Goal: Task Accomplishment & Management: Complete application form

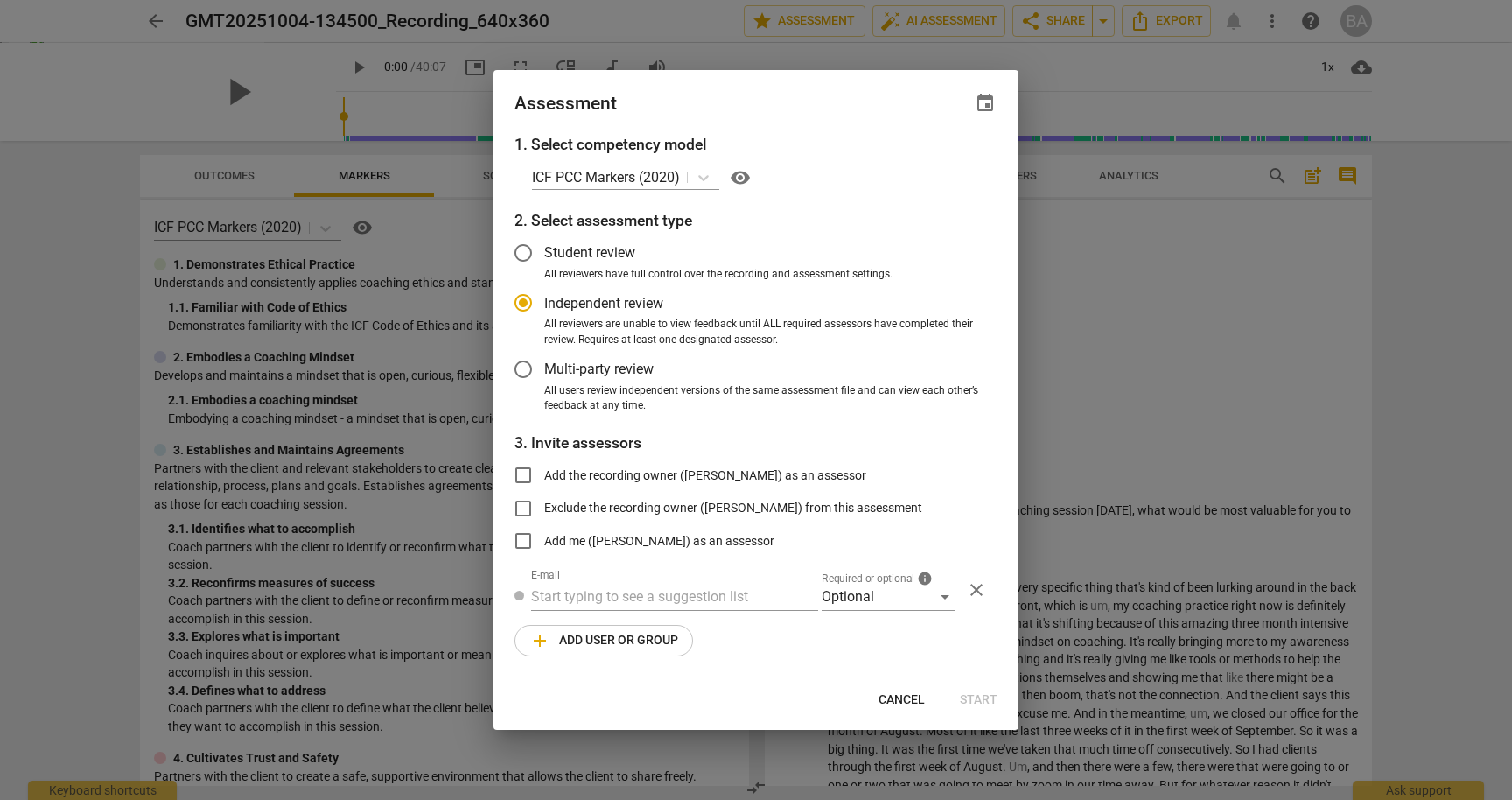
scroll to position [2451, 0]
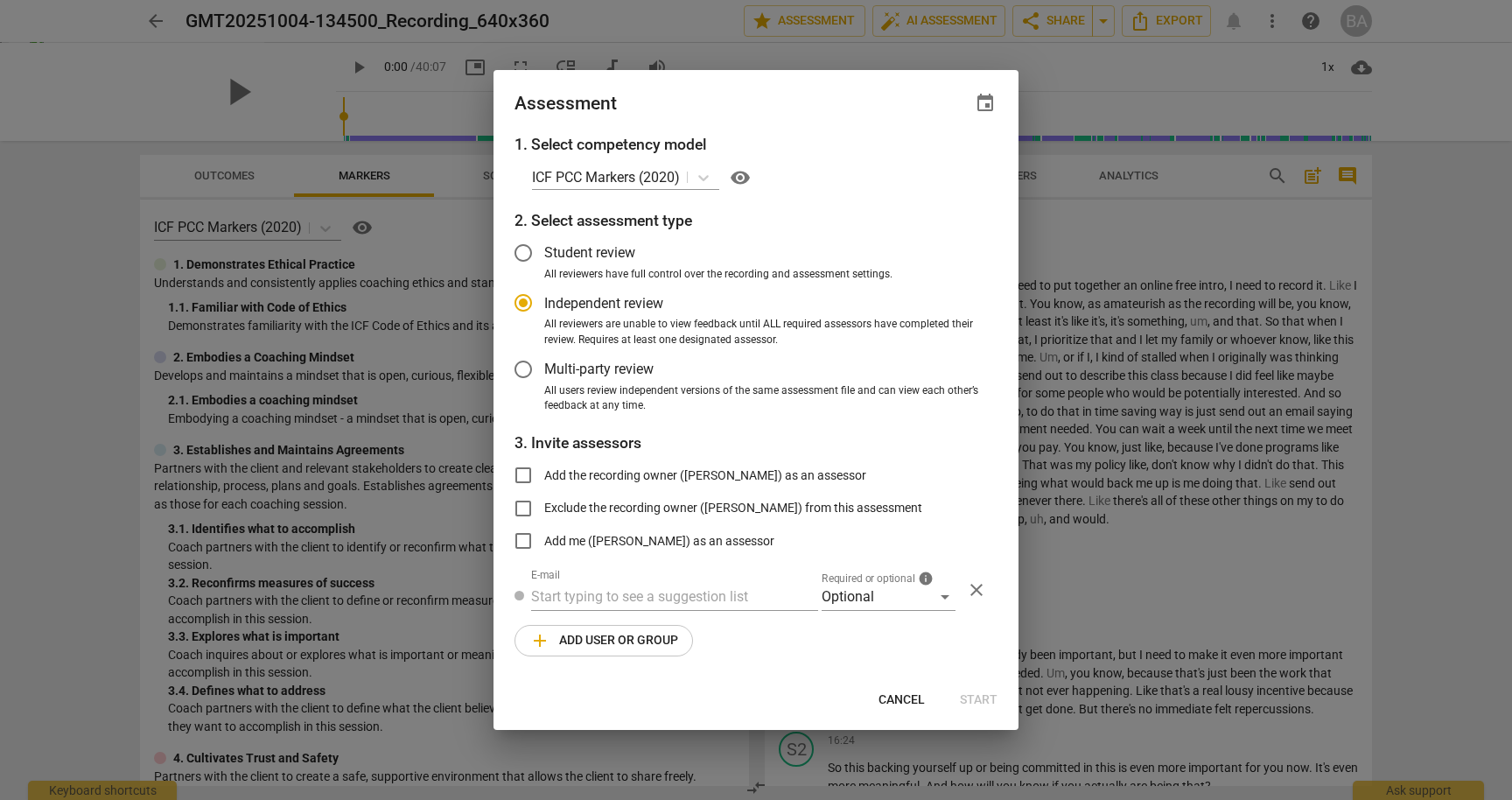
radio input "false"
click at [522, 477] on input "Add the recording owner ([PERSON_NAME]) as an assessor" at bounding box center [523, 475] width 42 height 42
checkbox input "true"
radio input "false"
click at [524, 363] on input "Multi-party review" at bounding box center [523, 369] width 42 height 42
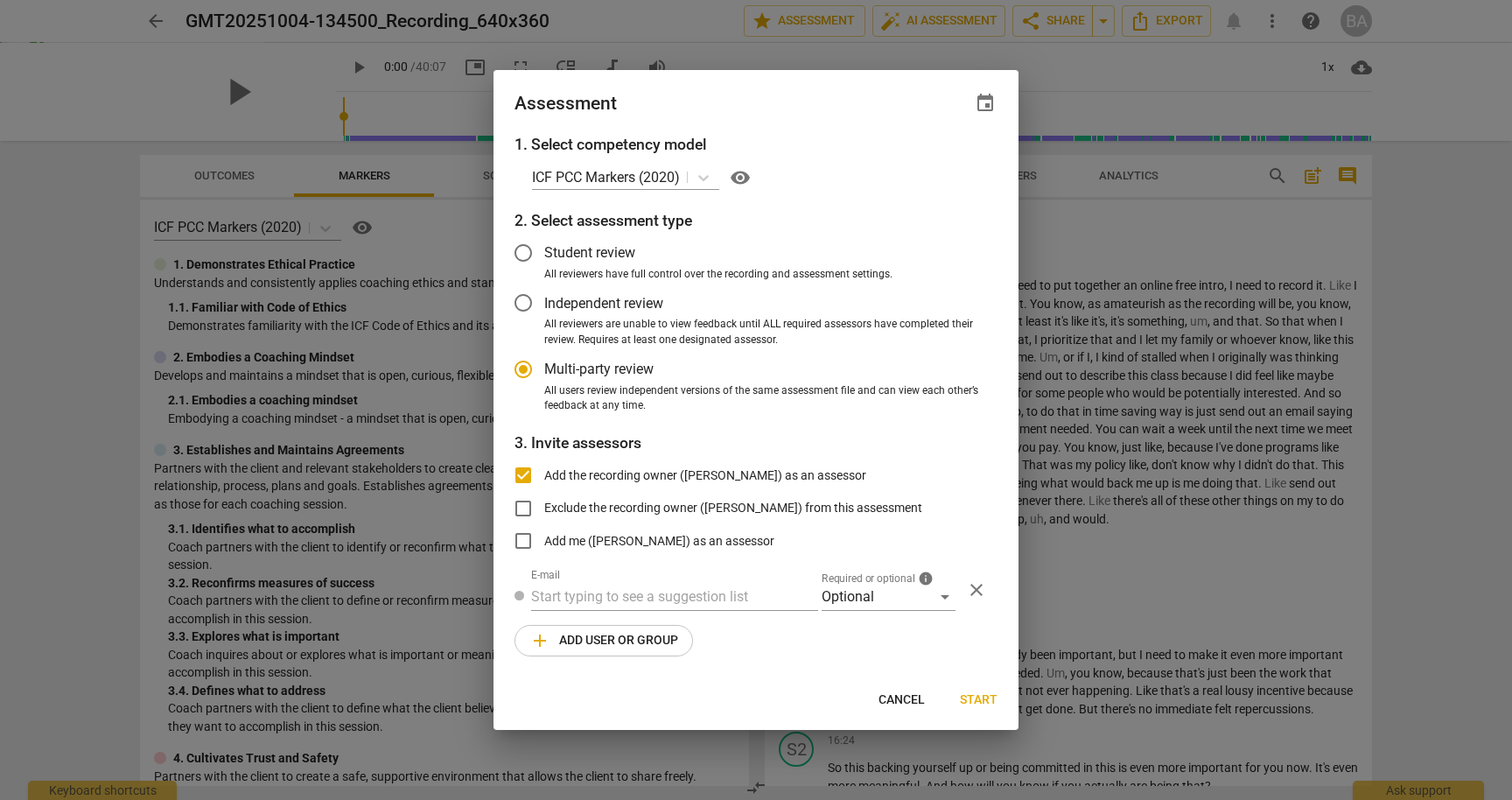
click at [706, 436] on h3 "3. Invite assessors" at bounding box center [756, 442] width 483 height 23
click at [975, 697] on span "Start" at bounding box center [979, 700] width 37 height 17
radio input "false"
type input "[PERSON_NAME] <[EMAIL_ADDRESS][DOMAIN_NAME]>"
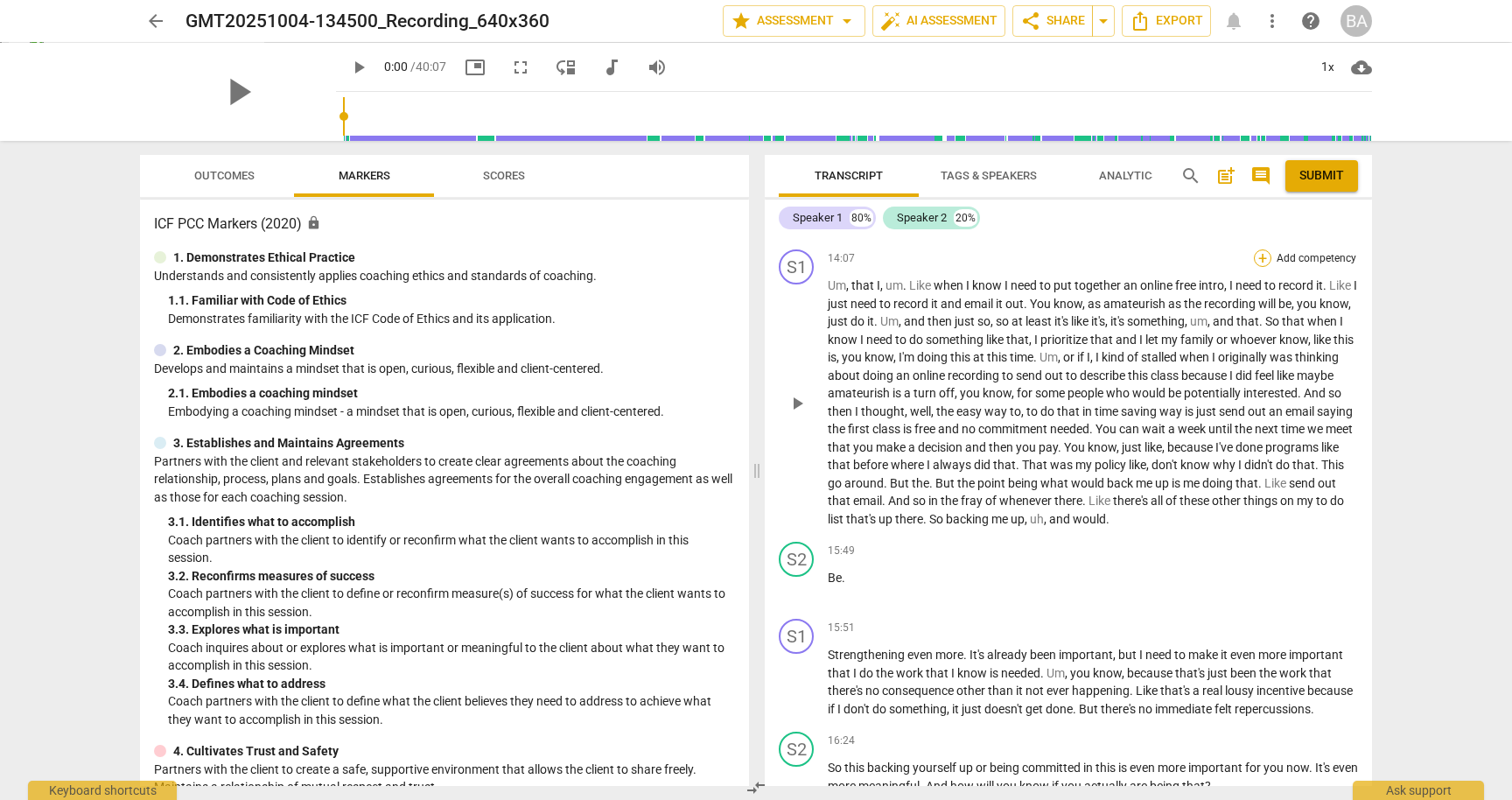
click at [1263, 267] on div "+" at bounding box center [1262, 257] width 17 height 17
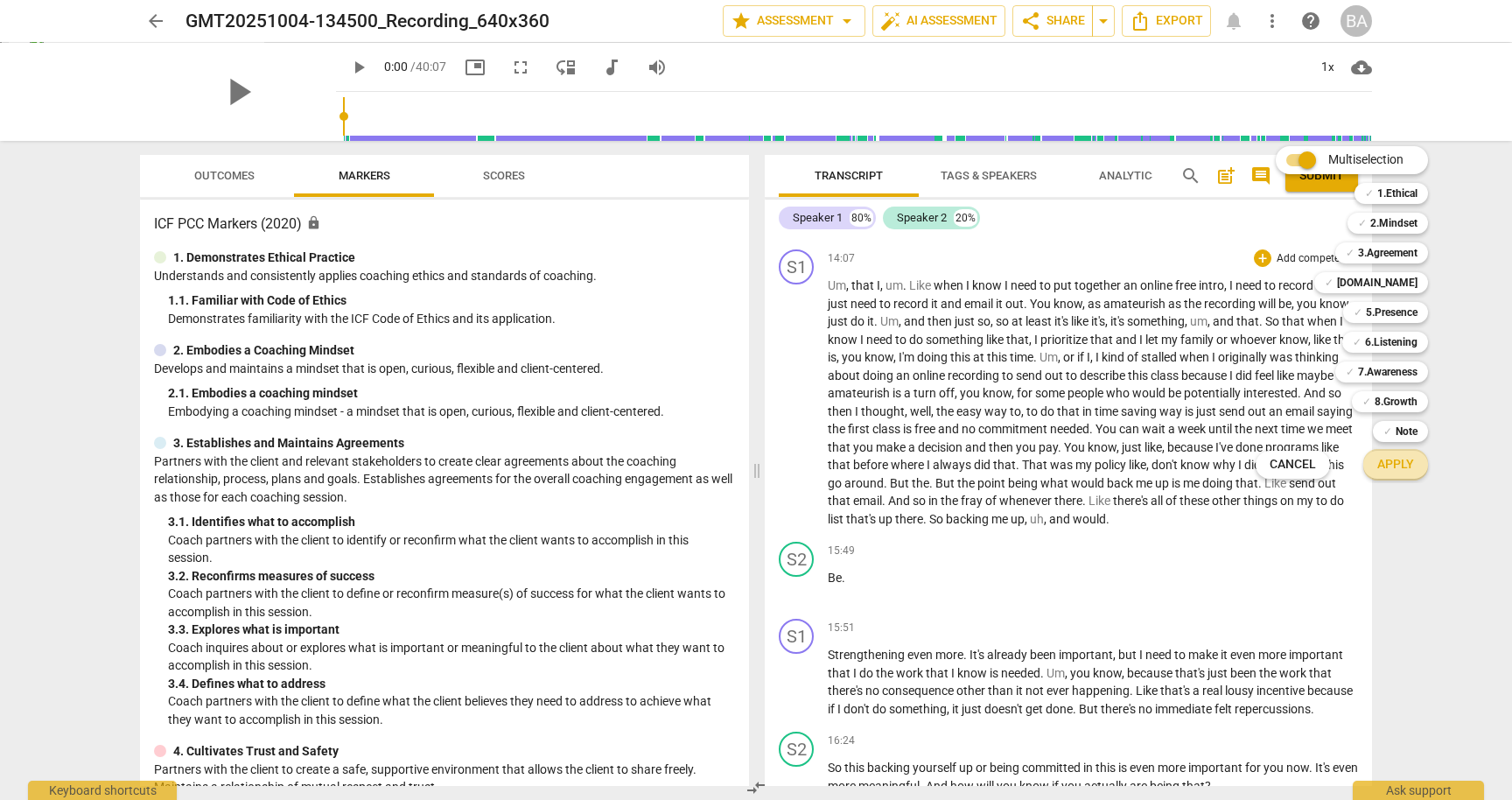
click at [1398, 468] on span "Apply" at bounding box center [1395, 464] width 36 height 17
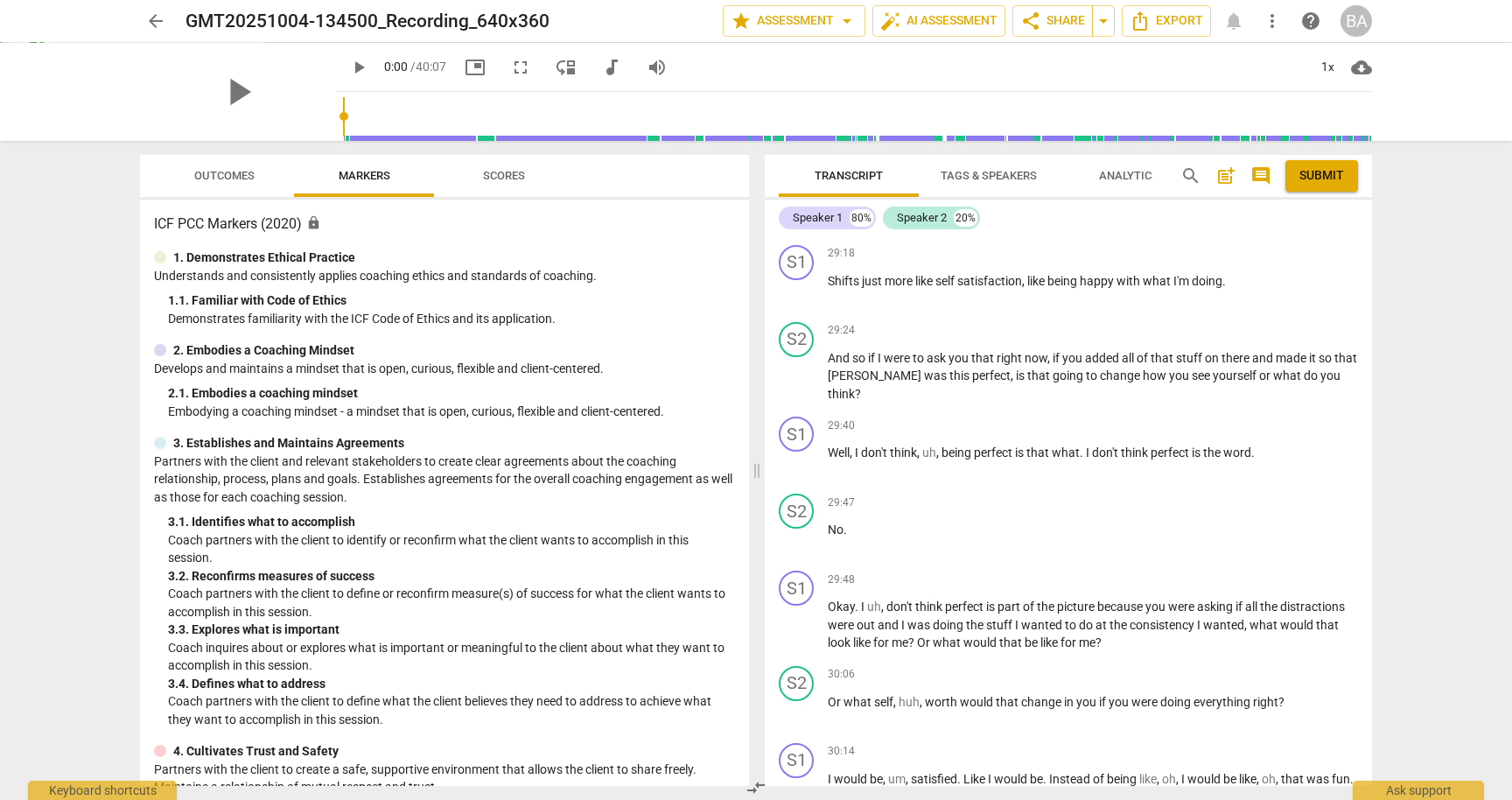
scroll to position [1971, 0]
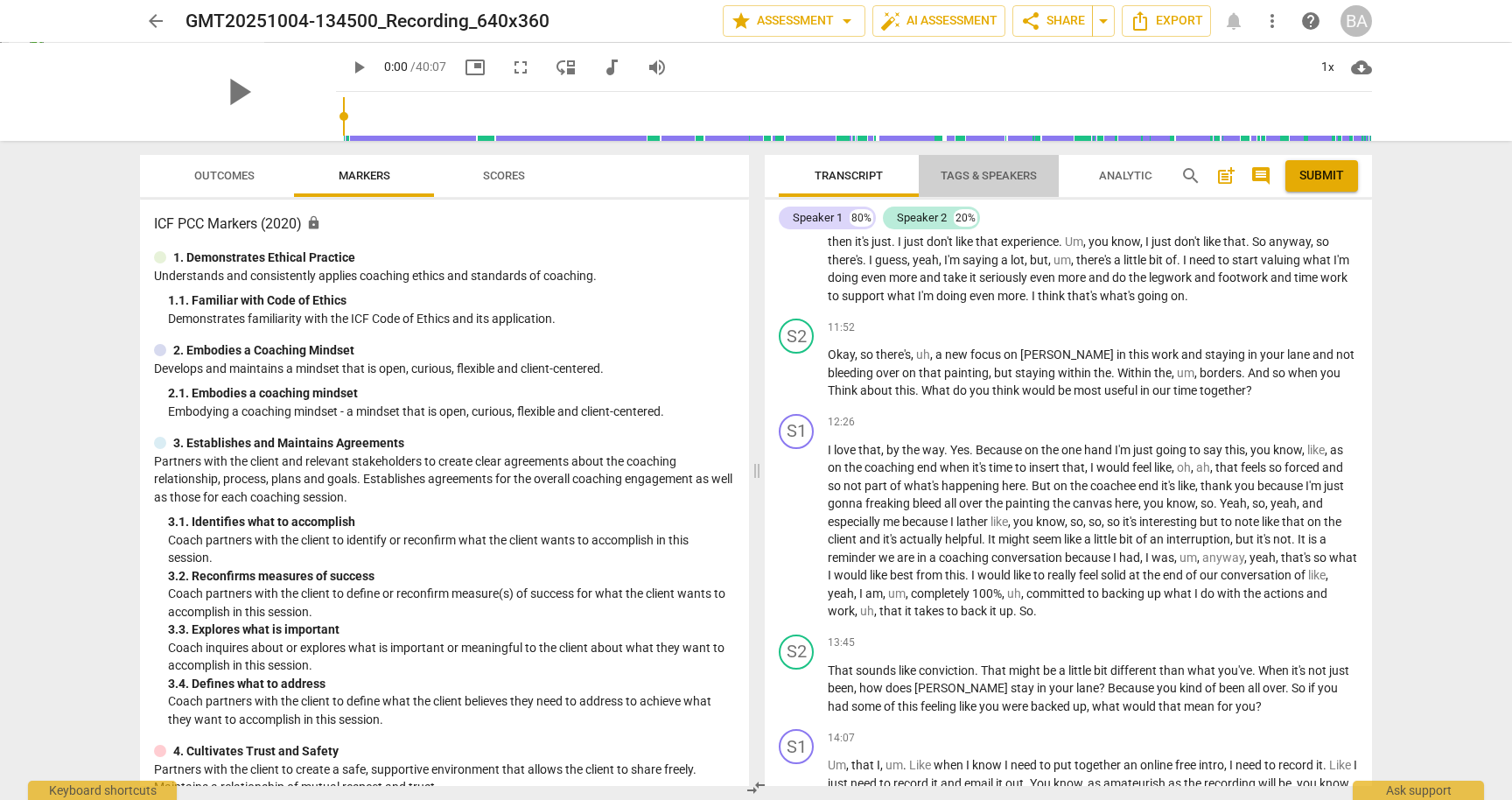
click at [973, 174] on span "Tags & Speakers" at bounding box center [989, 175] width 97 height 13
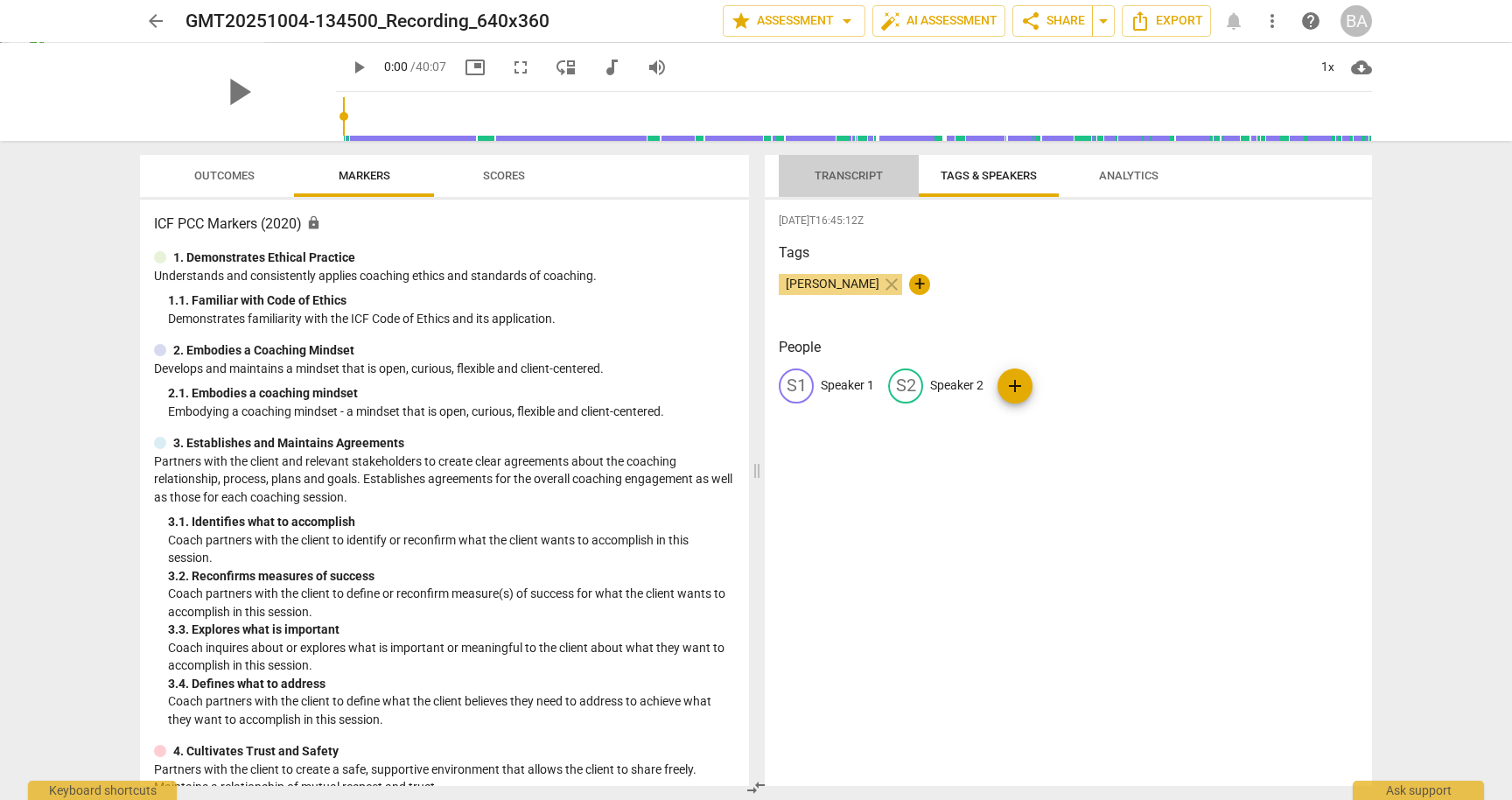
click at [856, 182] on span "Transcript" at bounding box center [848, 175] width 68 height 13
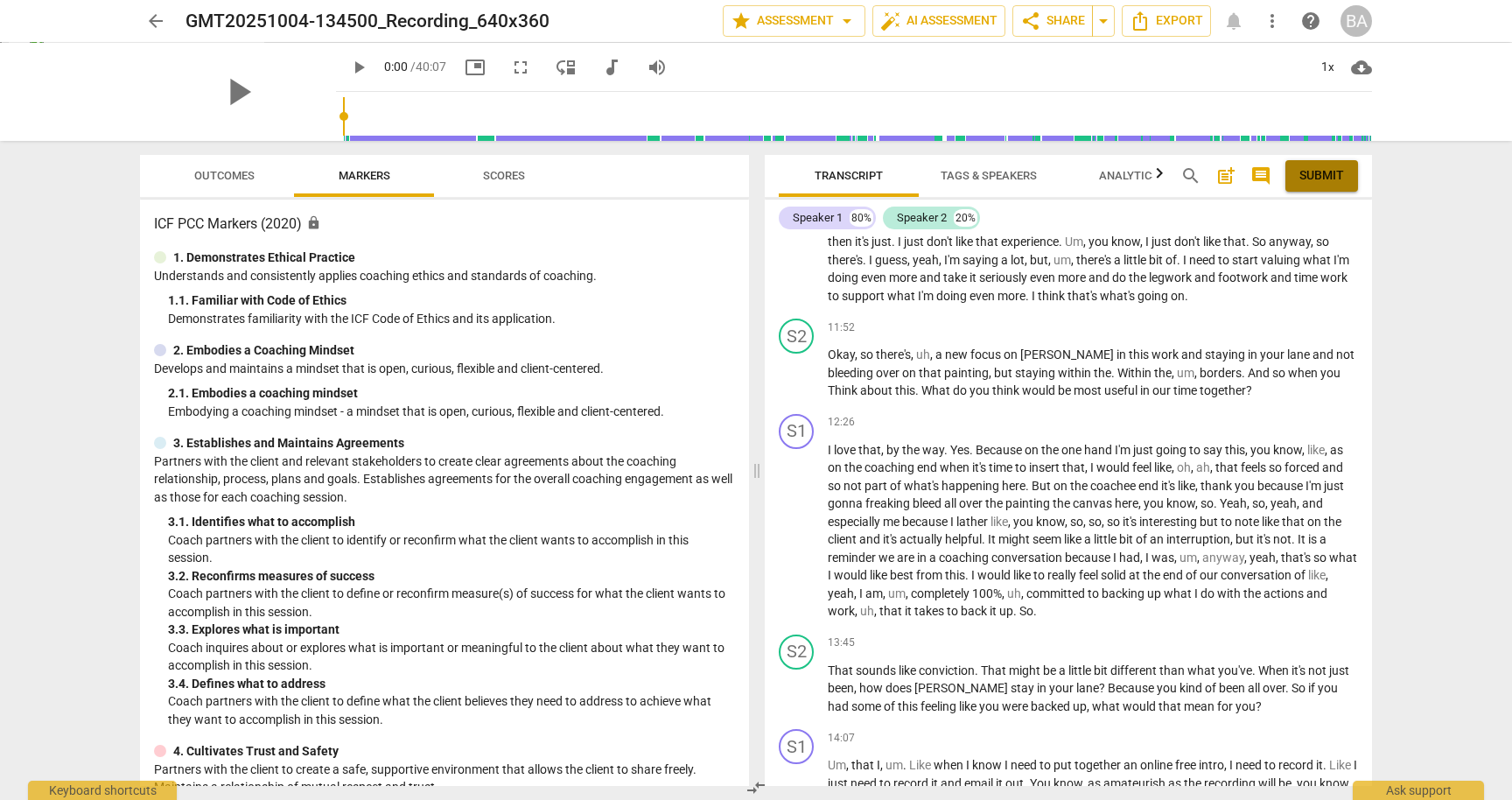
click at [1321, 169] on span "Submit" at bounding box center [1321, 175] width 45 height 17
click at [803, 20] on span "star Assessment arrow_drop_down" at bounding box center [793, 21] width 127 height 21
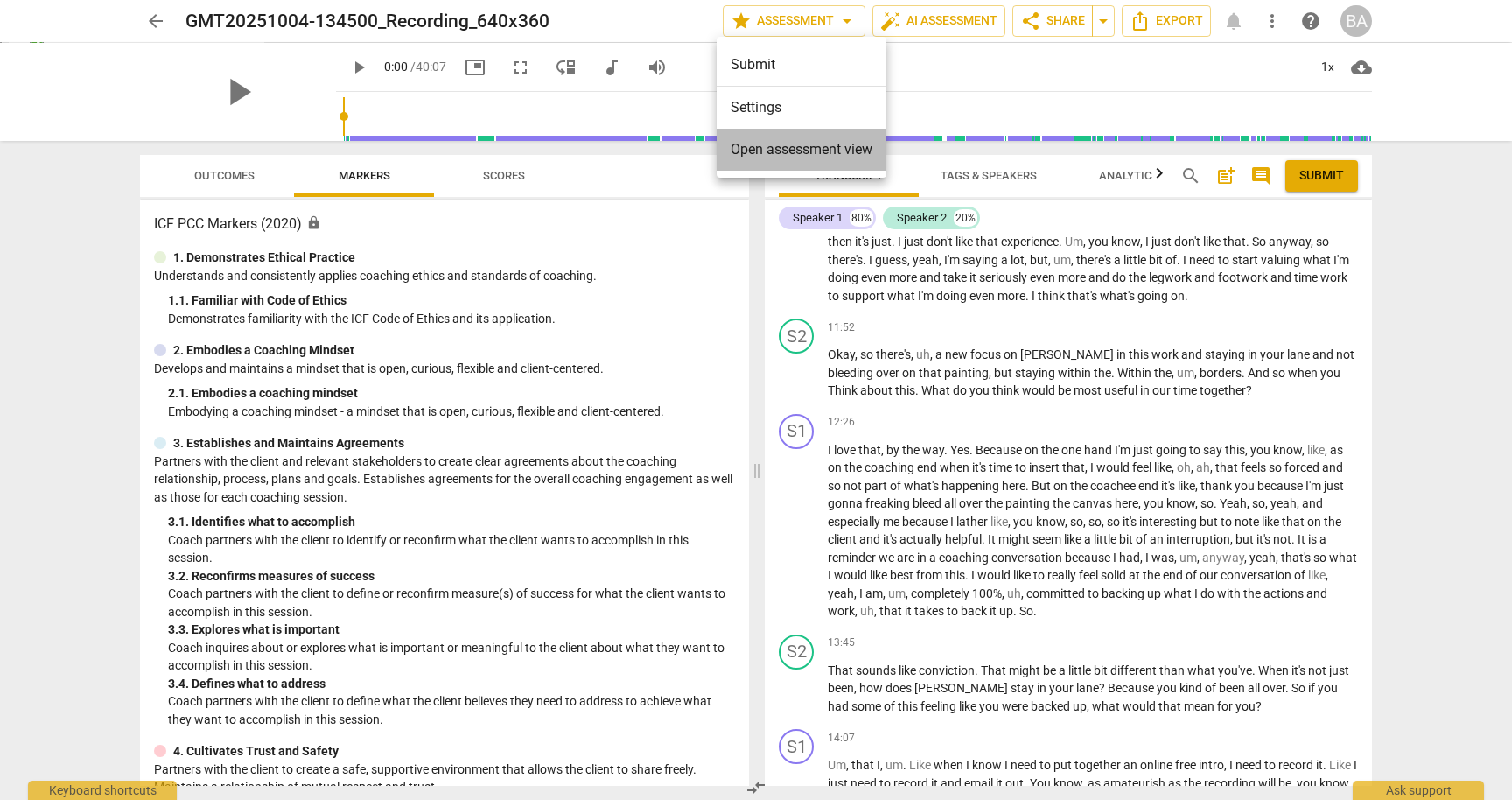
click at [785, 138] on li "Open assessment view" at bounding box center [802, 150] width 170 height 42
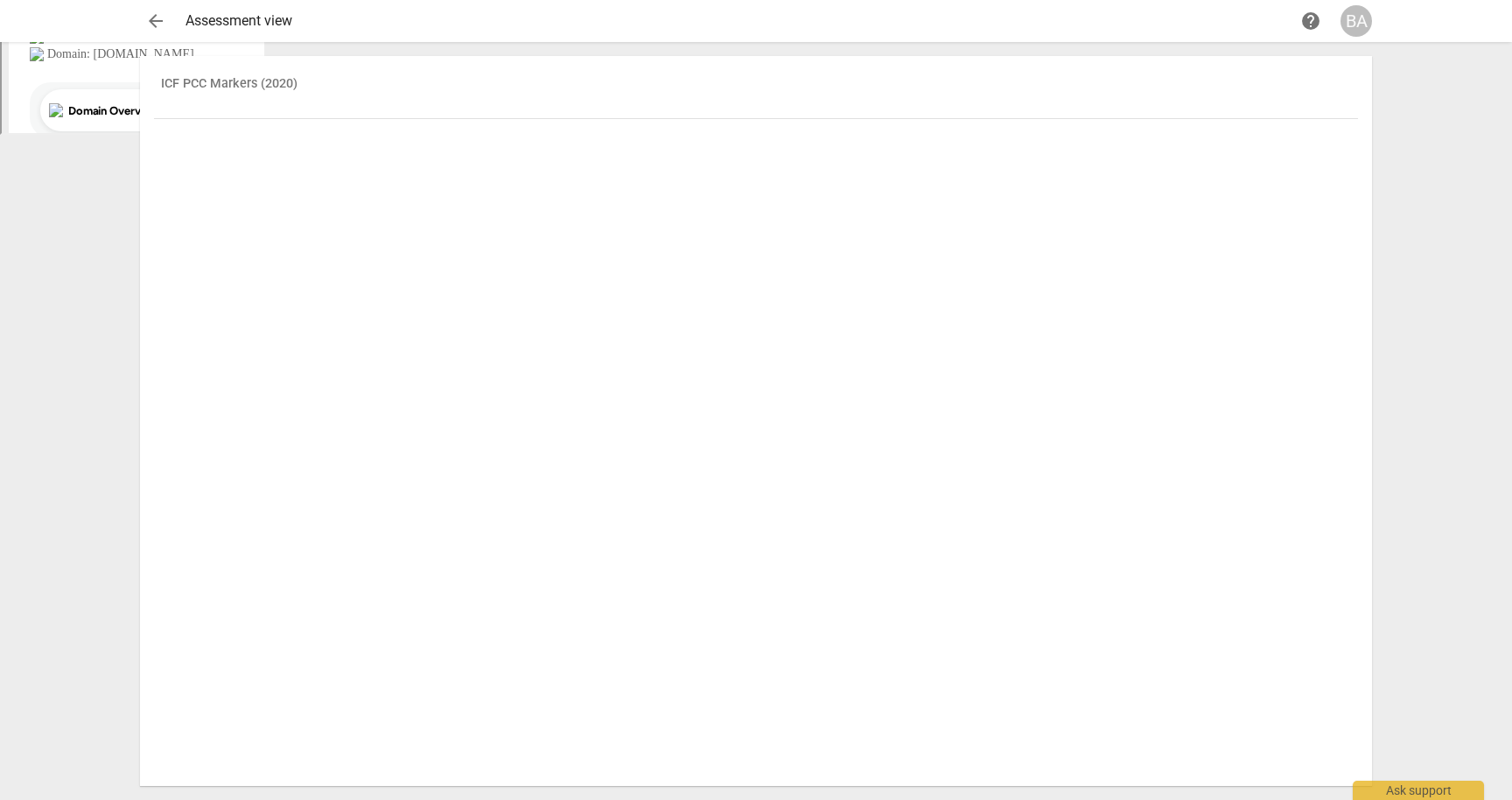
click at [271, 79] on th "ICF PCC Markers (2020)" at bounding box center [756, 95] width 1204 height 49
click at [149, 12] on span "arrow_back" at bounding box center [155, 21] width 21 height 21
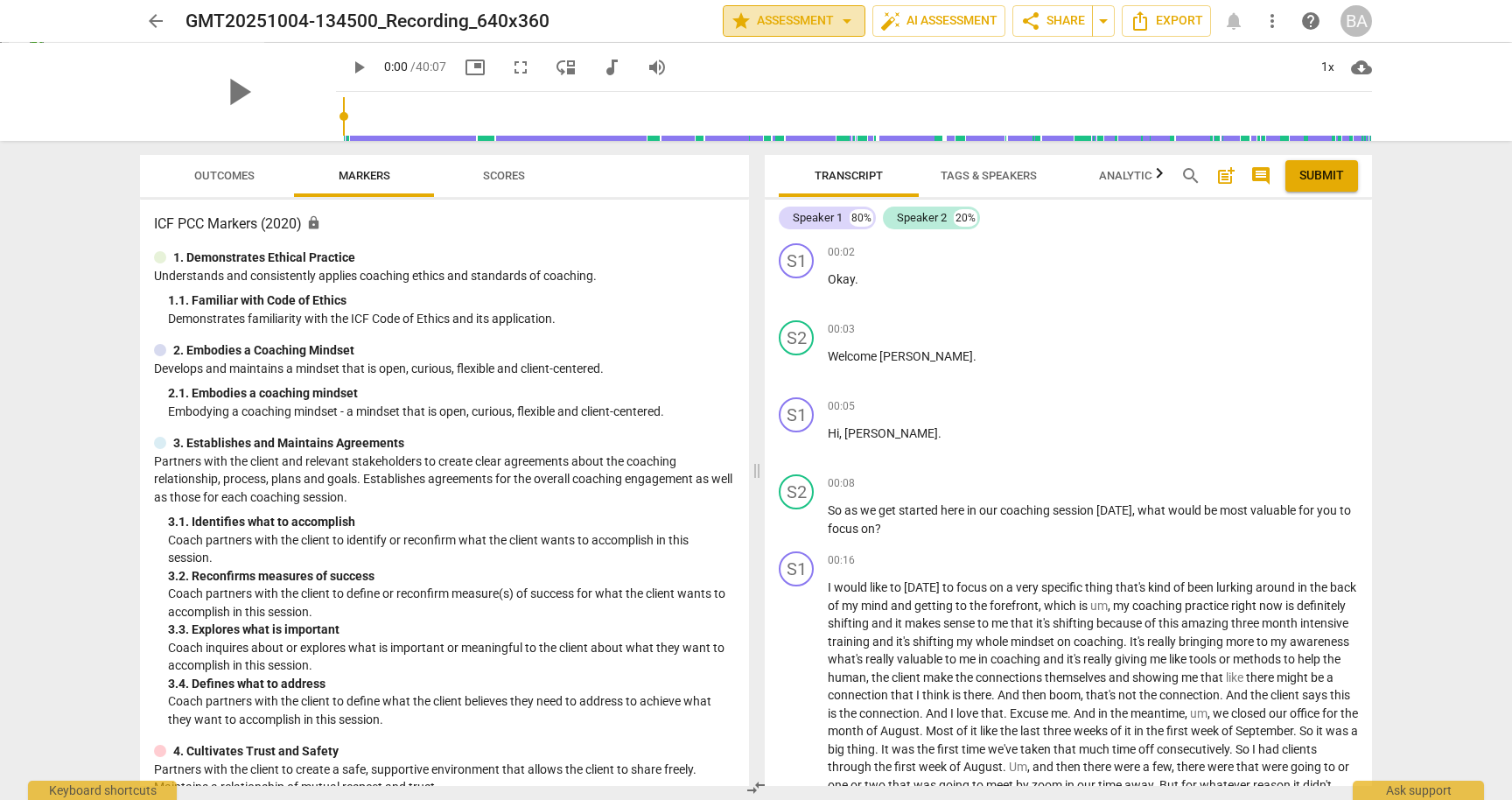
click at [824, 25] on span "star Assessment arrow_drop_down" at bounding box center [793, 21] width 127 height 21
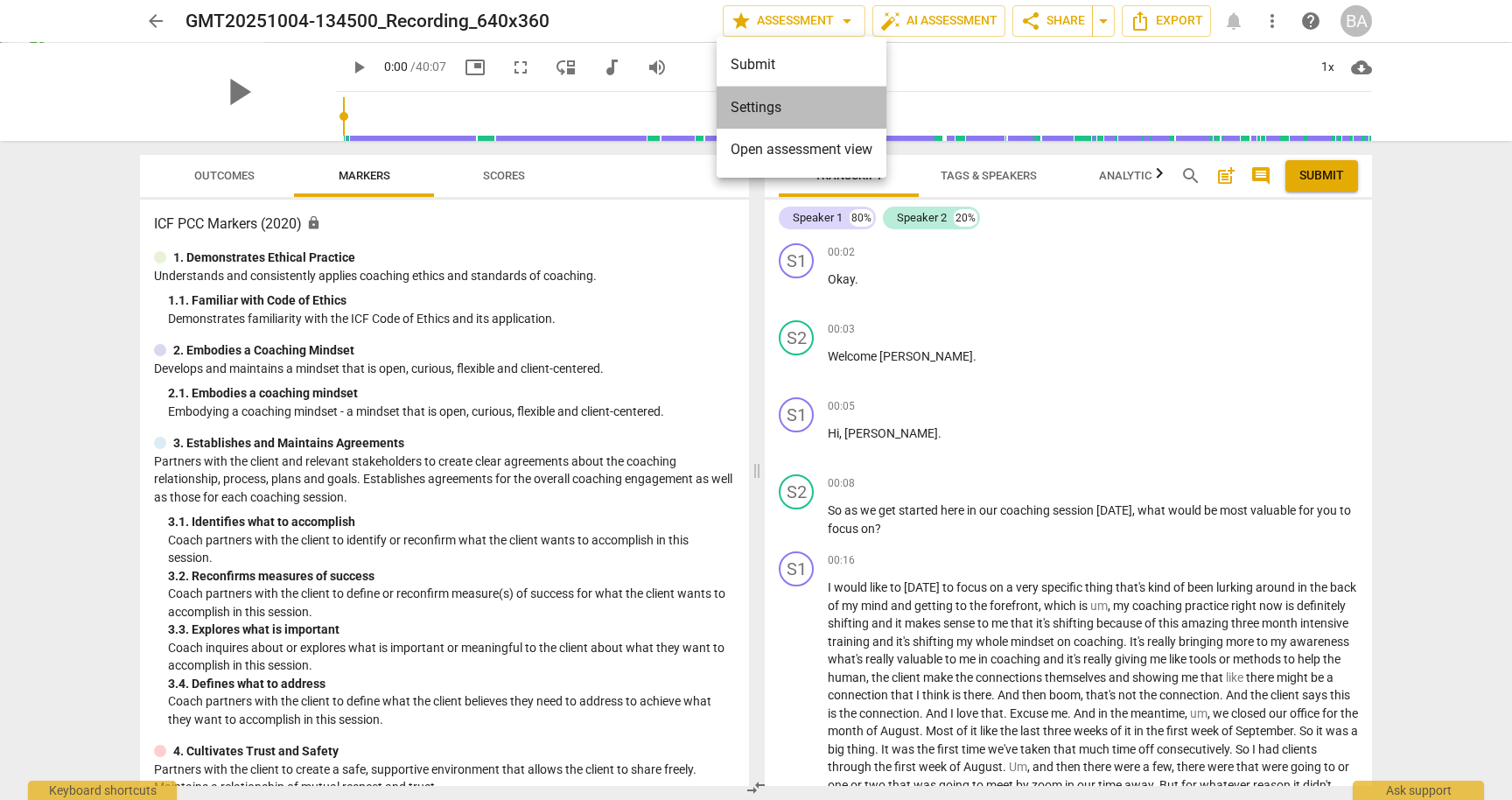
click at [817, 107] on li "Settings" at bounding box center [802, 108] width 170 height 42
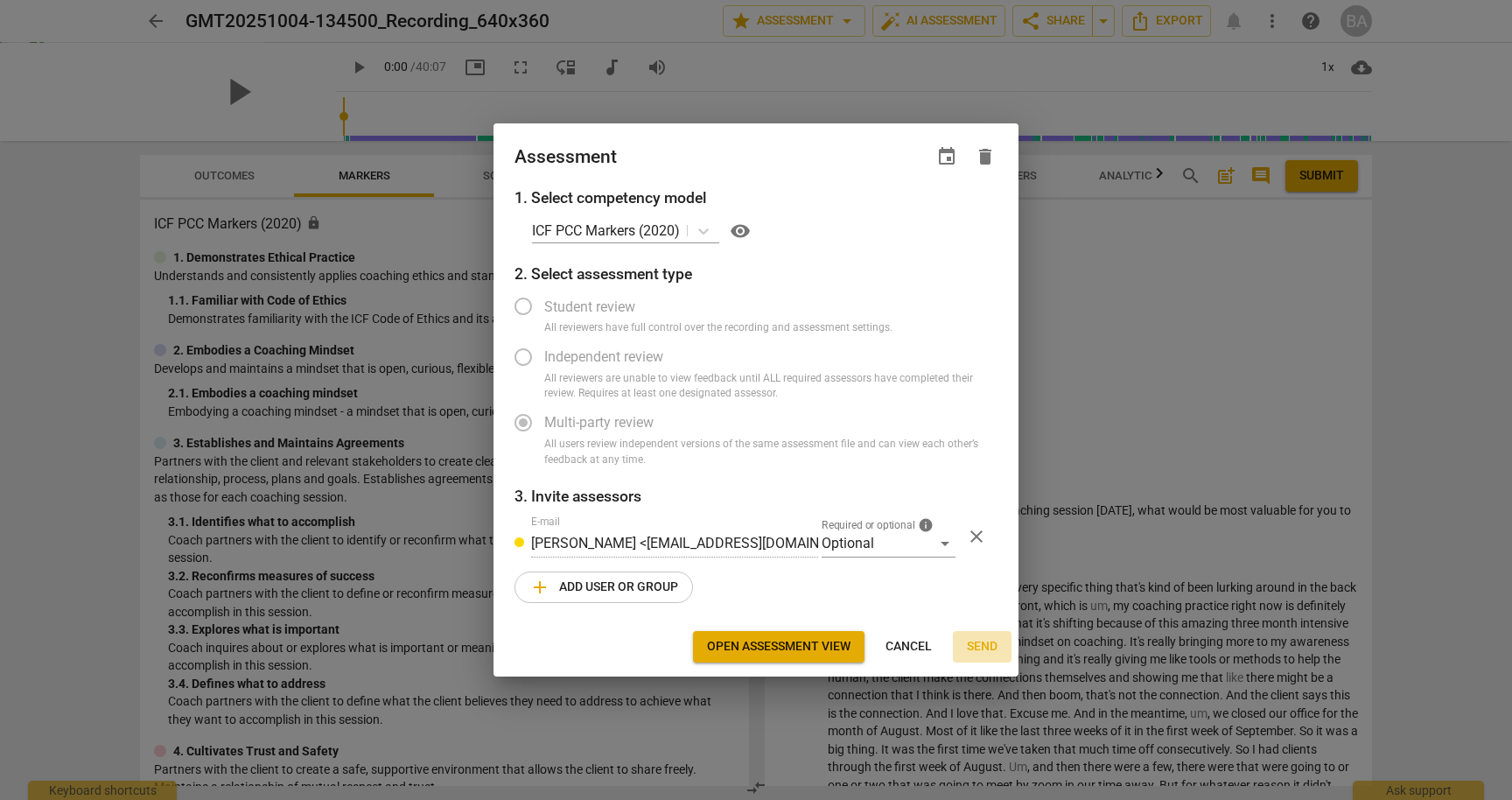
click at [986, 649] on span "Send" at bounding box center [982, 647] width 31 height 17
radio input "false"
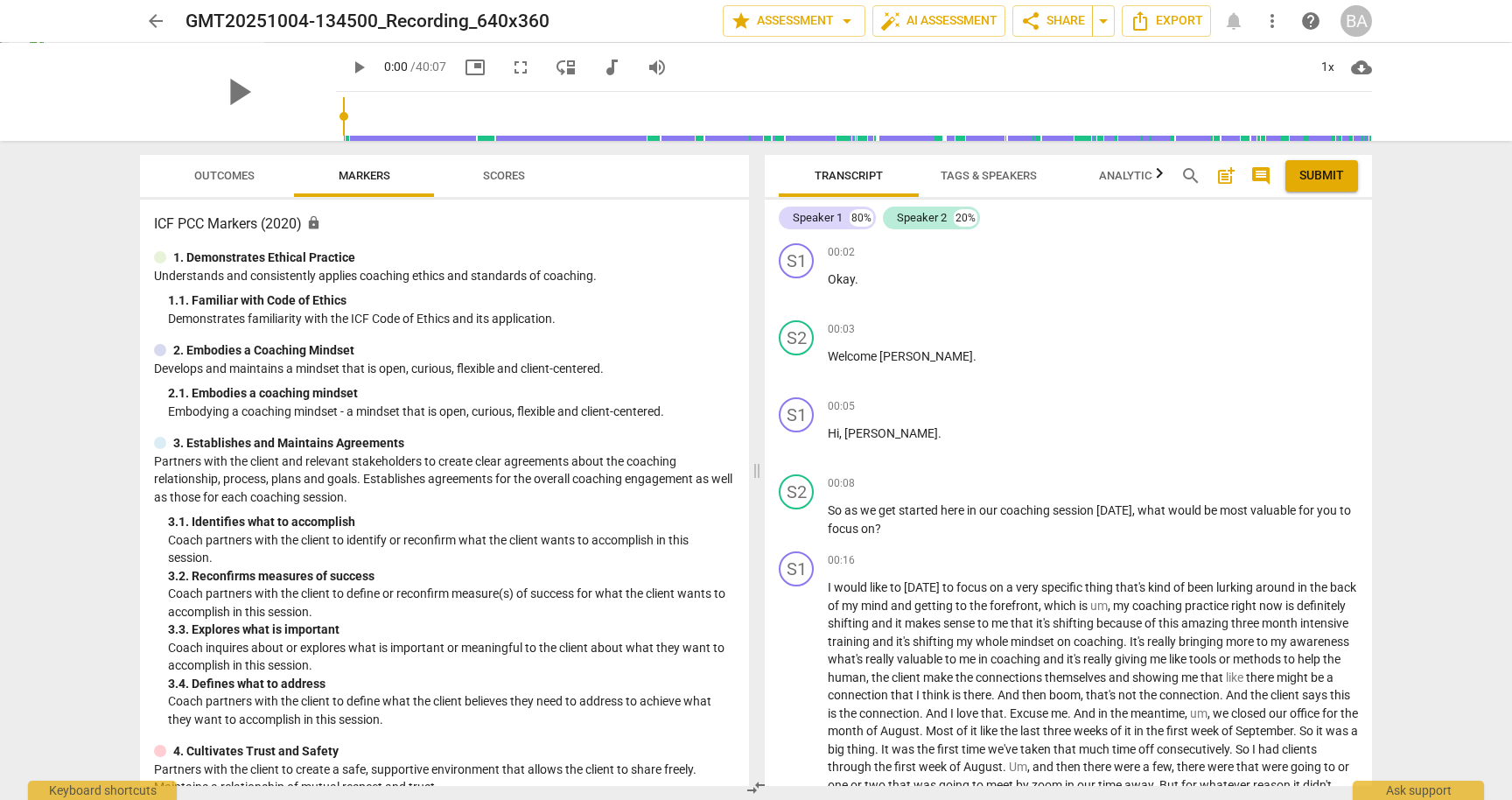
click at [1445, 418] on div "arrow_back GMT20251004-134500_Recording_640x360 edit star Assessment arrow_drop…" at bounding box center [756, 400] width 1512 height 800
click at [900, 19] on span "auto_fix_high AI Assessment" at bounding box center [938, 21] width 118 height 21
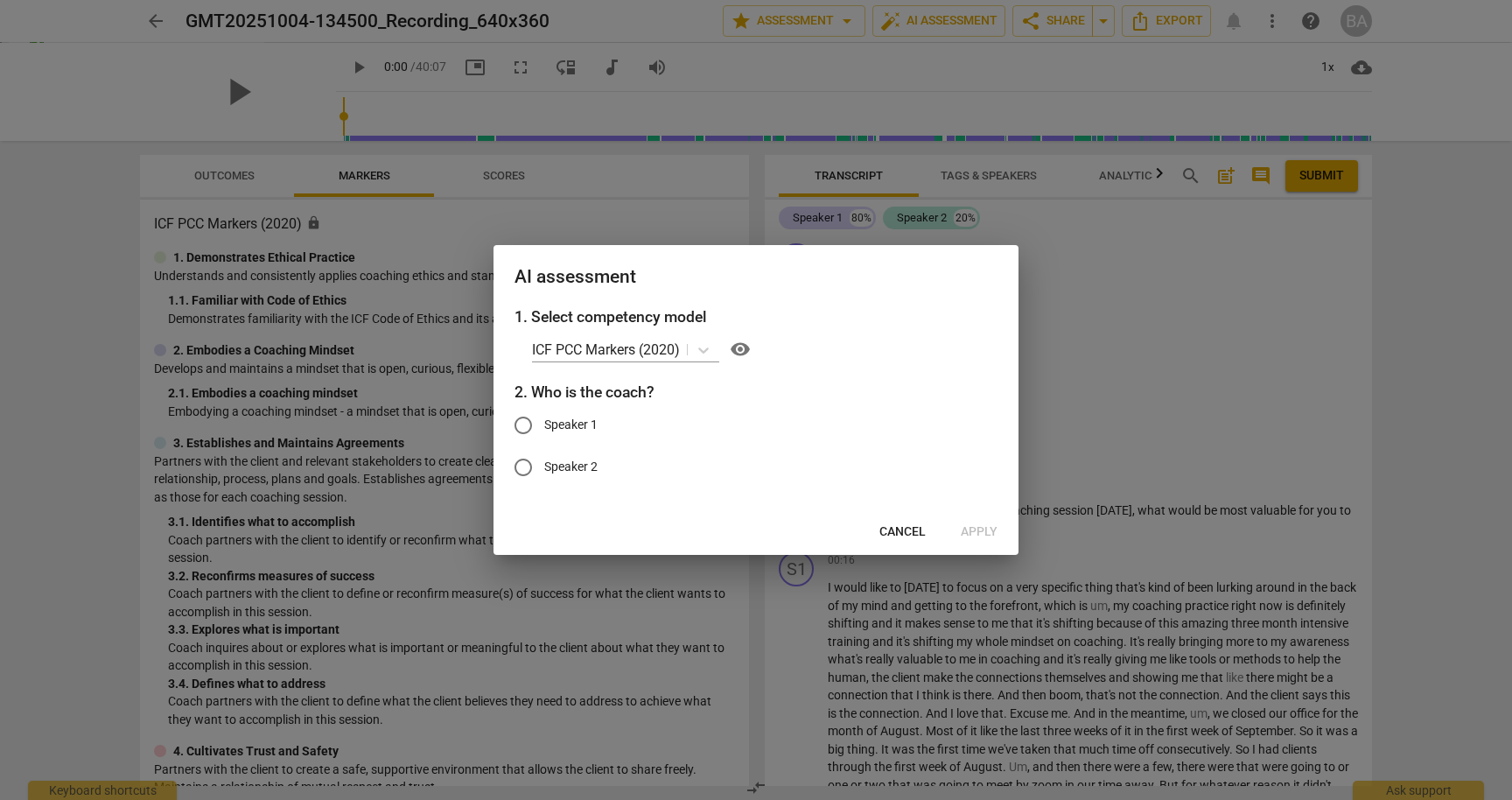
click at [1087, 278] on div at bounding box center [756, 400] width 1512 height 800
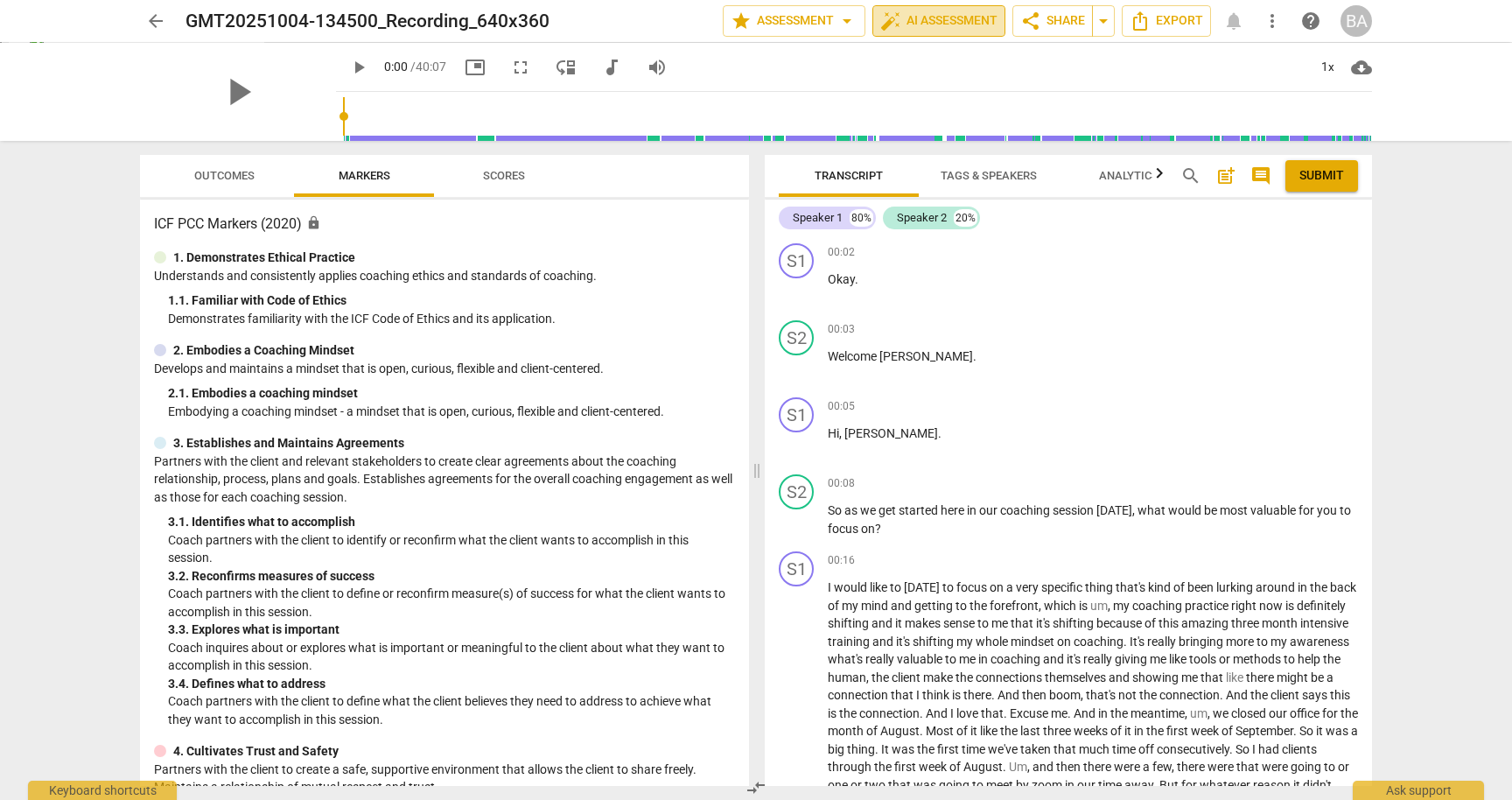
click at [915, 28] on span "auto_fix_high AI Assessment" at bounding box center [938, 21] width 118 height 21
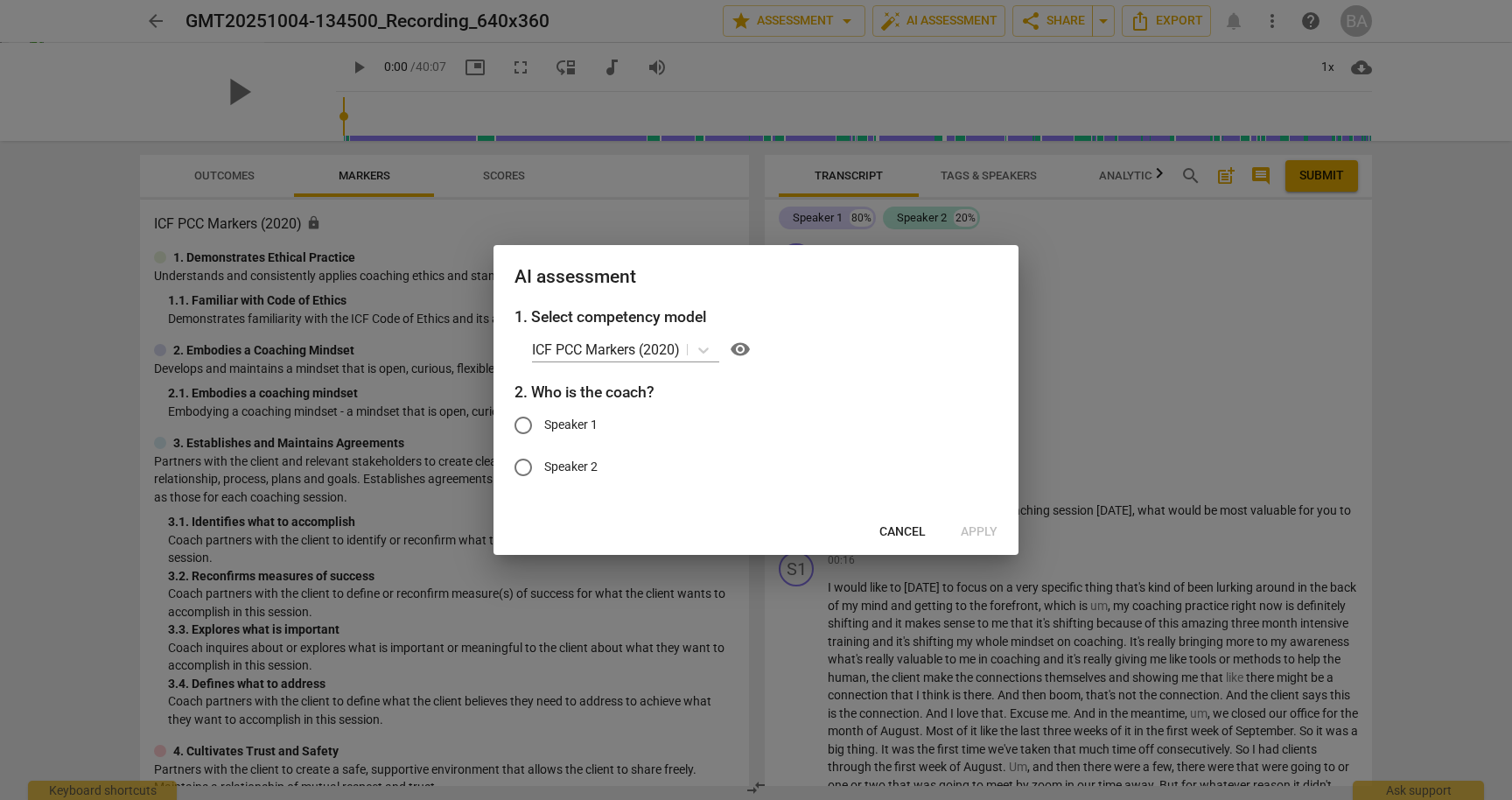
click at [523, 426] on input "Speaker 1" at bounding box center [523, 425] width 42 height 42
radio input "true"
click at [976, 531] on span "Apply" at bounding box center [979, 532] width 36 height 17
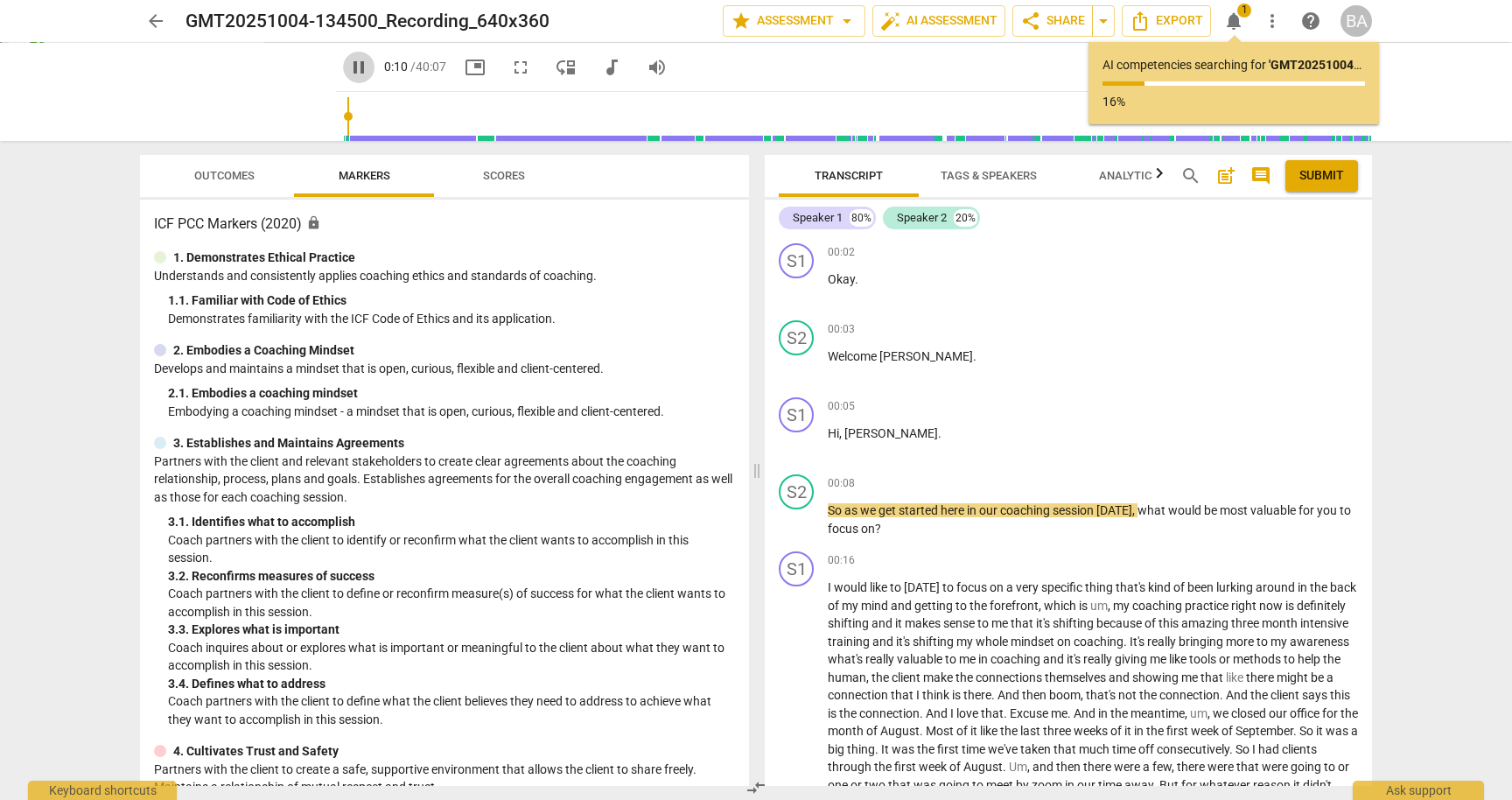
click at [348, 63] on span "pause" at bounding box center [358, 67] width 21 height 21
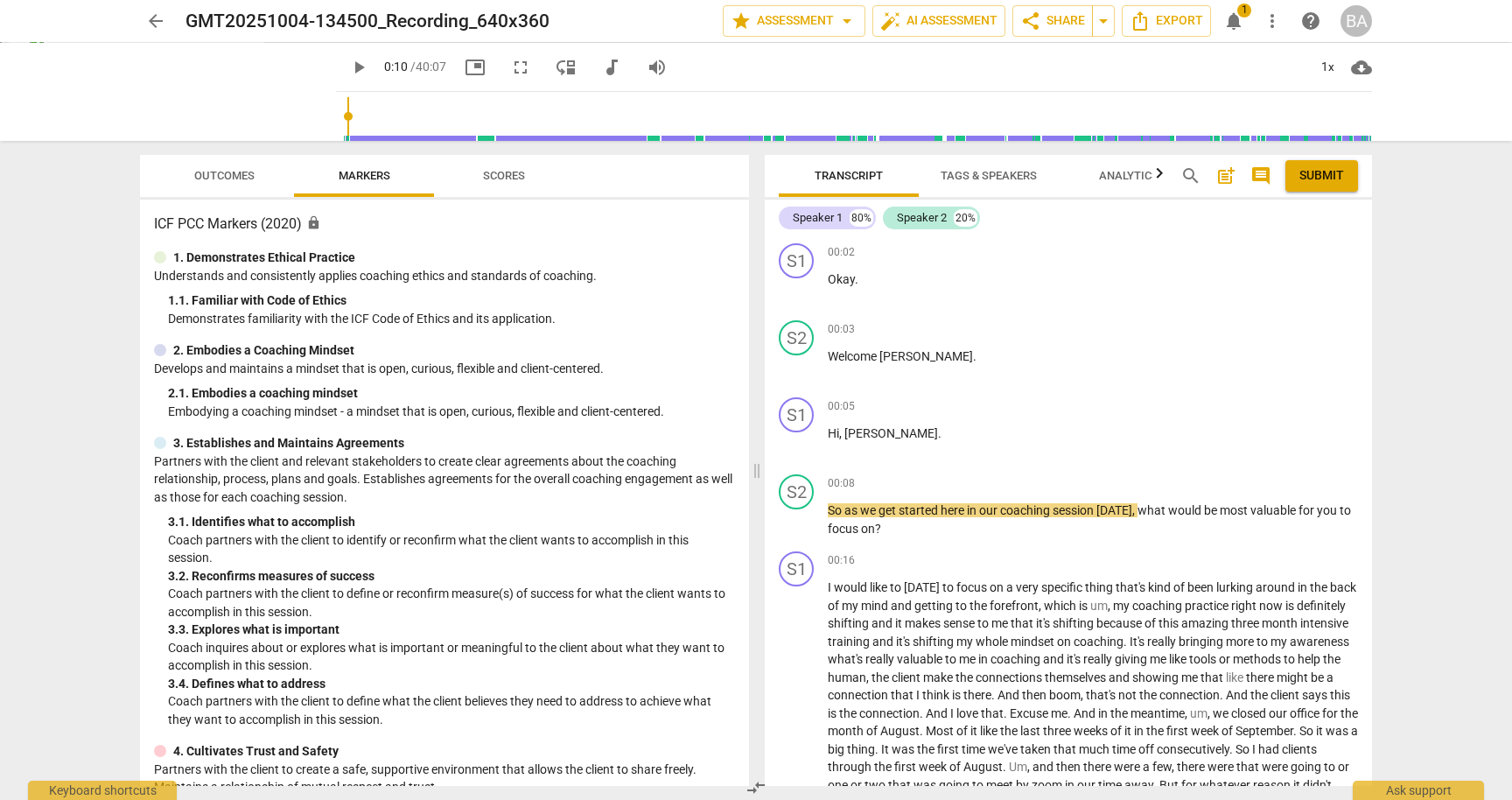
type input "11"
click at [1407, 379] on div "arrow_back GMT20251004-134500_Recording_640x360 edit star Assessment arrow_drop…" at bounding box center [756, 400] width 1512 height 800
click at [149, 23] on span "arrow_back" at bounding box center [155, 21] width 21 height 21
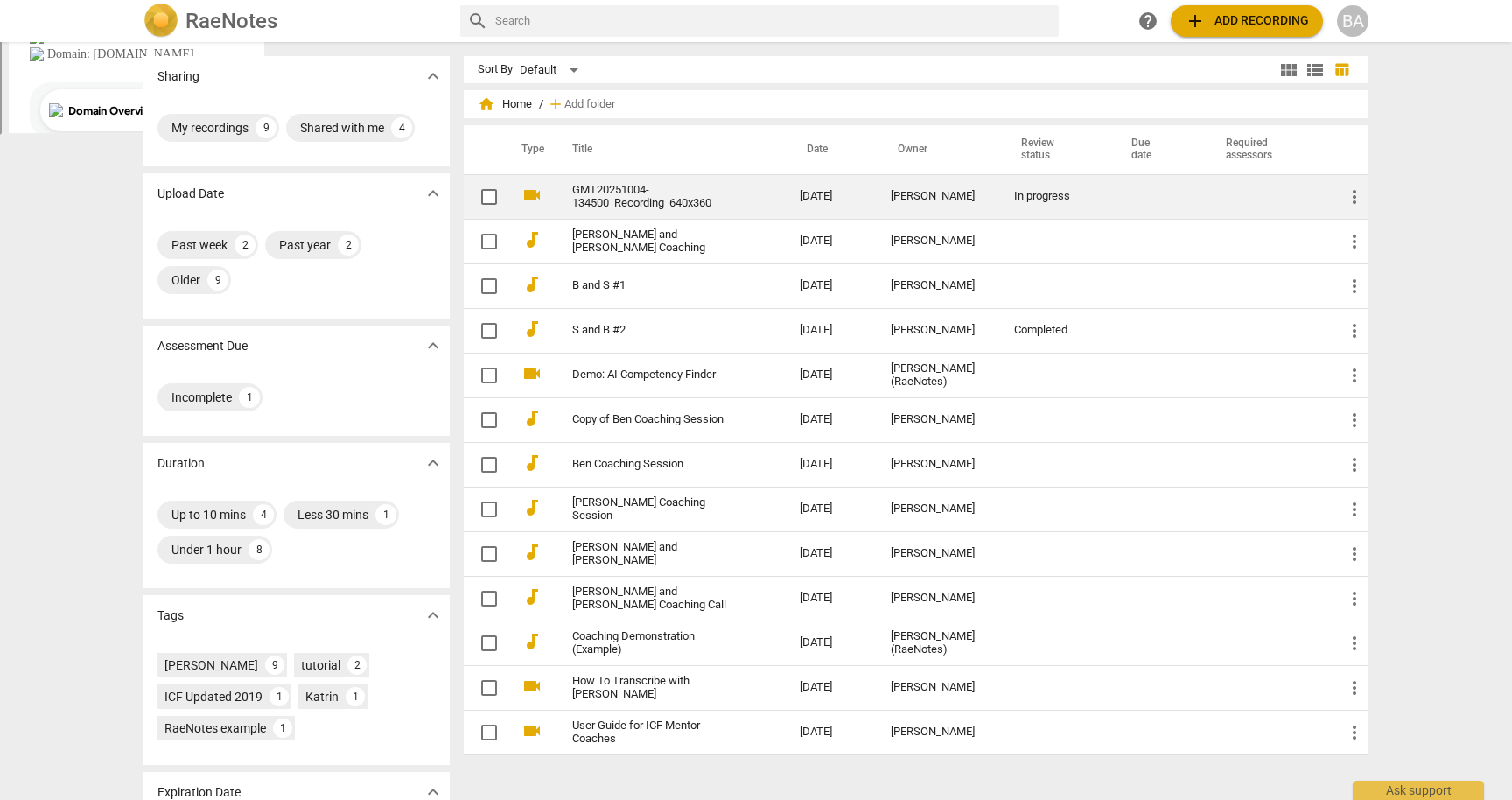
click at [642, 208] on link "GMT20251004-134500_Recording_640x360" at bounding box center [655, 197] width 164 height 26
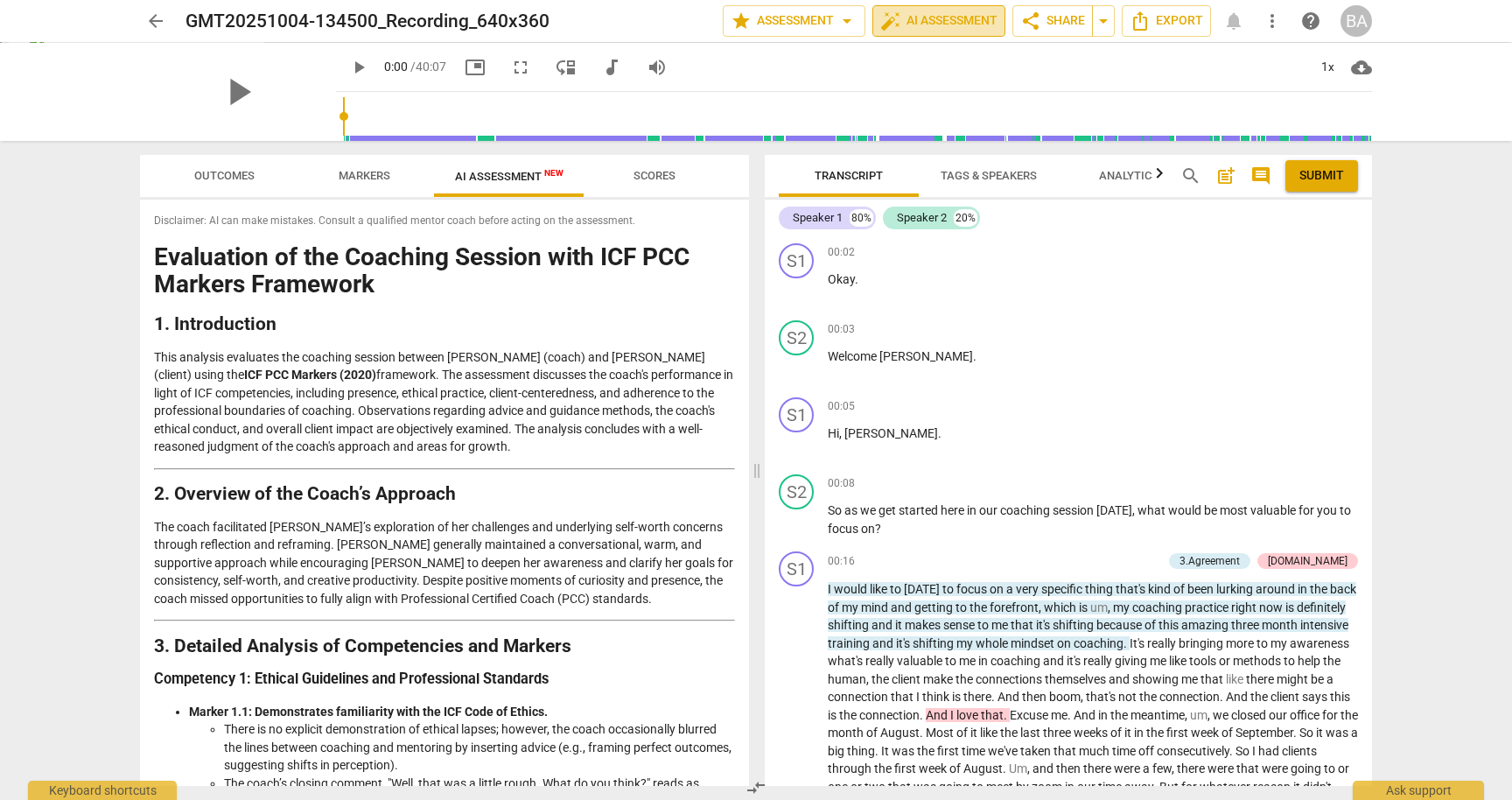
click at [928, 26] on span "auto_fix_high AI Assessment" at bounding box center [938, 21] width 118 height 21
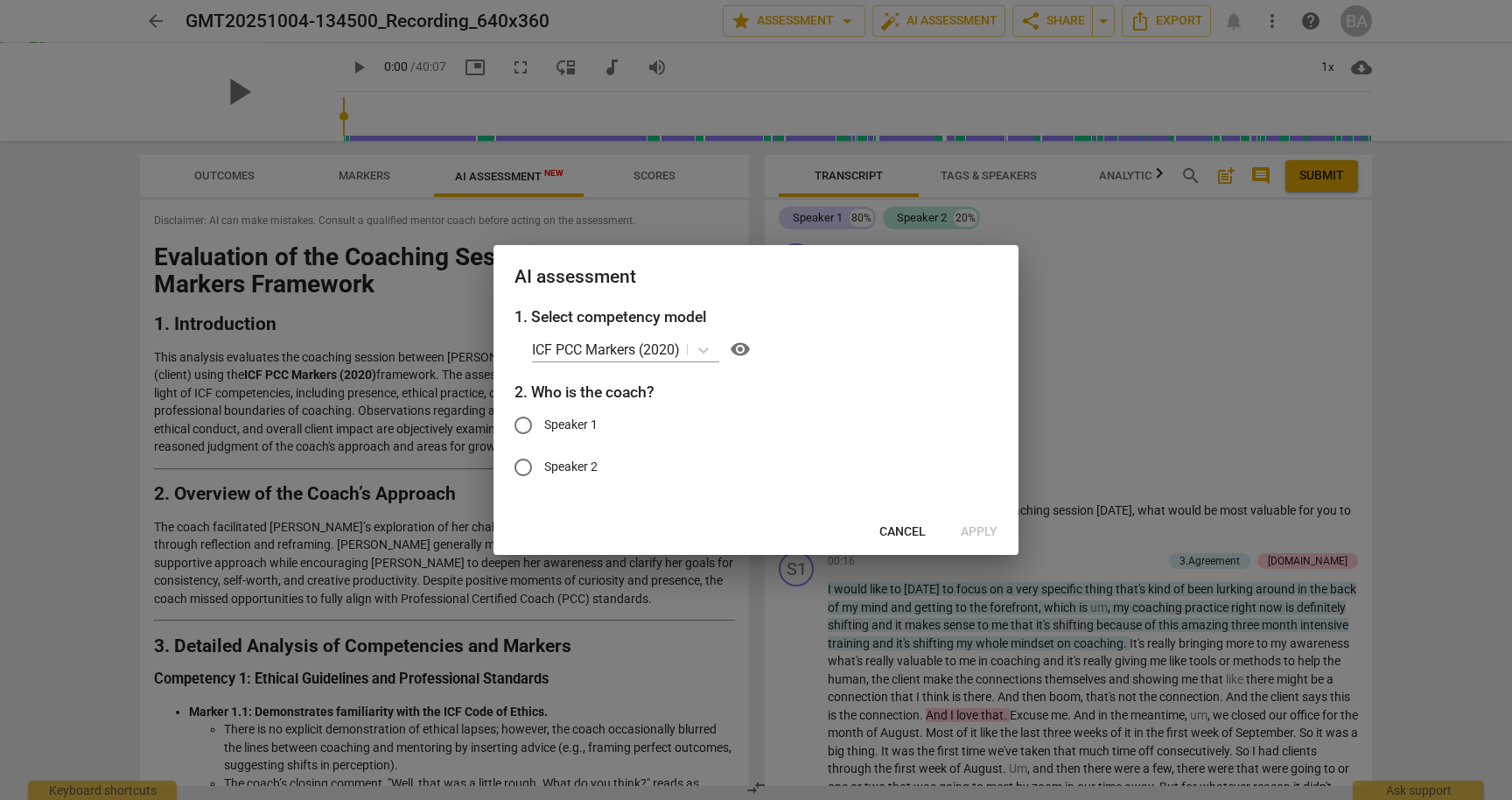
click at [526, 471] on input "Speaker 2" at bounding box center [523, 467] width 42 height 42
radio input "true"
click at [977, 531] on span "Apply" at bounding box center [979, 532] width 36 height 17
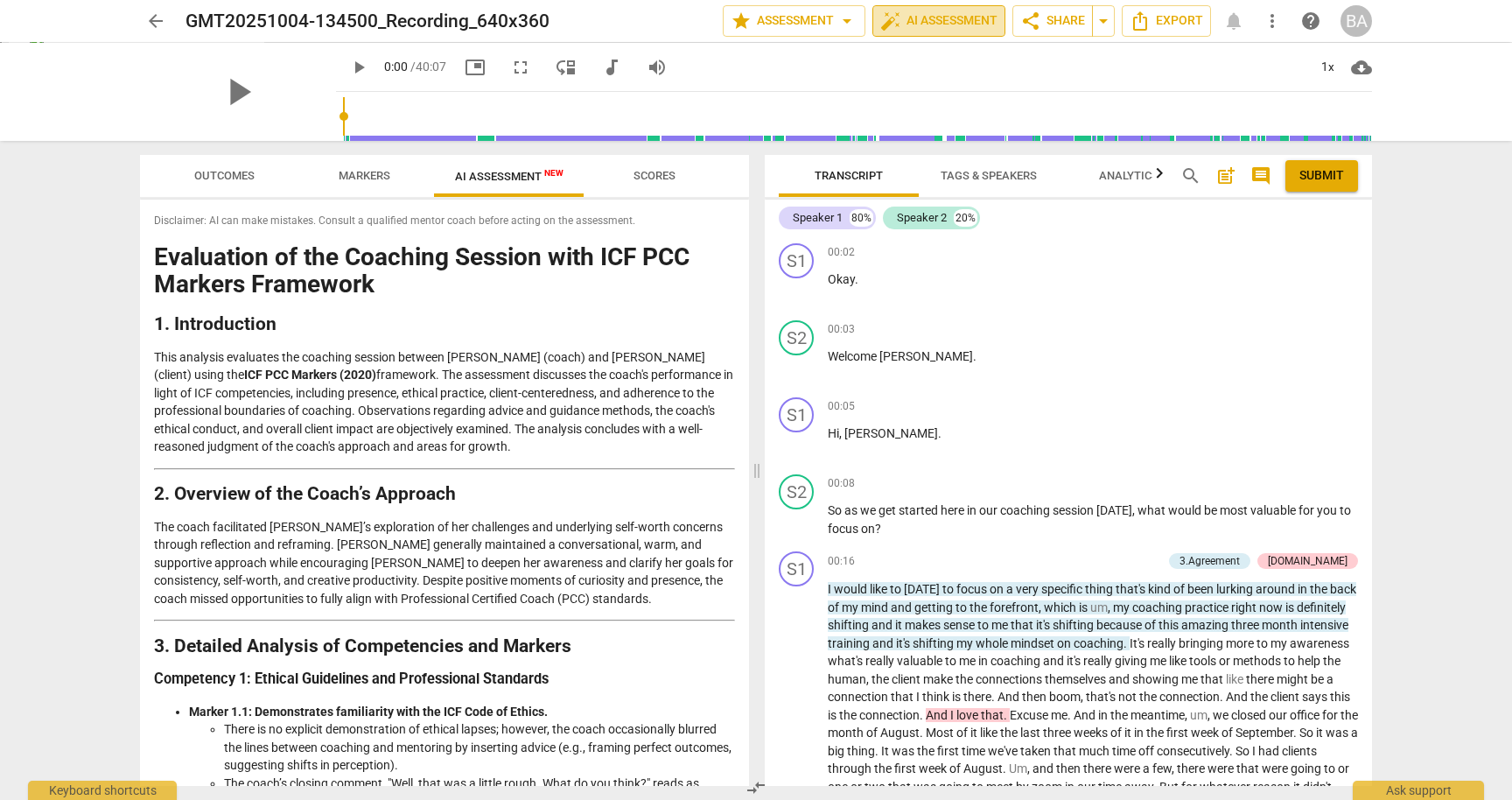
click at [944, 16] on span "auto_fix_high AI Assessment" at bounding box center [938, 21] width 118 height 21
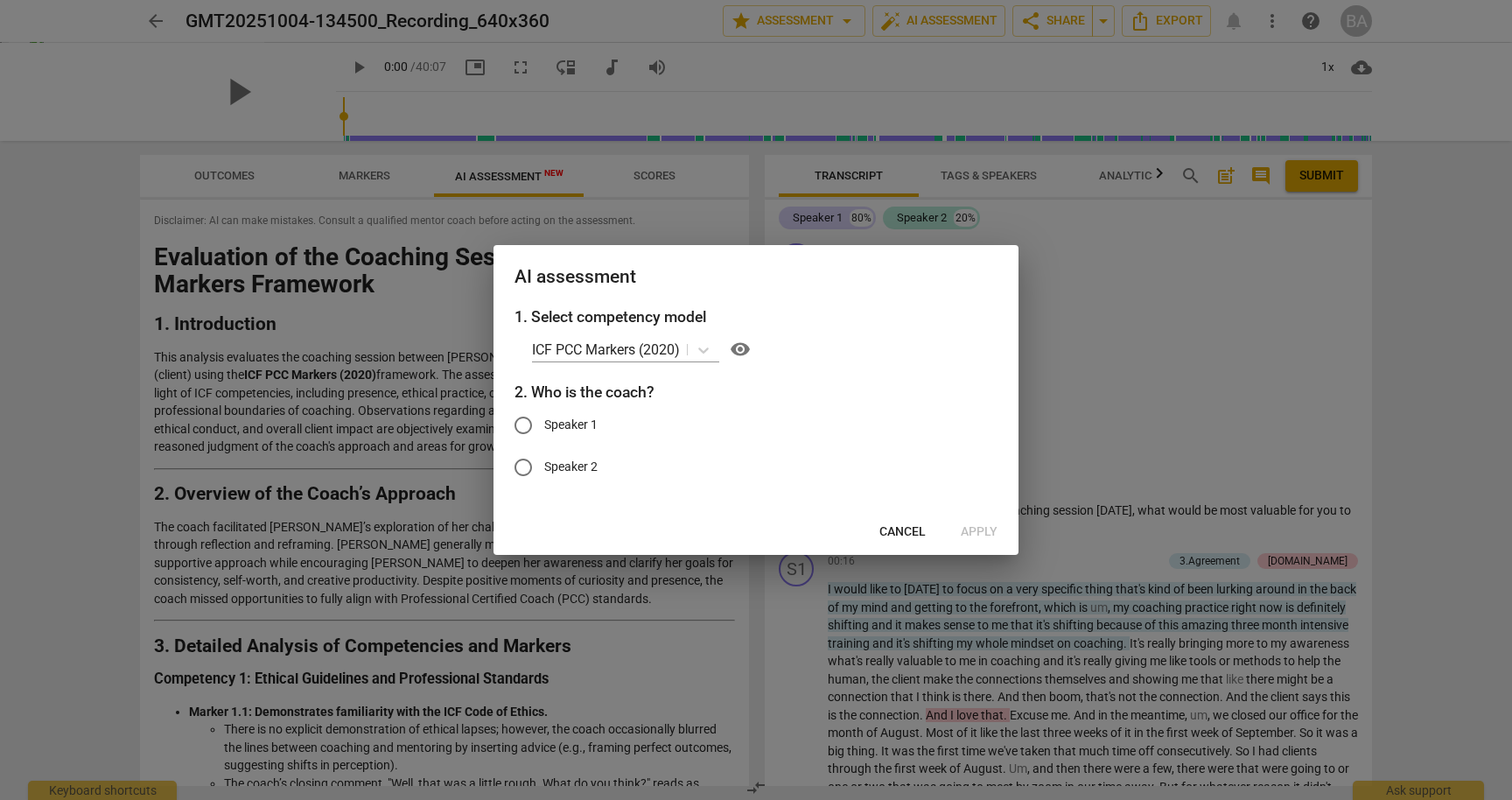
click at [526, 466] on input "Speaker 2" at bounding box center [523, 467] width 42 height 42
radio input "true"
click at [976, 530] on span "Apply" at bounding box center [979, 532] width 36 height 17
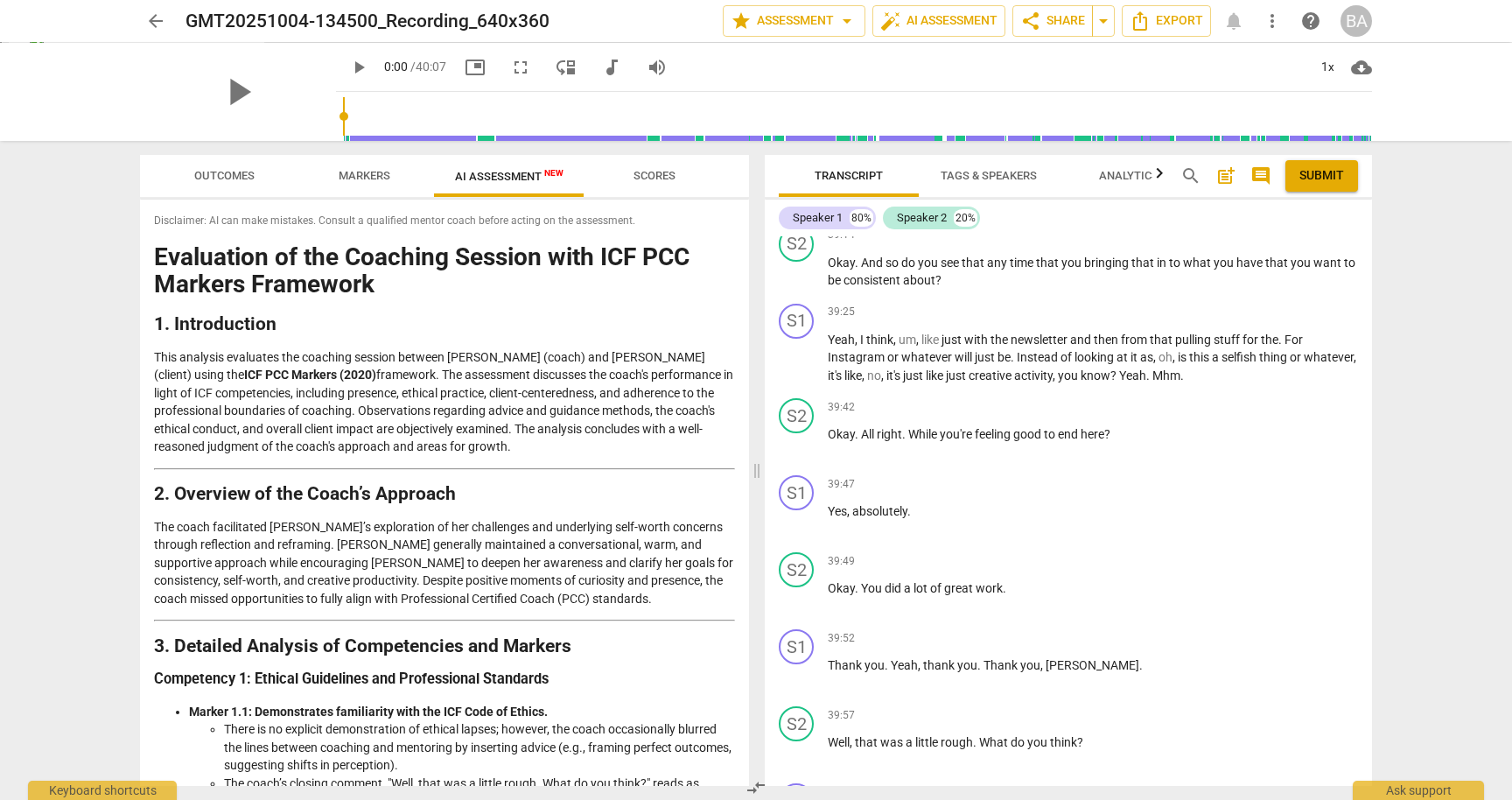
scroll to position [9648, 0]
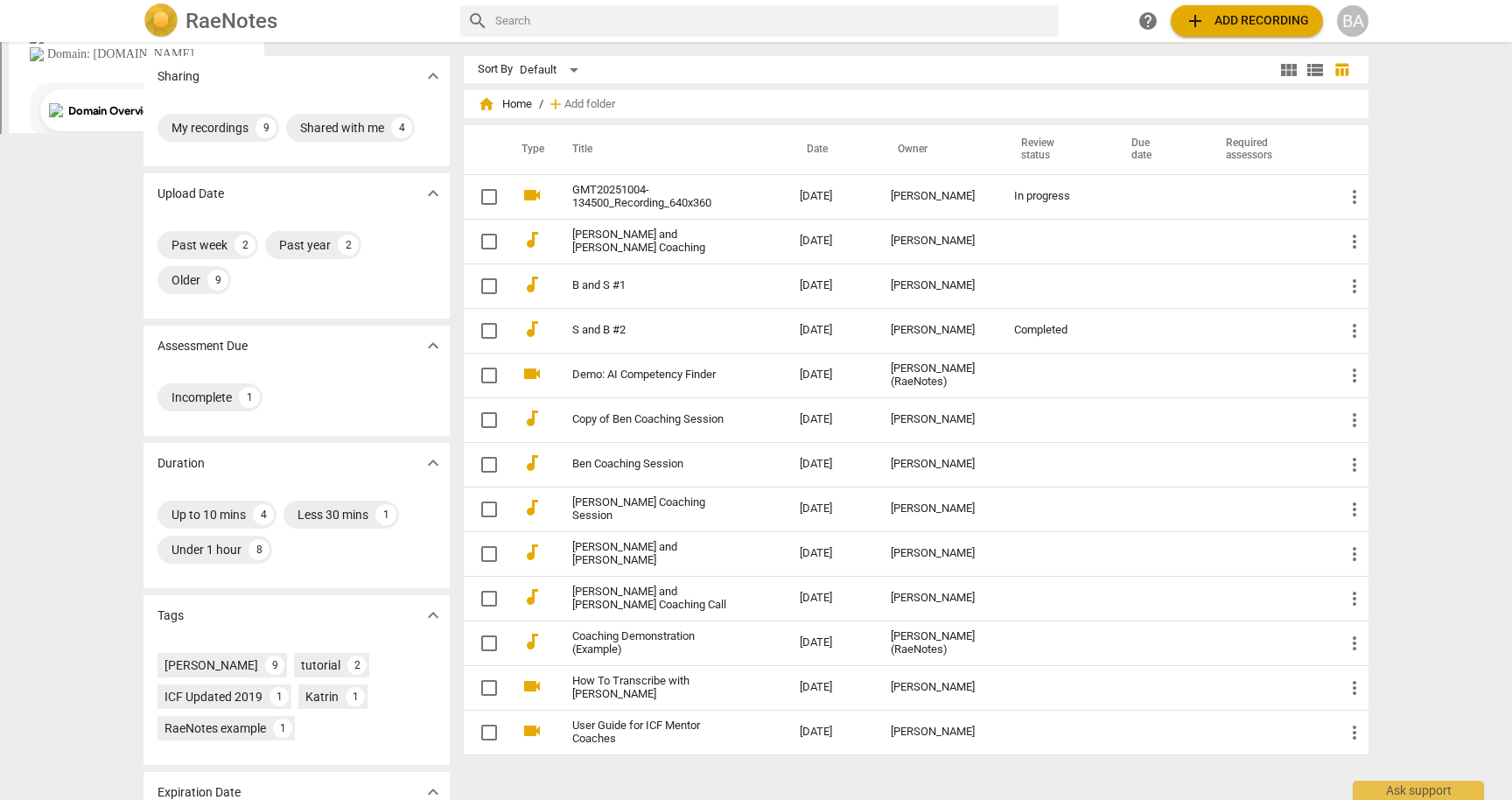
click at [72, 170] on div "Sharing expand_more My recordings 9 Shared with me 4 Upload Date expand_more Pa…" at bounding box center [756, 421] width 1512 height 756
click at [1235, 19] on span "add Add recording" at bounding box center [1247, 21] width 124 height 21
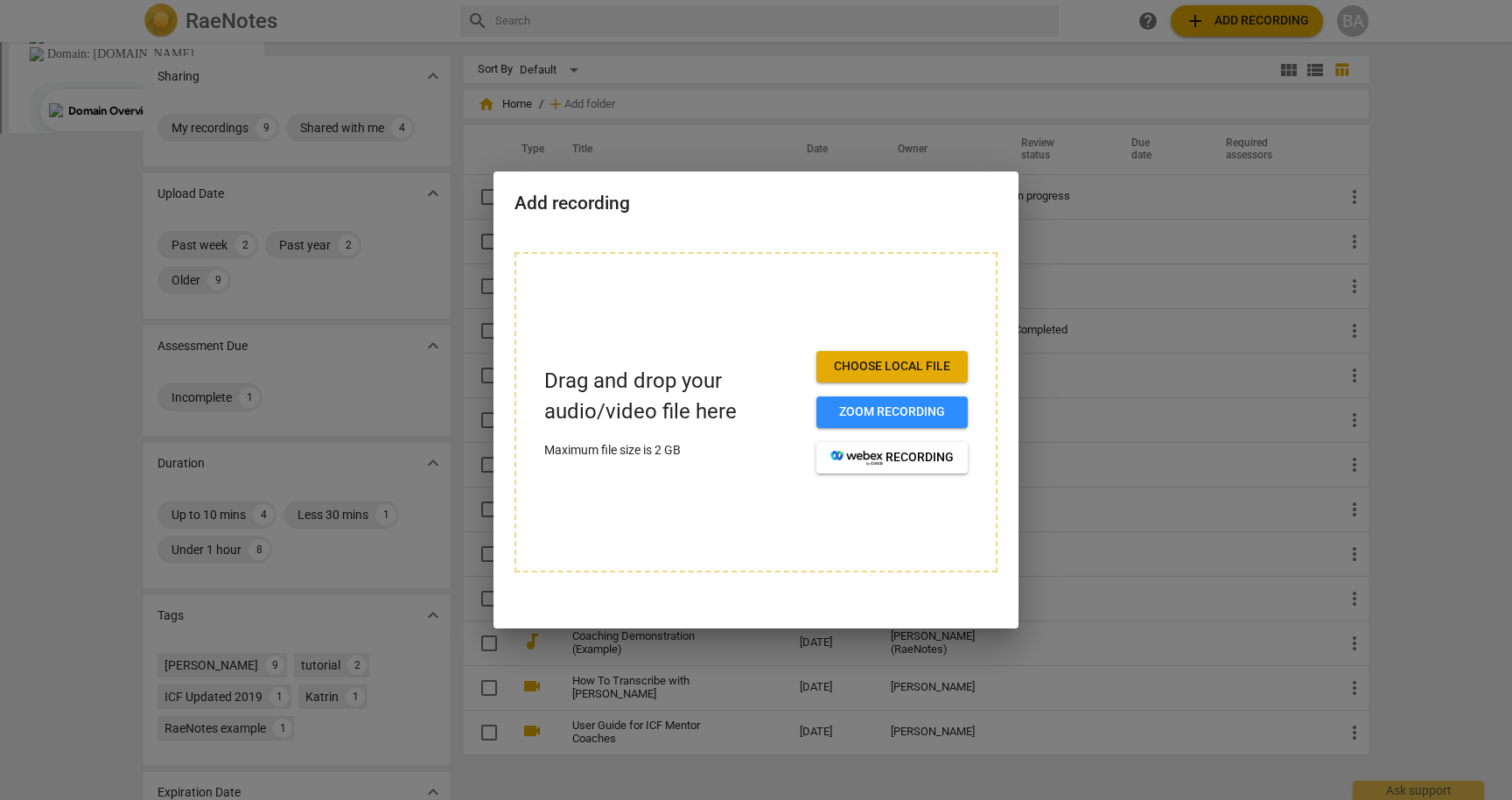
click at [926, 363] on span "Choose local file" at bounding box center [892, 366] width 123 height 17
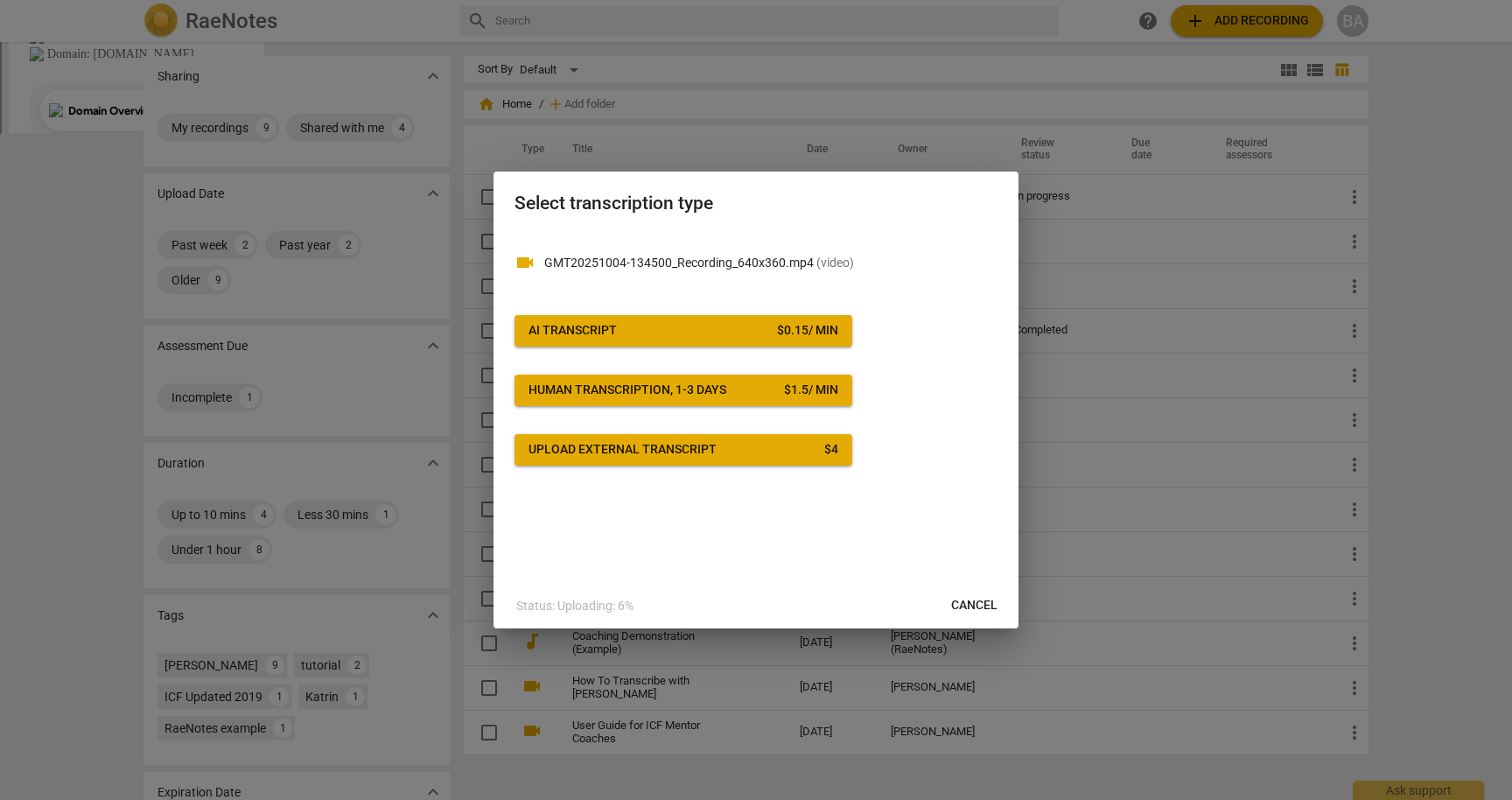
click at [777, 331] on div "$ 0.15 / min" at bounding box center [807, 330] width 61 height 17
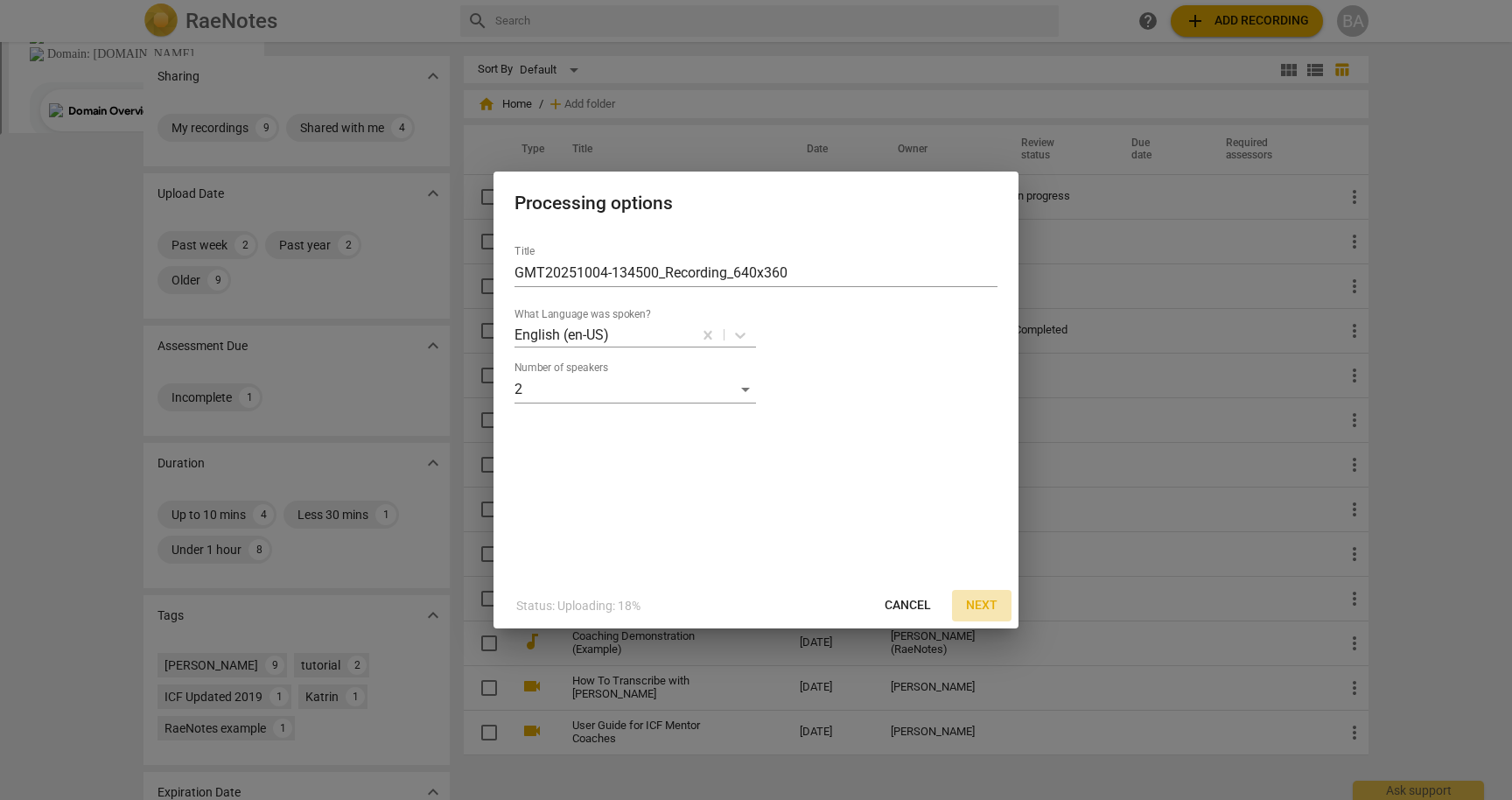
click at [975, 606] on span "Next" at bounding box center [981, 605] width 32 height 17
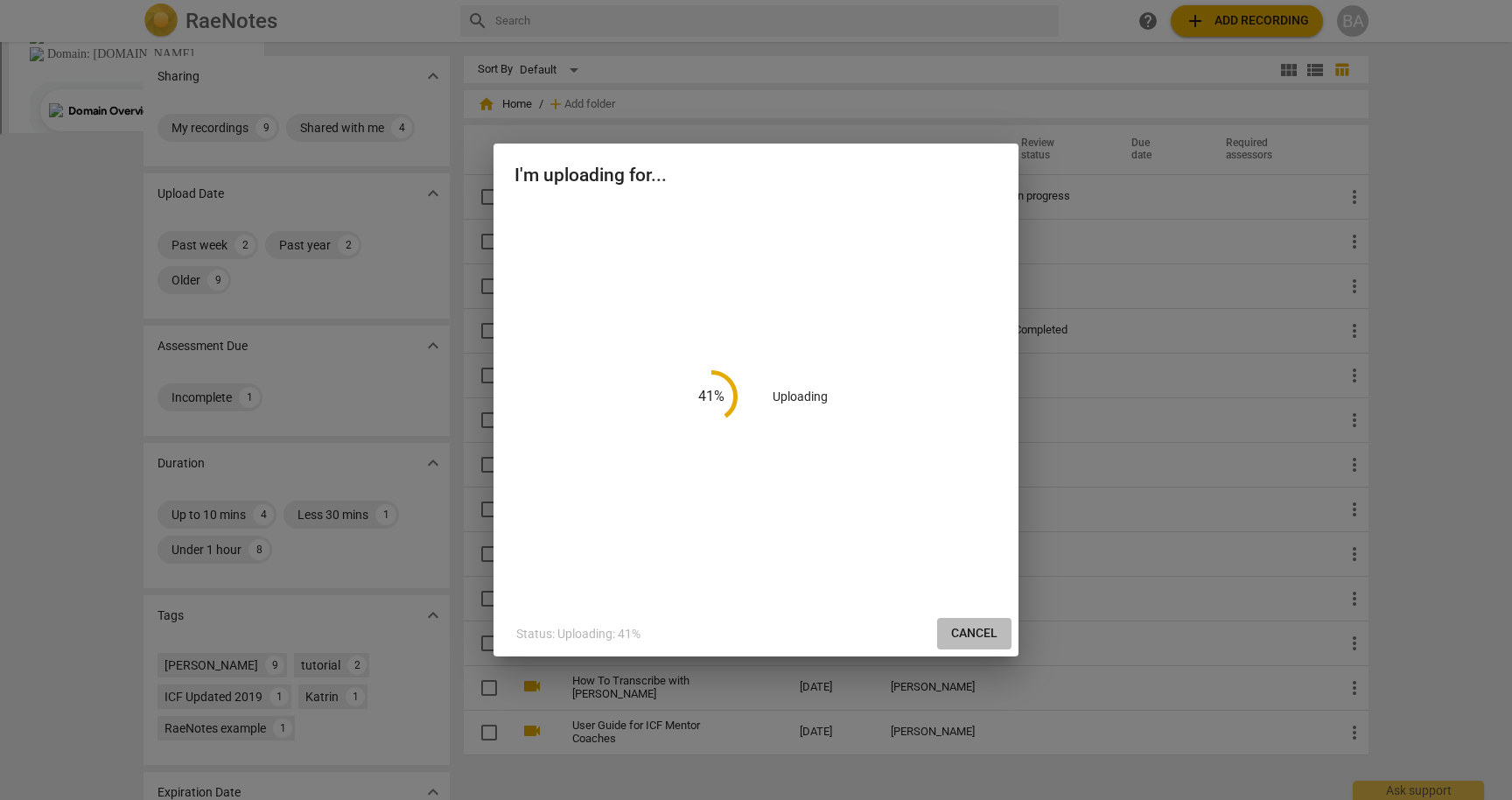
click at [975, 636] on span "Cancel" at bounding box center [974, 633] width 47 height 17
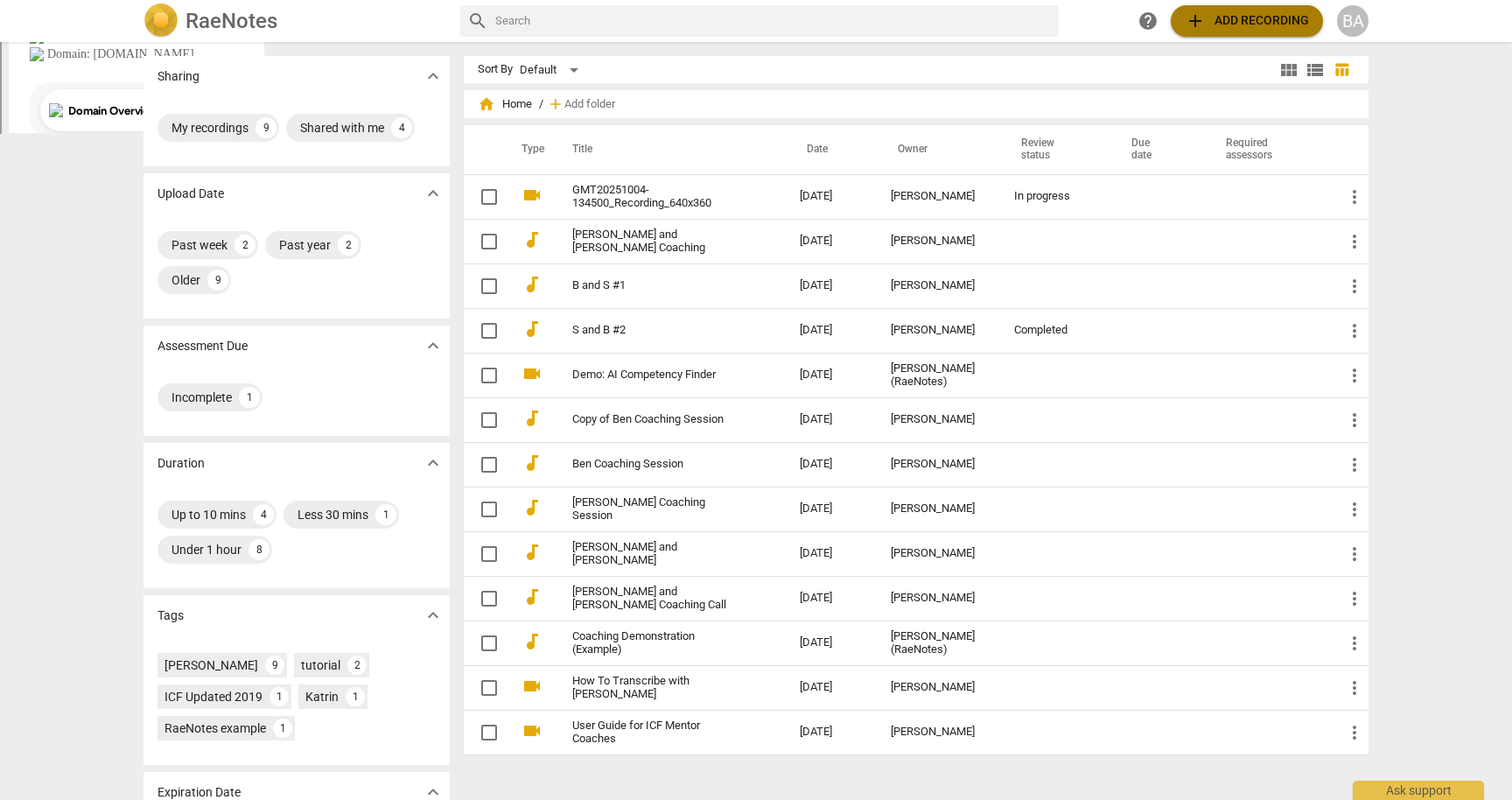
click at [1268, 20] on span "add Add recording" at bounding box center [1247, 21] width 124 height 21
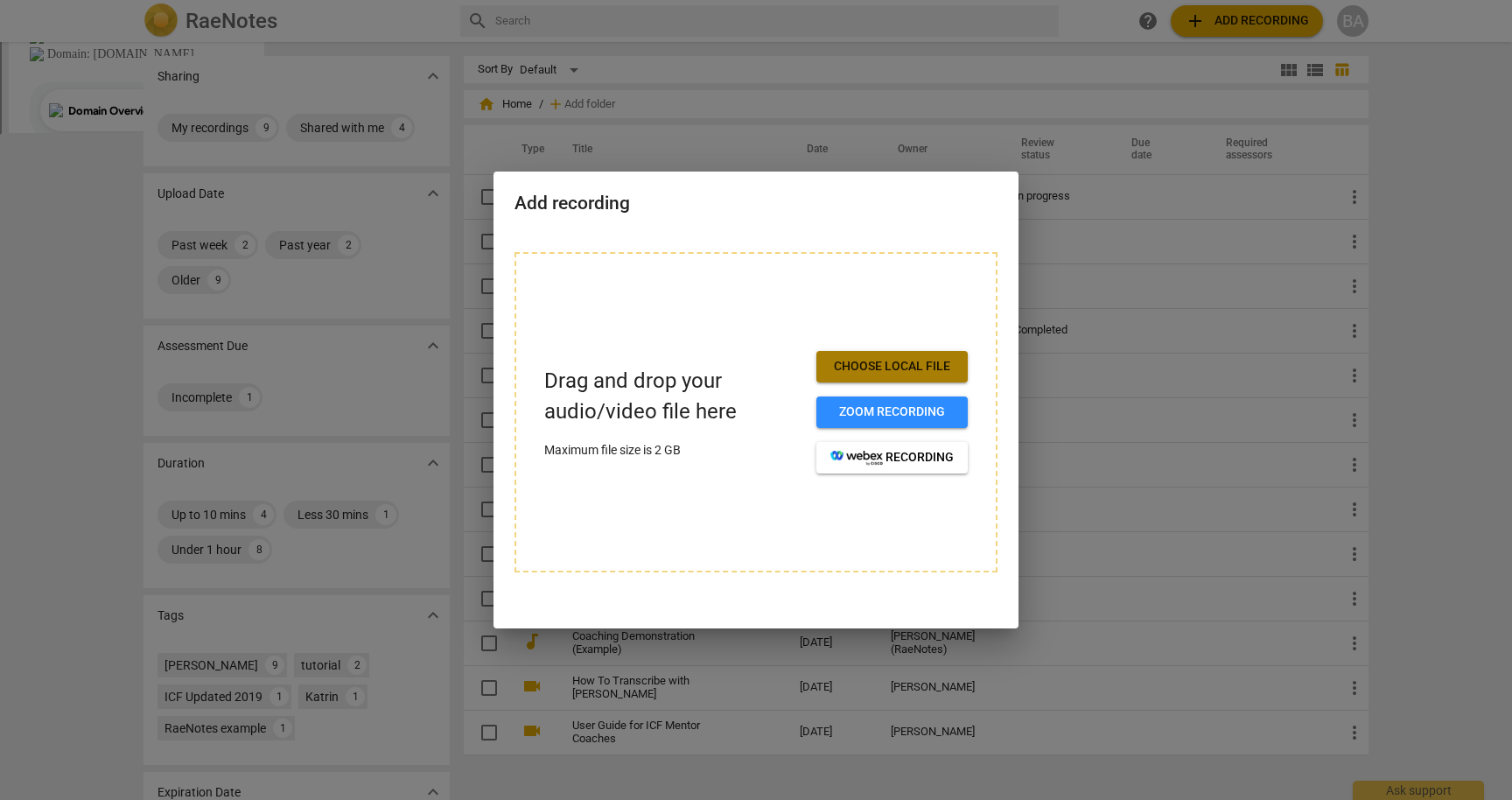
click at [927, 358] on span "Choose local file" at bounding box center [892, 366] width 123 height 17
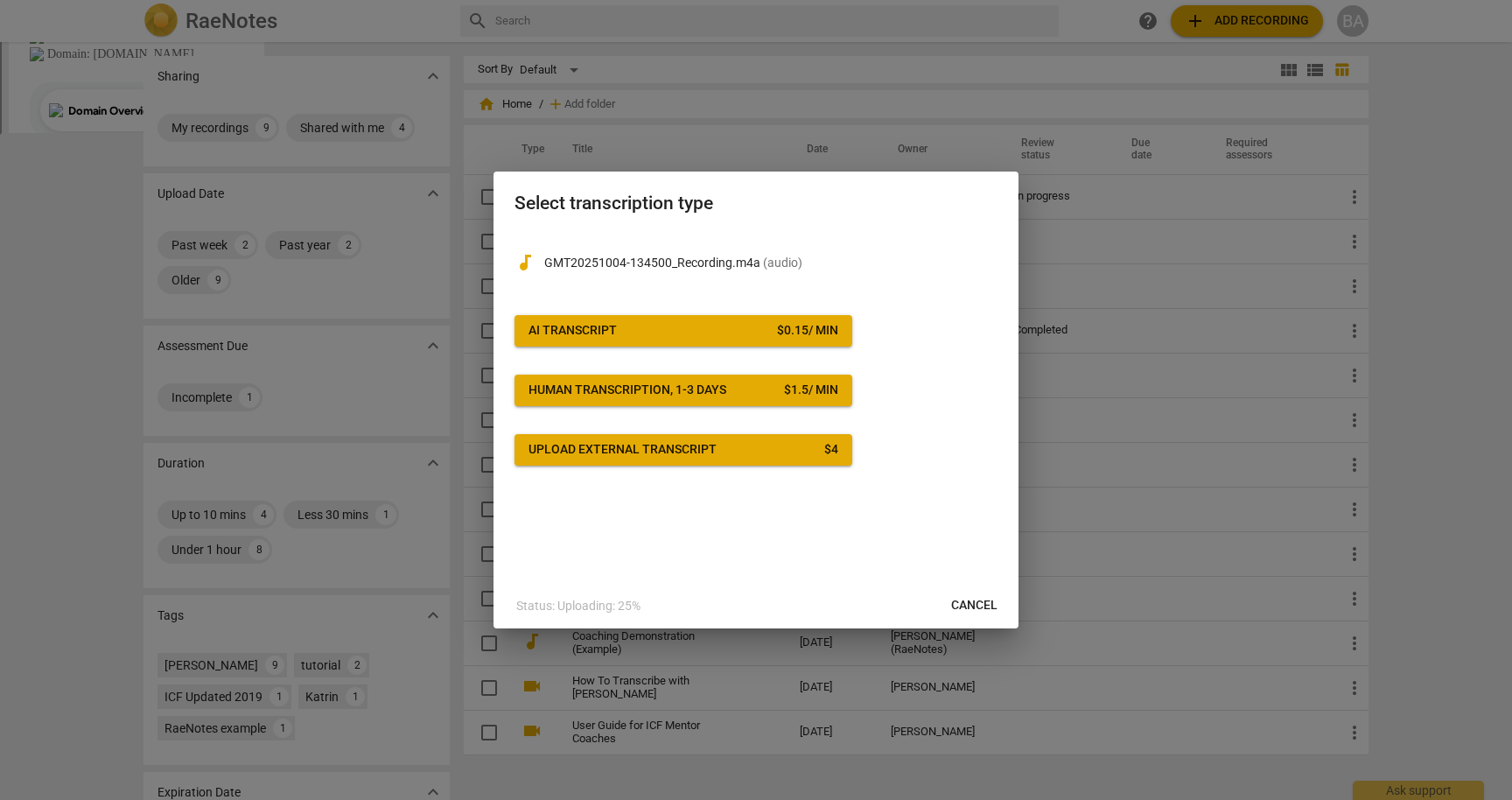
click at [967, 608] on span "Cancel" at bounding box center [974, 605] width 47 height 17
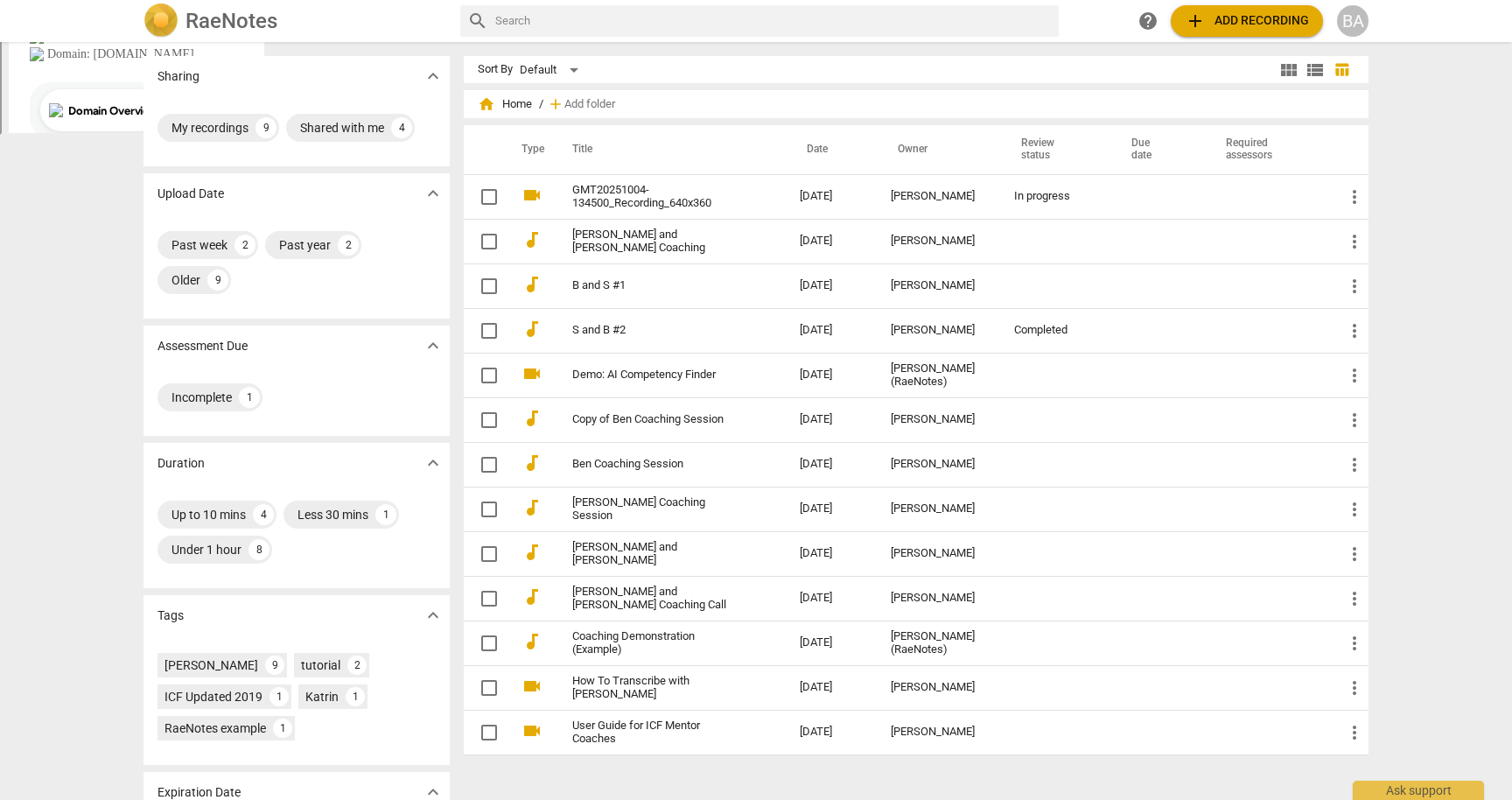
click at [1245, 21] on span "add Add recording" at bounding box center [1247, 21] width 124 height 21
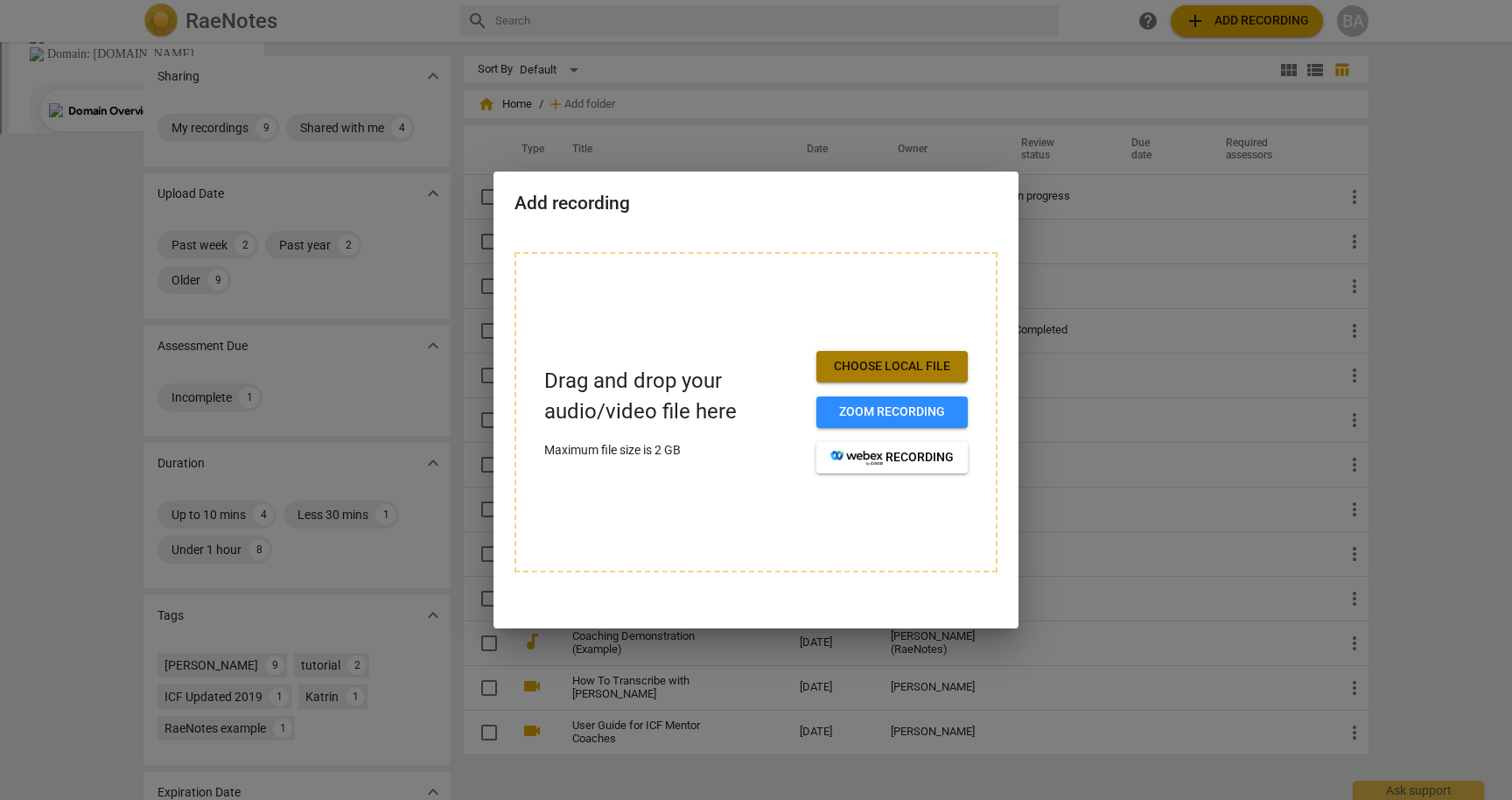
click at [875, 358] on span "Choose local file" at bounding box center [892, 366] width 123 height 17
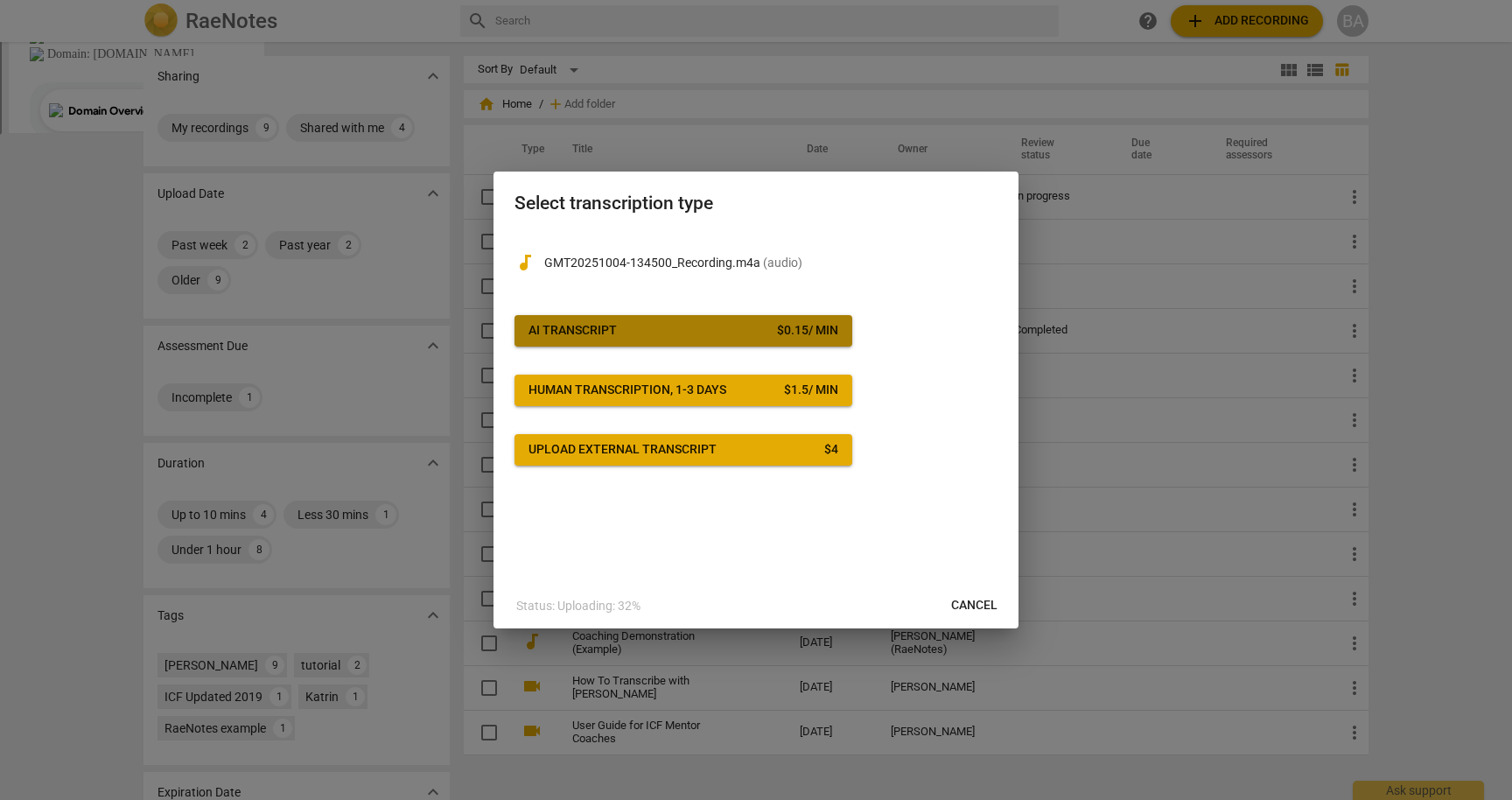
click at [763, 322] on span "AI Transcript $ 0.15 / min" at bounding box center [684, 330] width 310 height 17
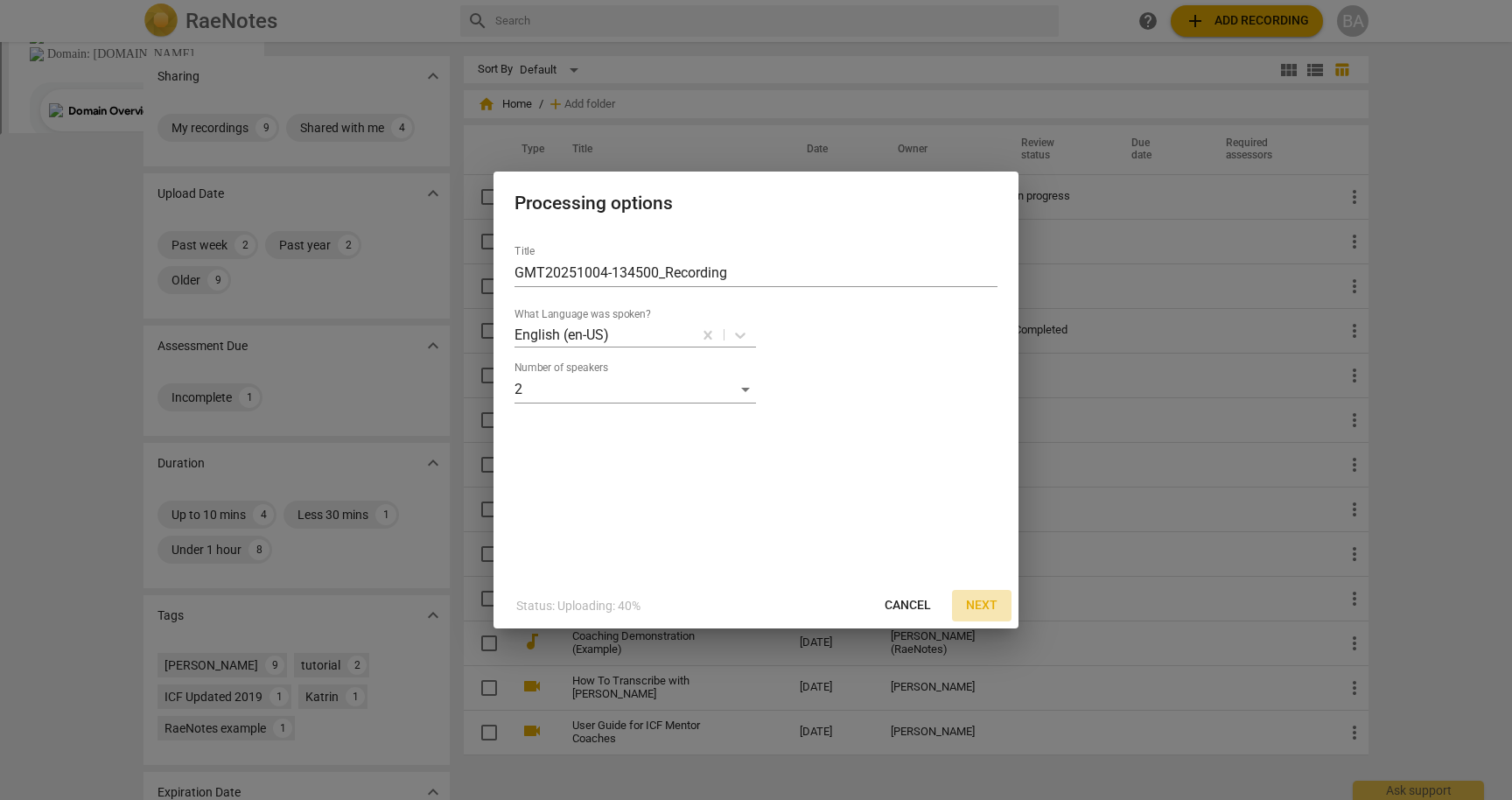
click at [995, 603] on span "Next" at bounding box center [981, 605] width 32 height 17
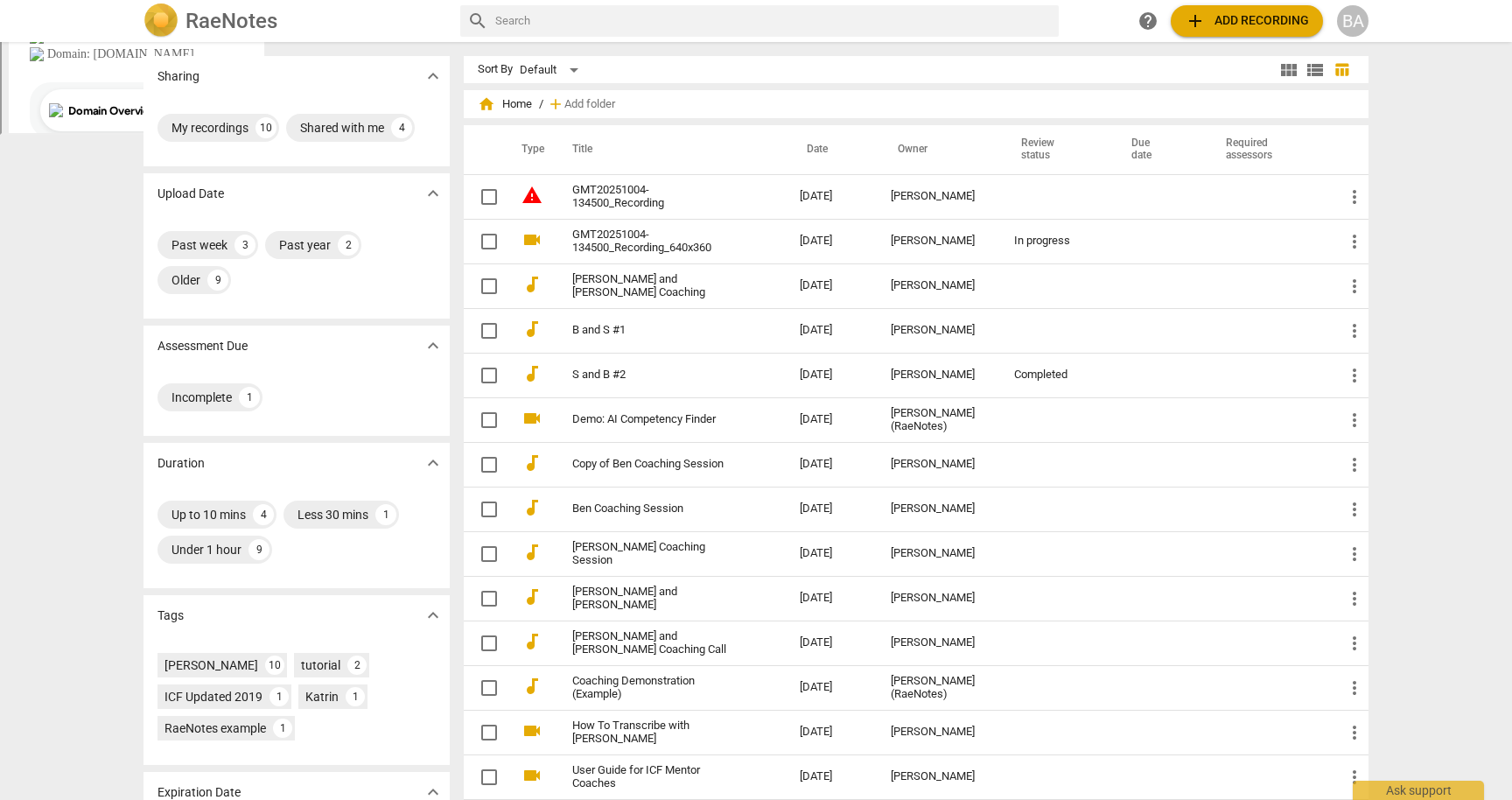
click at [1207, 16] on span "add Add recording" at bounding box center [1247, 21] width 124 height 21
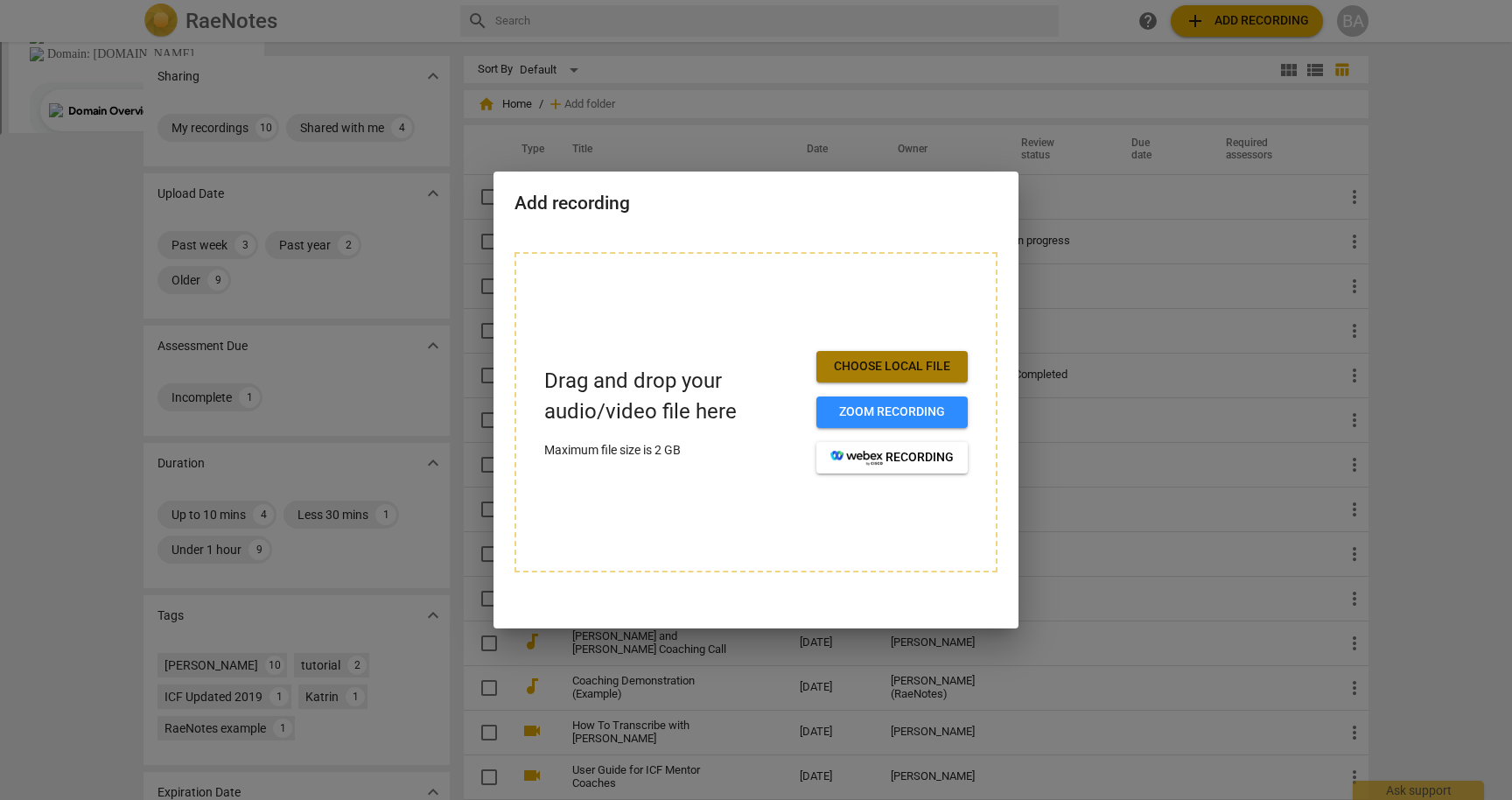
click at [882, 369] on span "Choose local file" at bounding box center [892, 366] width 123 height 17
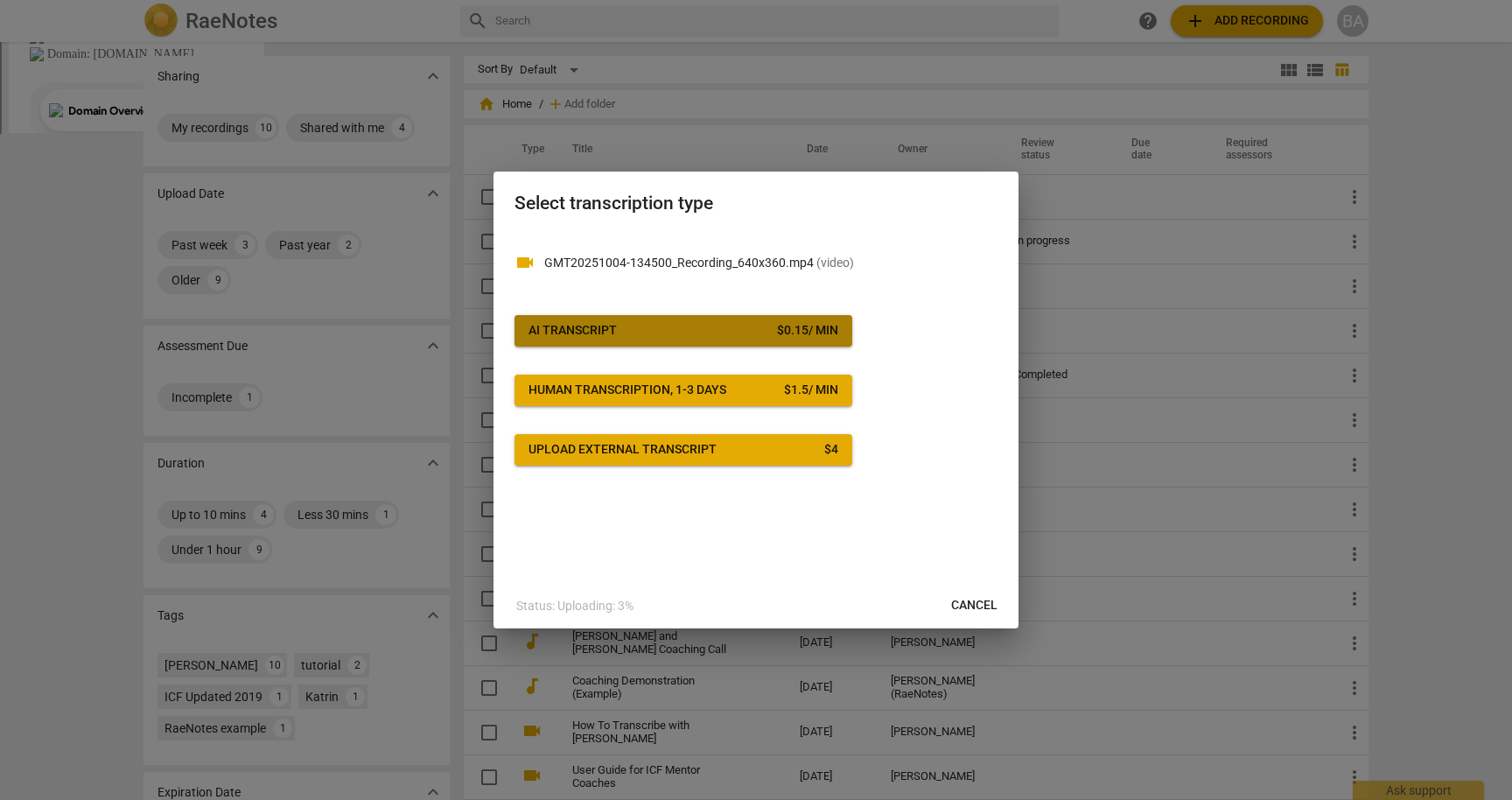
click at [755, 326] on span "AI Transcript $ 0.15 / min" at bounding box center [684, 330] width 310 height 17
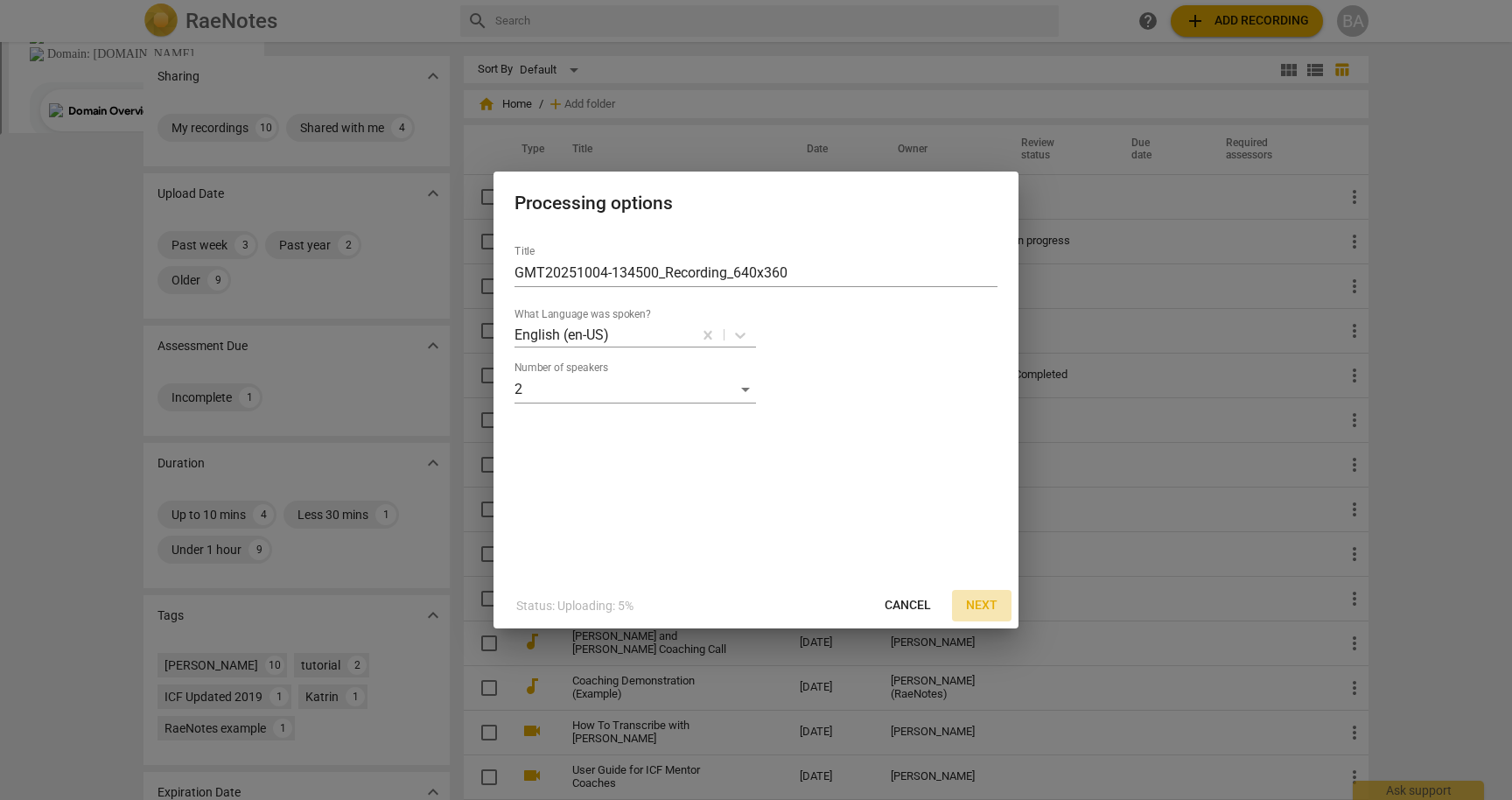
click at [974, 599] on span "Next" at bounding box center [981, 605] width 32 height 17
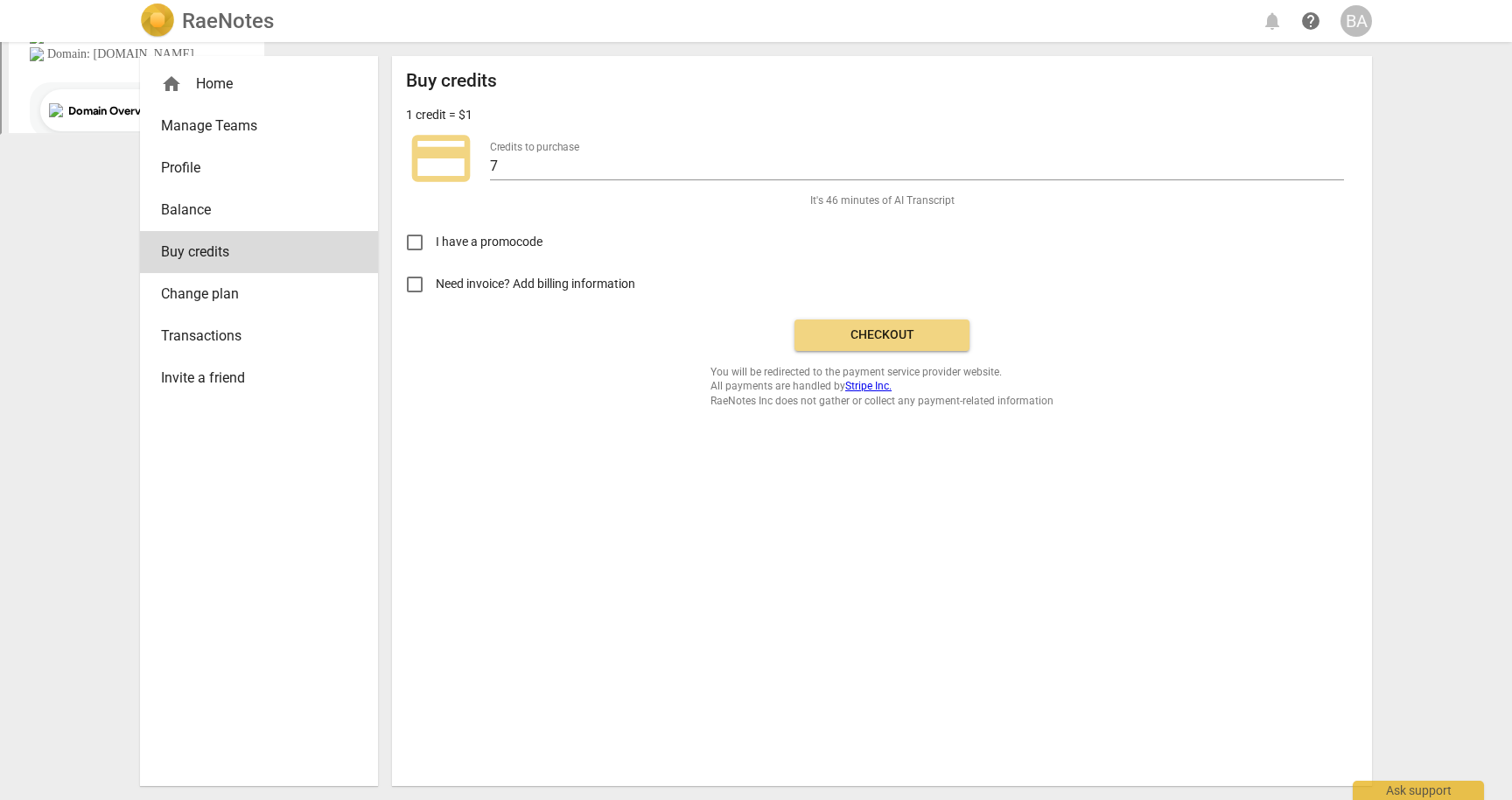
click at [932, 336] on span "Checkout" at bounding box center [882, 335] width 147 height 17
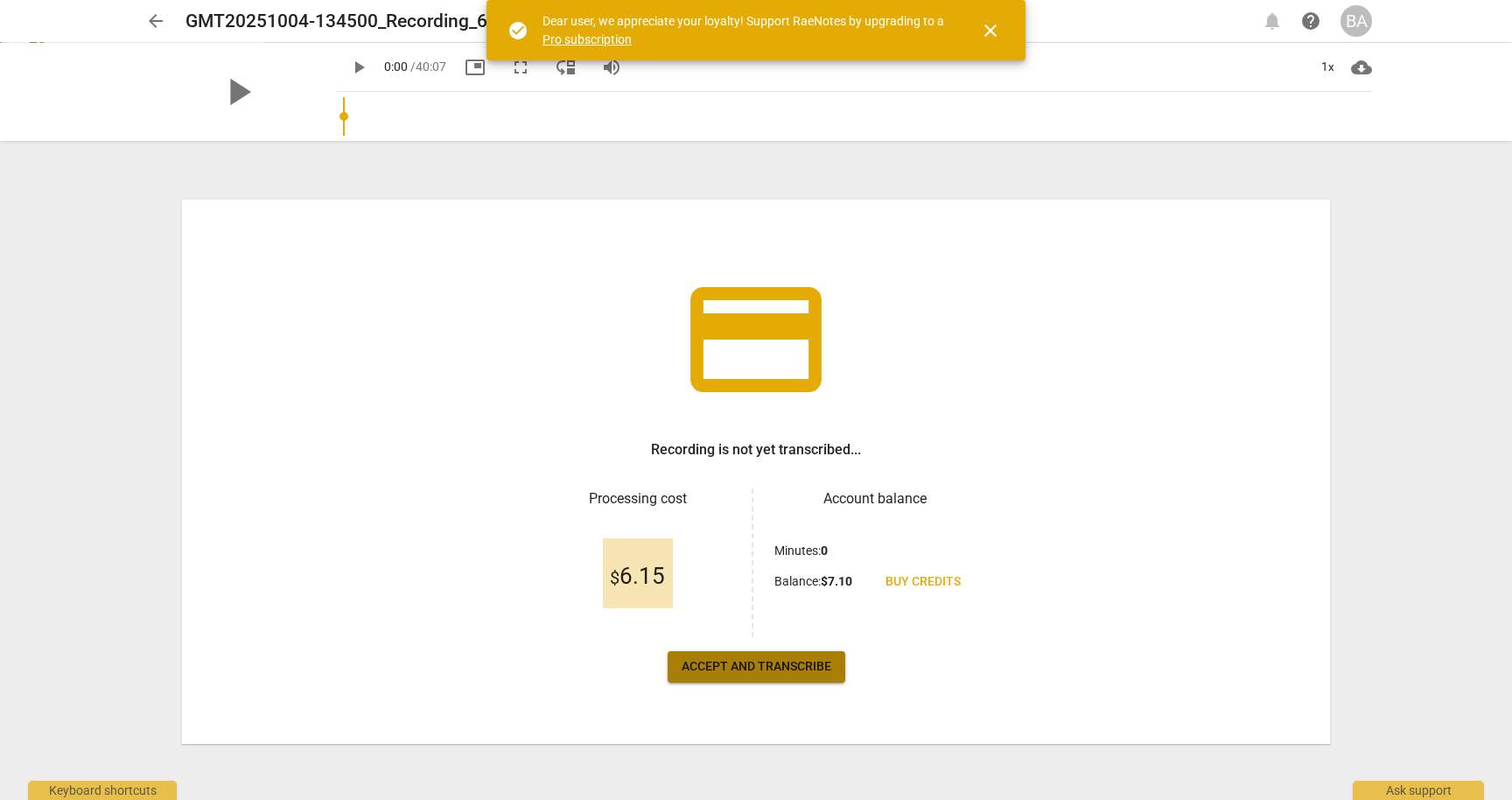
click at [797, 668] on span "Accept and transcribe" at bounding box center [757, 667] width 150 height 17
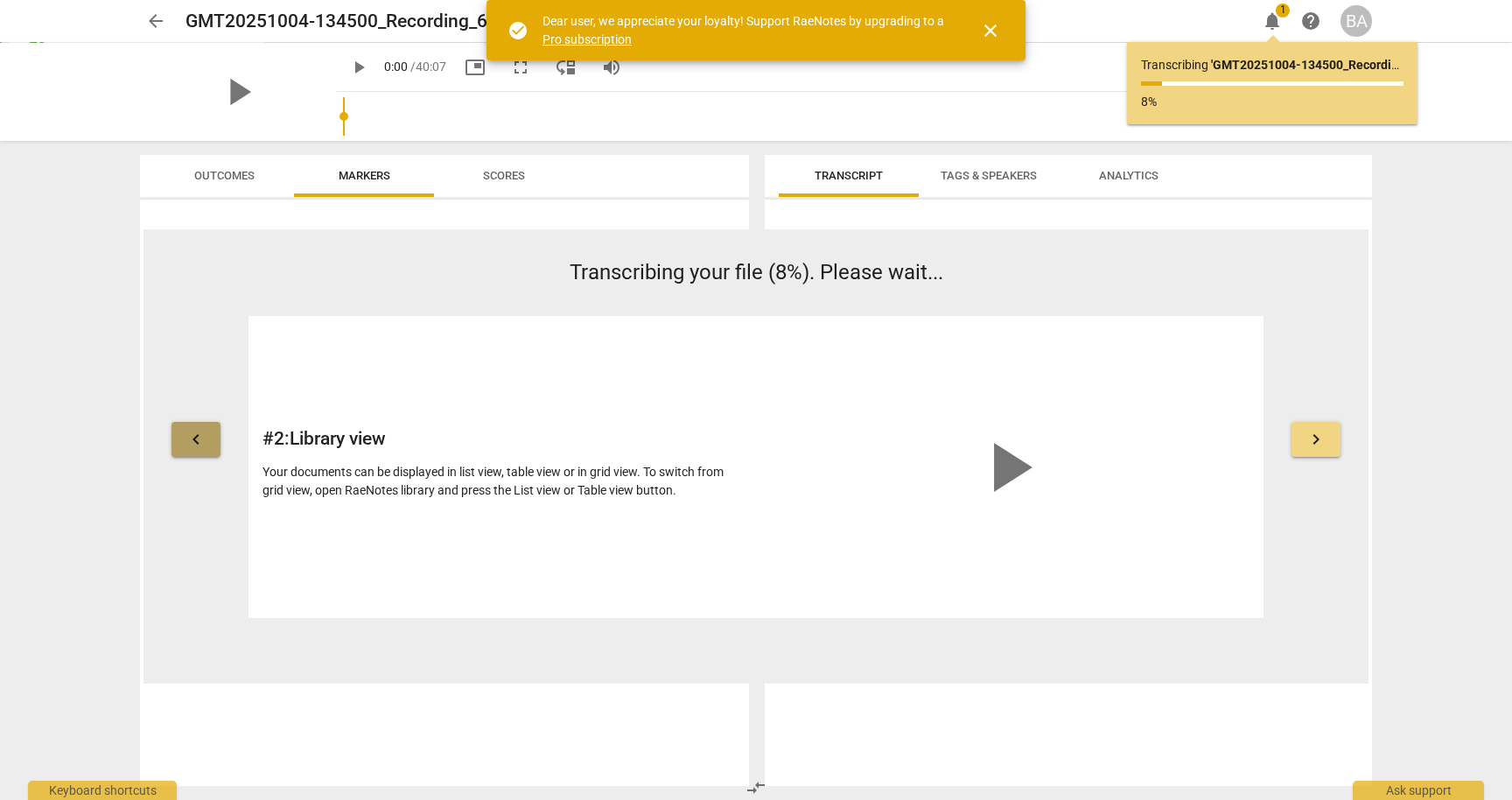
click at [194, 430] on span "keyboard_arrow_left" at bounding box center [195, 439] width 21 height 21
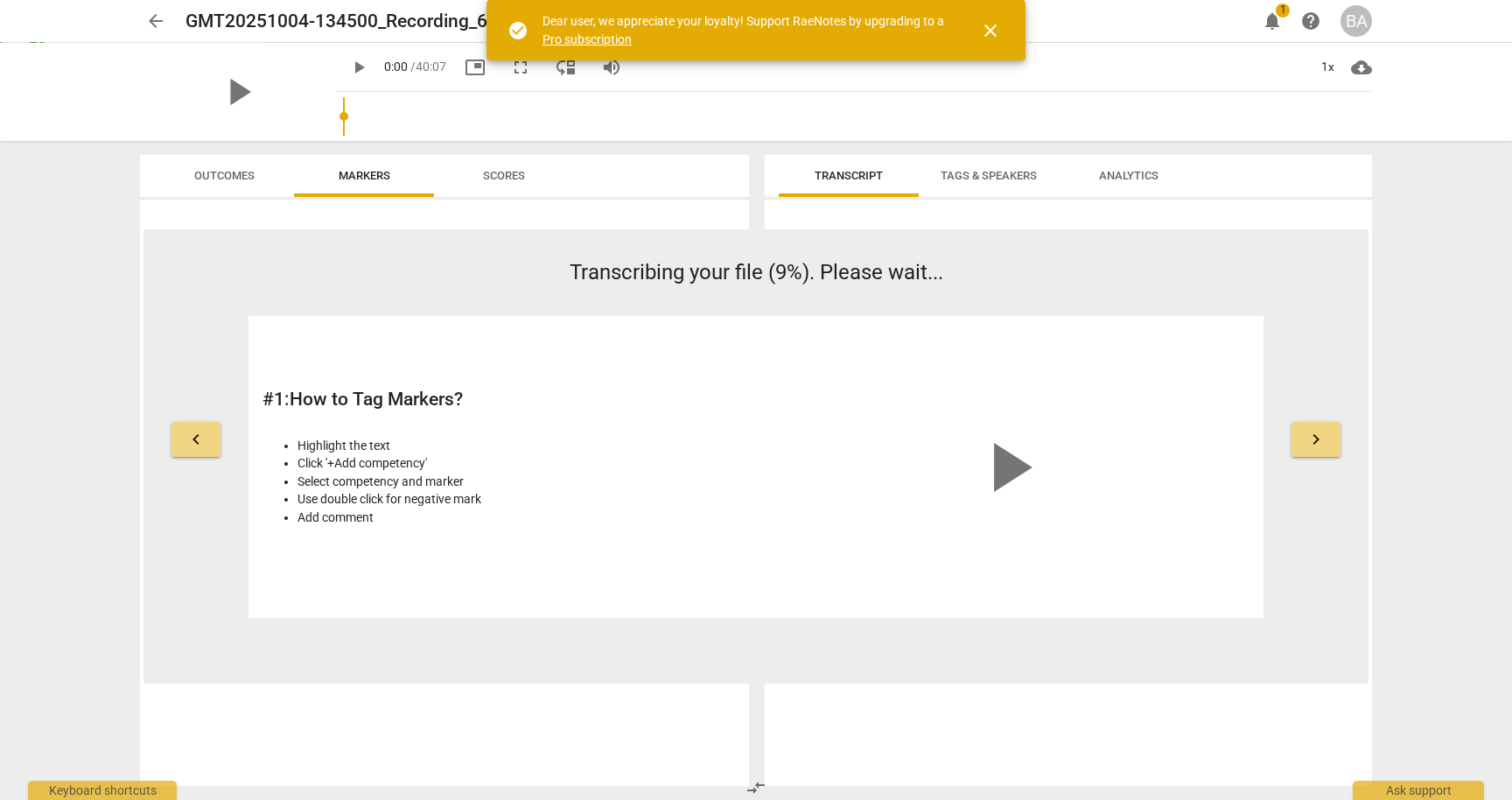
click at [992, 27] on span "close" at bounding box center [990, 30] width 21 height 21
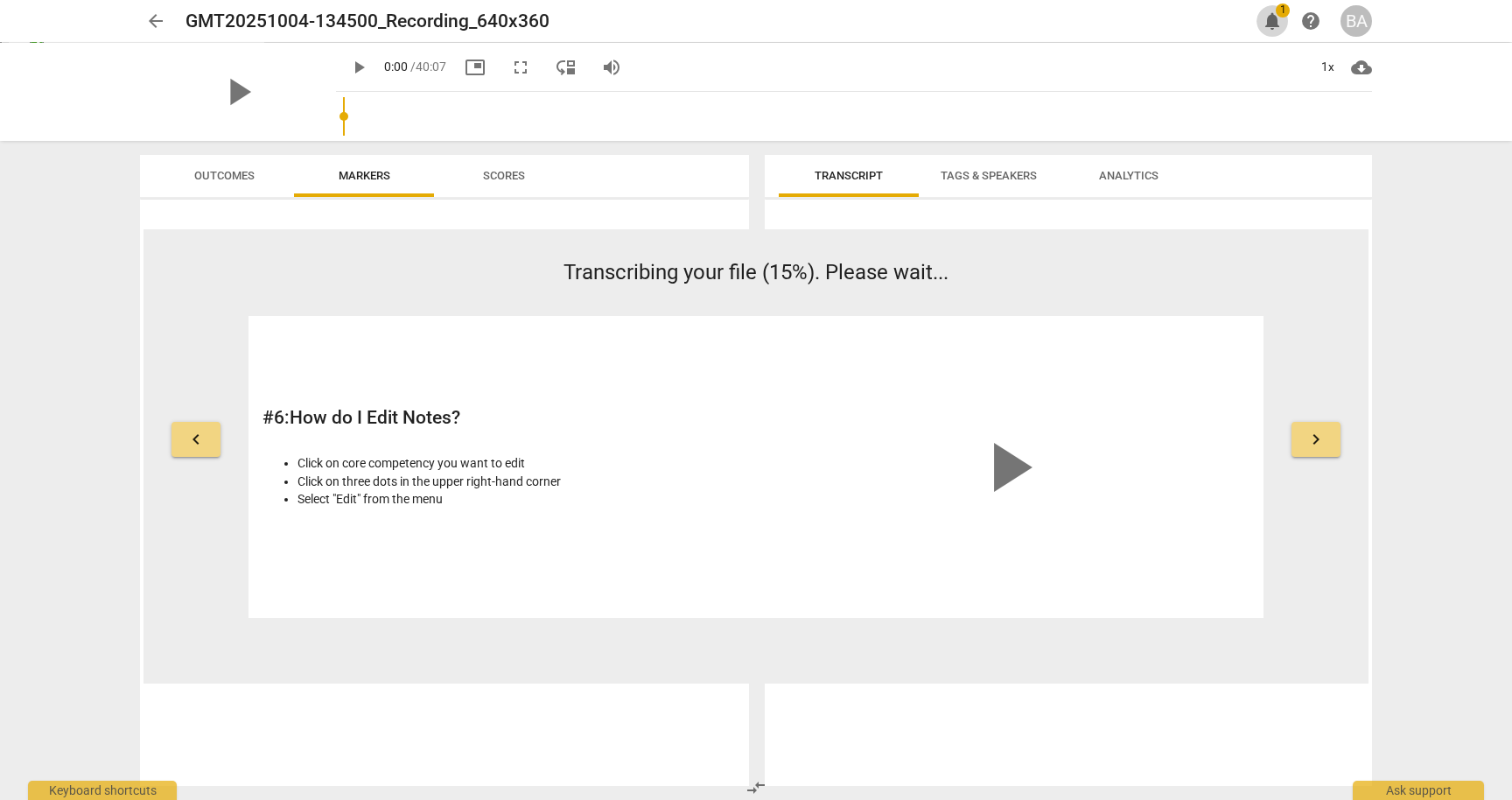
click at [1274, 11] on span "notifications" at bounding box center [1272, 21] width 21 height 21
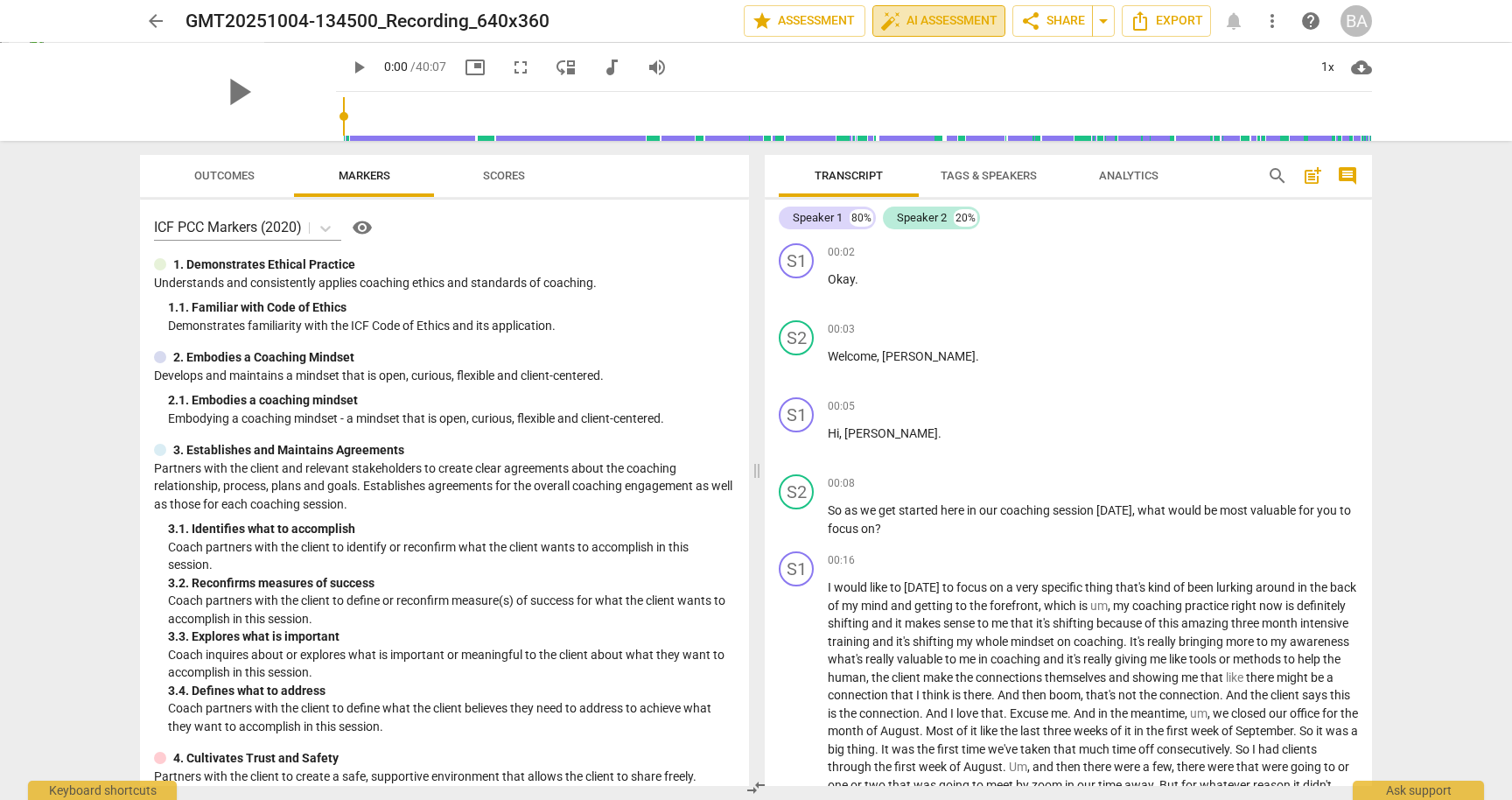
click at [947, 24] on span "auto_fix_high AI Assessment" at bounding box center [938, 21] width 118 height 21
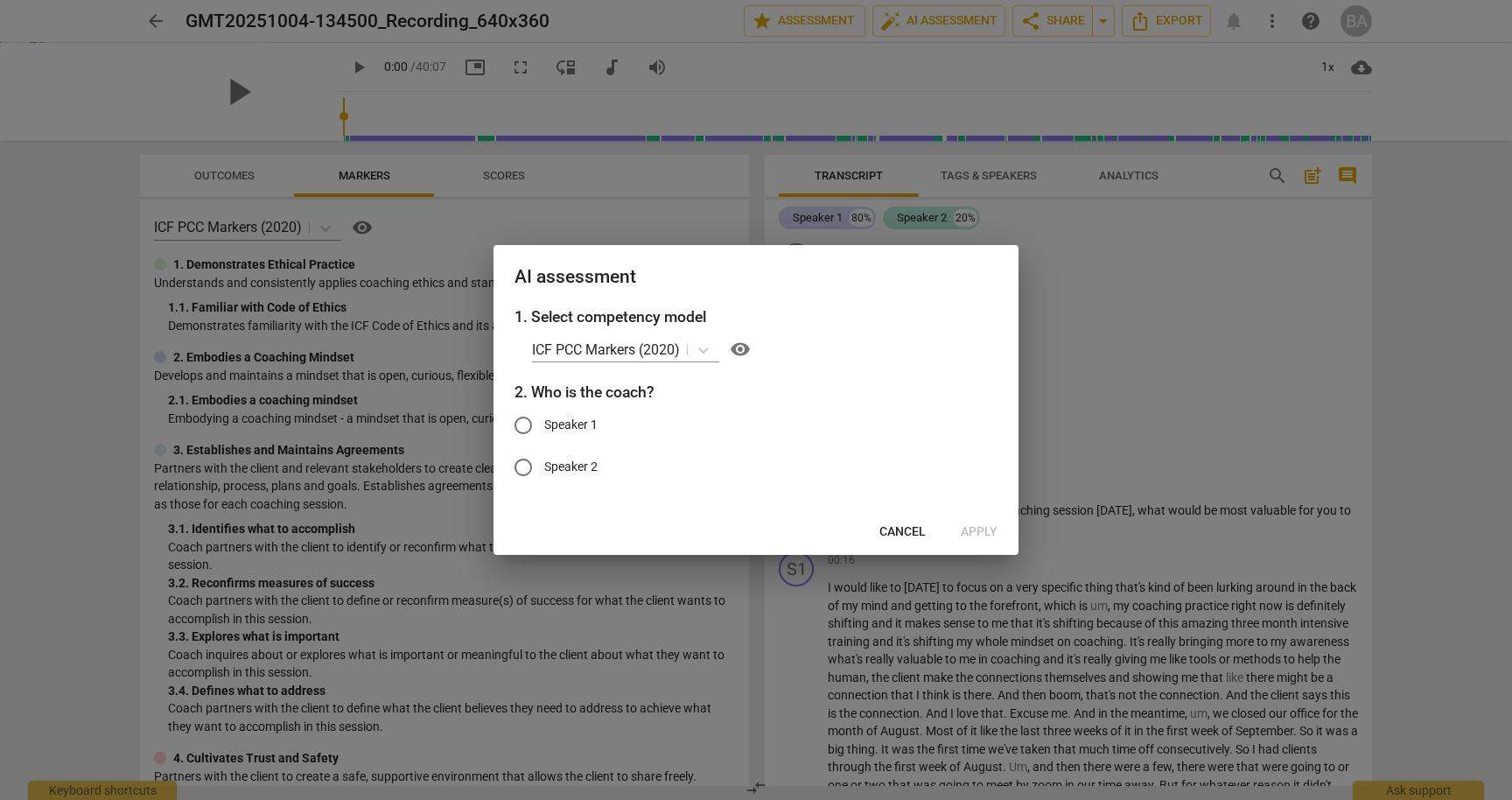
click at [529, 466] on input "Speaker 2" at bounding box center [523, 467] width 42 height 42
radio input "true"
click at [989, 525] on span "Apply" at bounding box center [979, 532] width 36 height 17
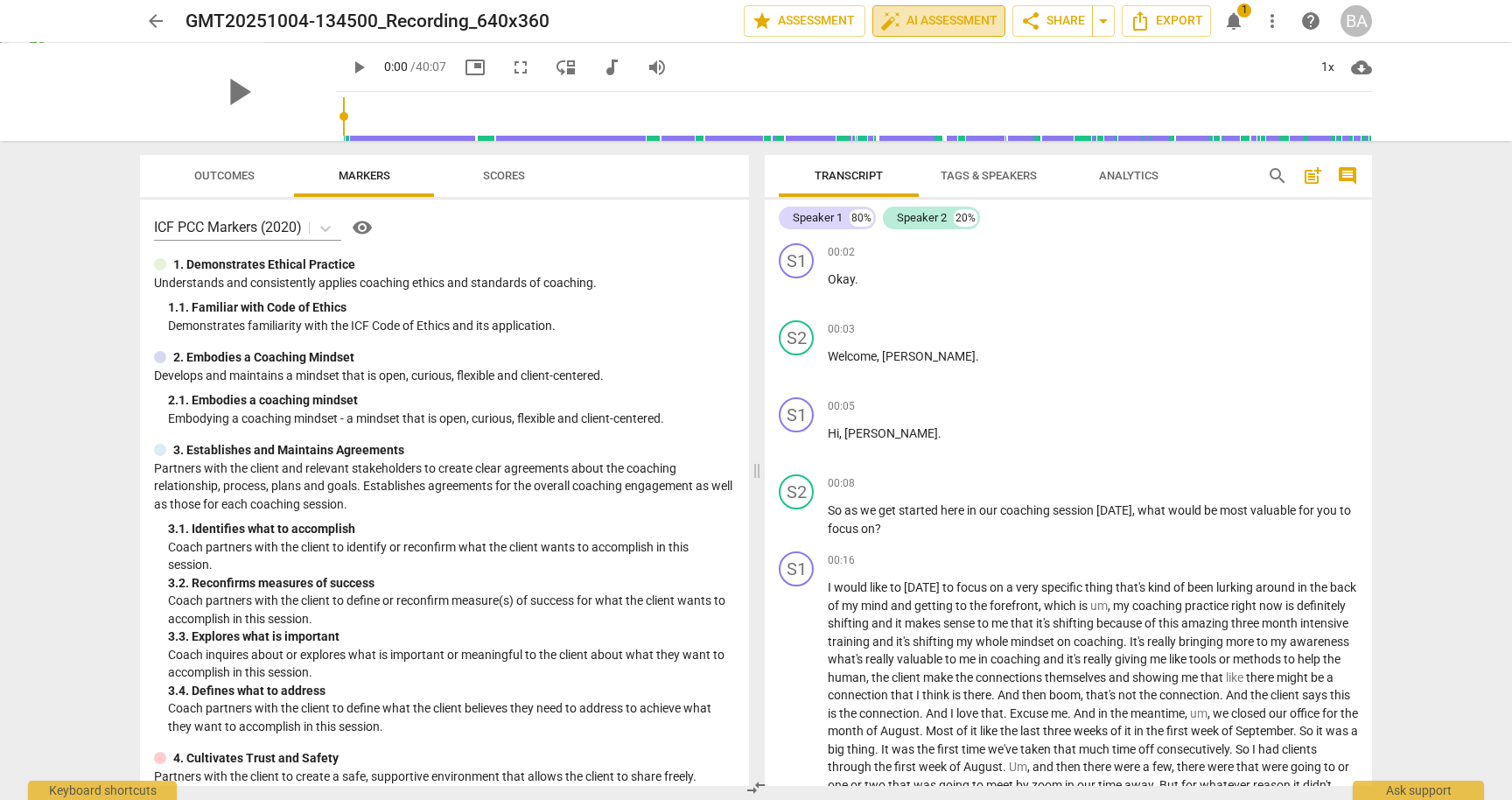
click at [969, 19] on span "auto_fix_high AI Assessment" at bounding box center [938, 21] width 118 height 21
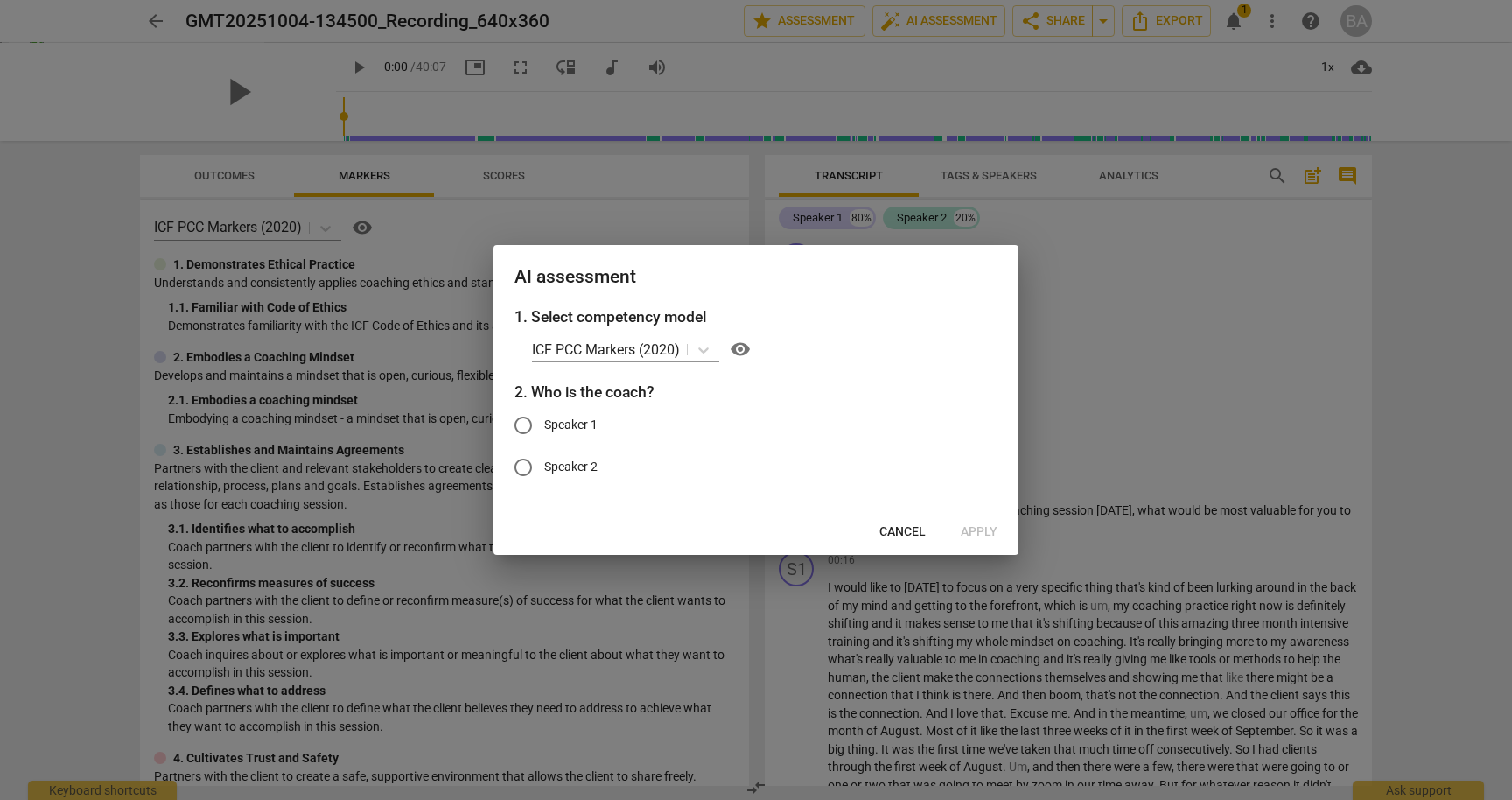
click at [1076, 200] on div at bounding box center [756, 400] width 1512 height 800
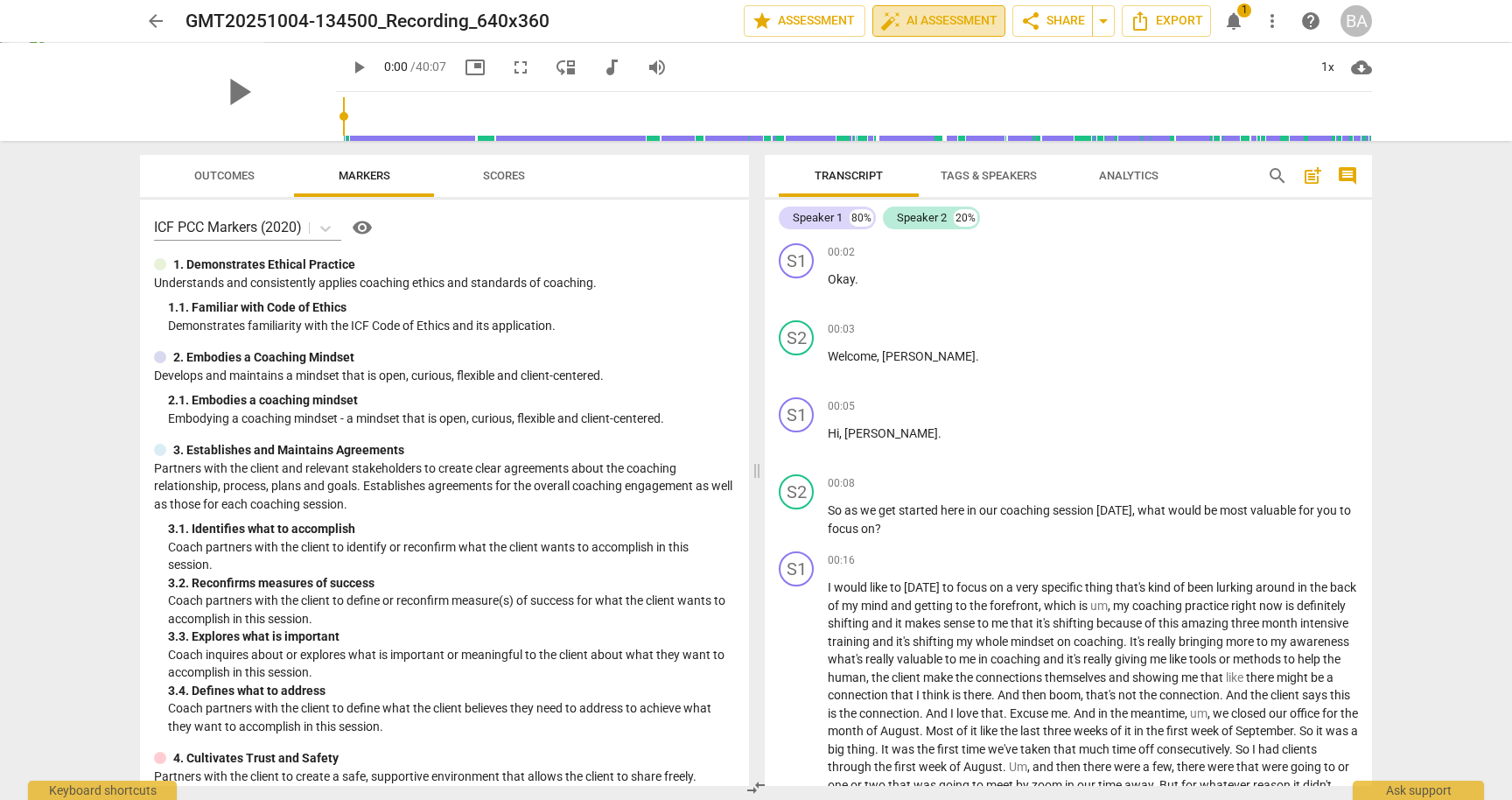
click at [975, 18] on span "auto_fix_high AI Assessment" at bounding box center [938, 21] width 118 height 21
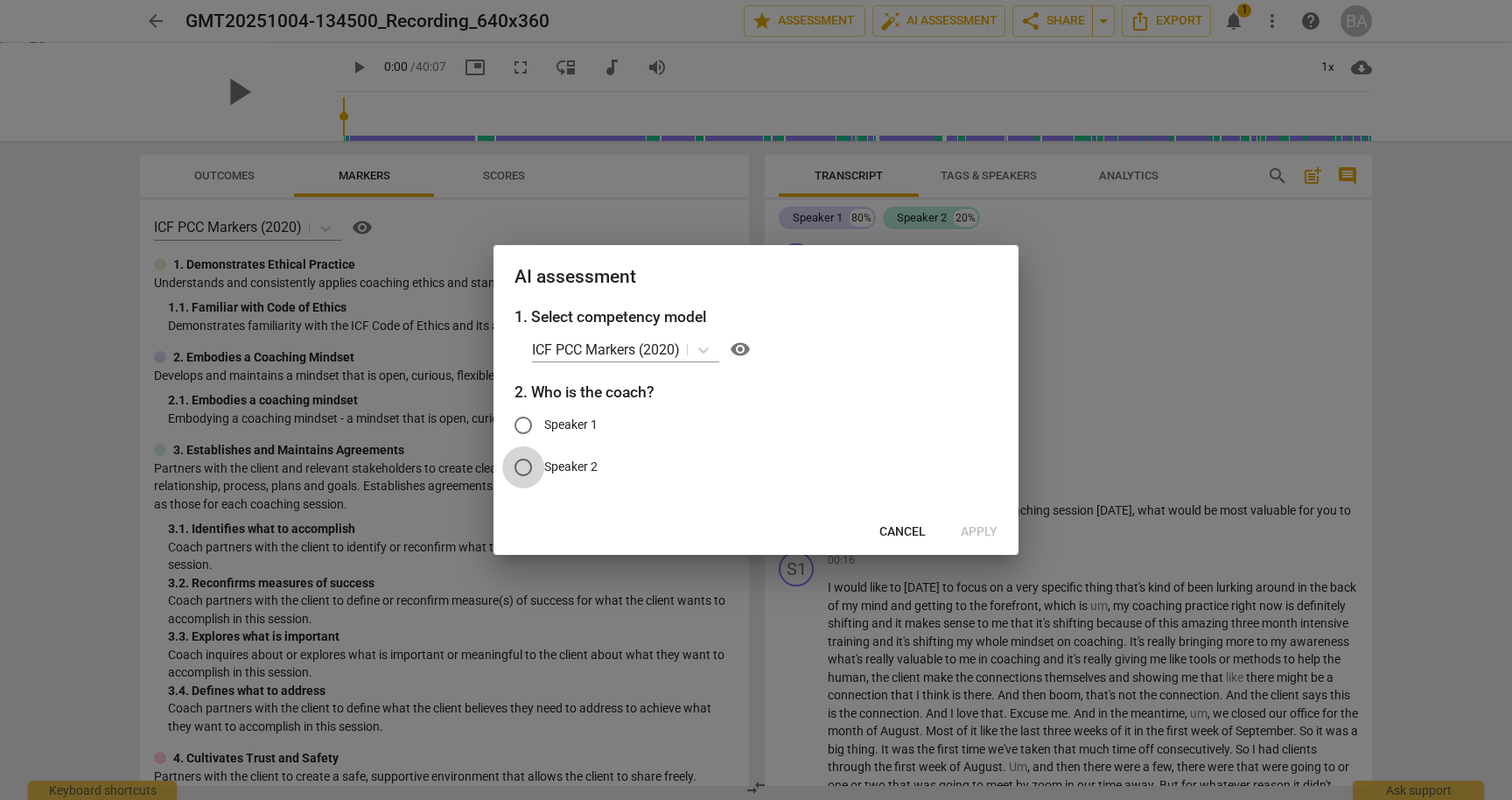
click at [516, 472] on input "Speaker 2" at bounding box center [523, 467] width 42 height 42
radio input "true"
click at [977, 524] on span "Apply" at bounding box center [979, 532] width 36 height 17
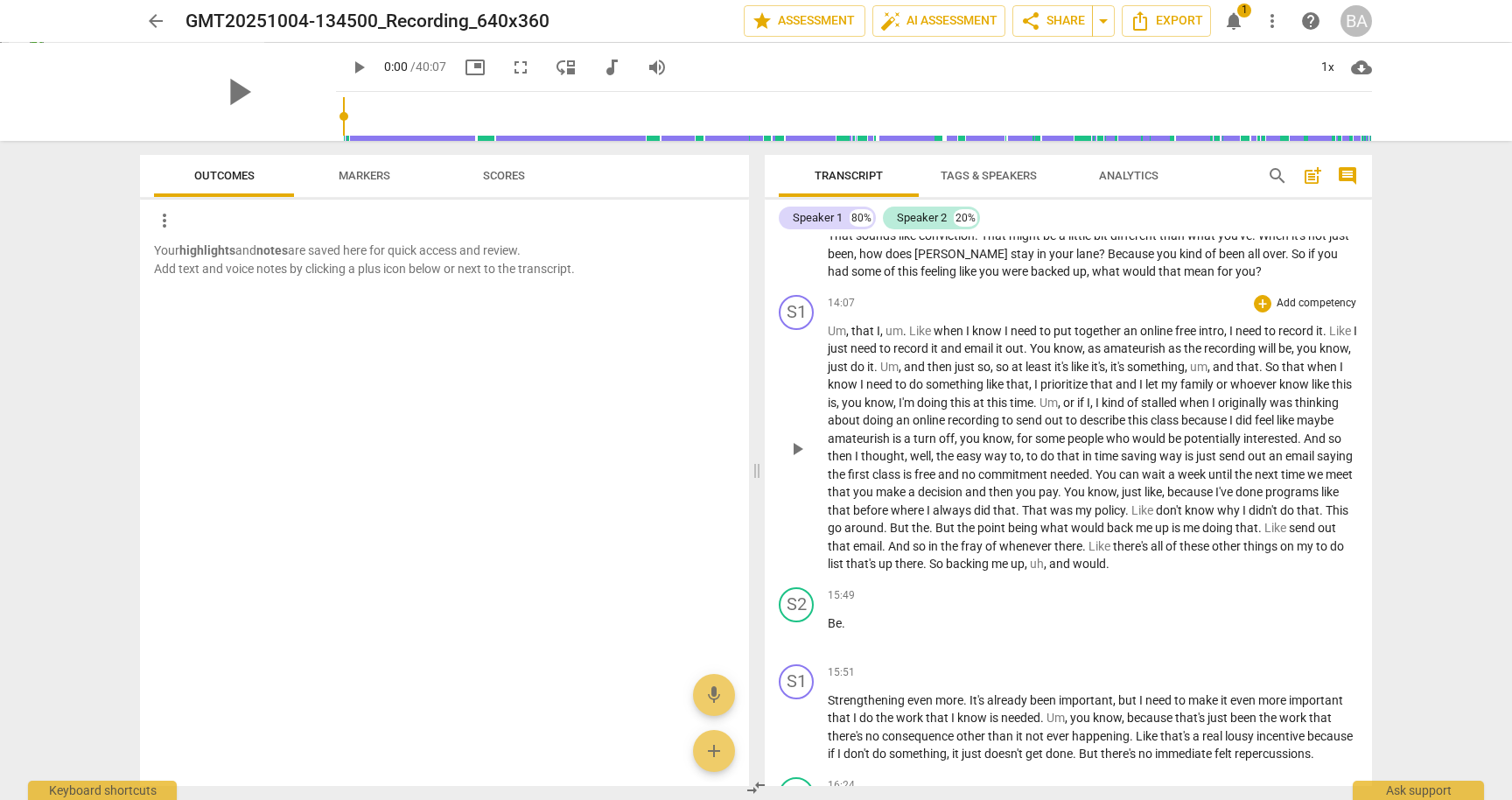
scroll to position [2425, 0]
click at [371, 179] on span "Markers" at bounding box center [364, 175] width 52 height 13
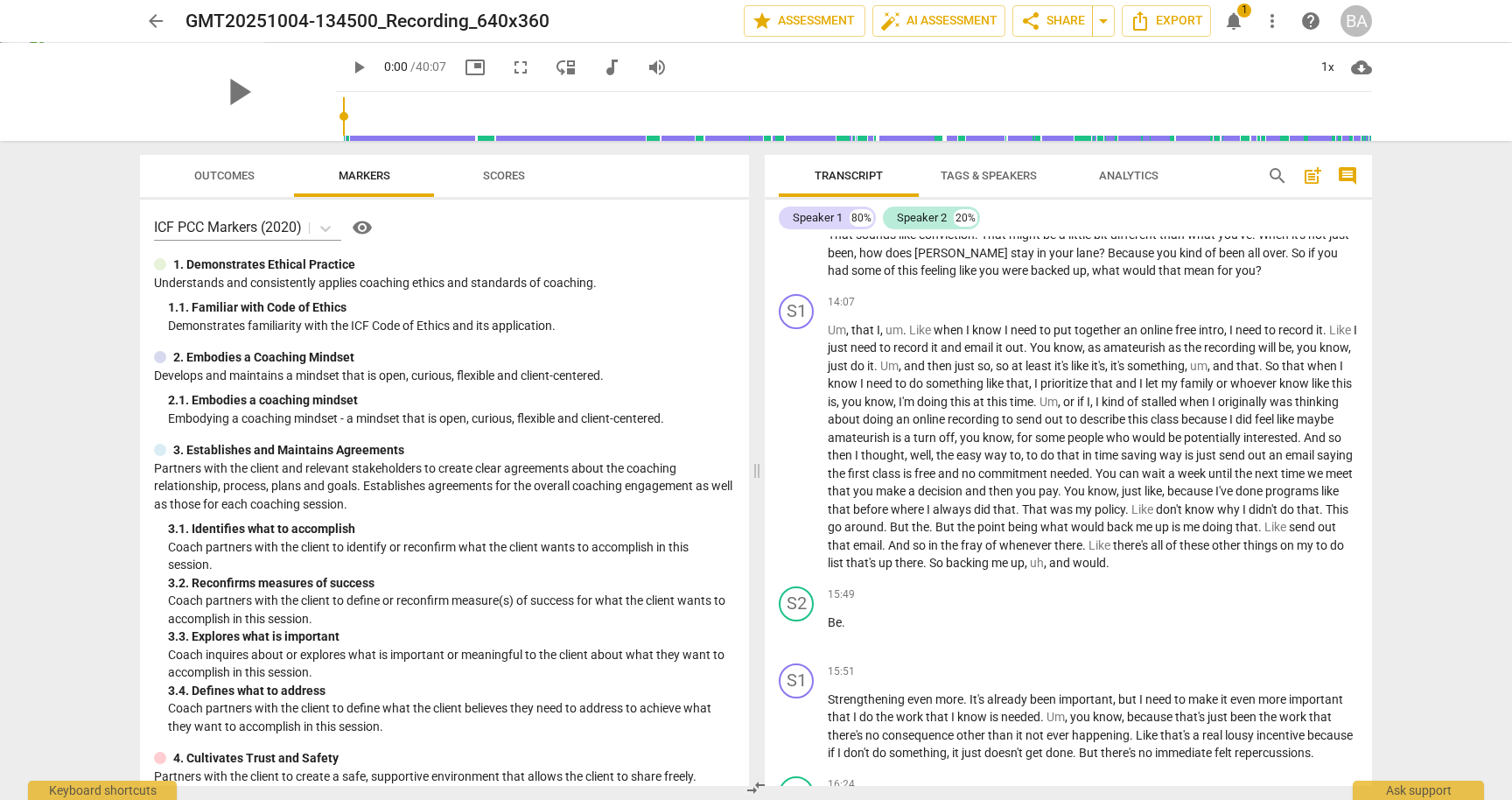
click at [492, 169] on span "Scores" at bounding box center [504, 175] width 42 height 13
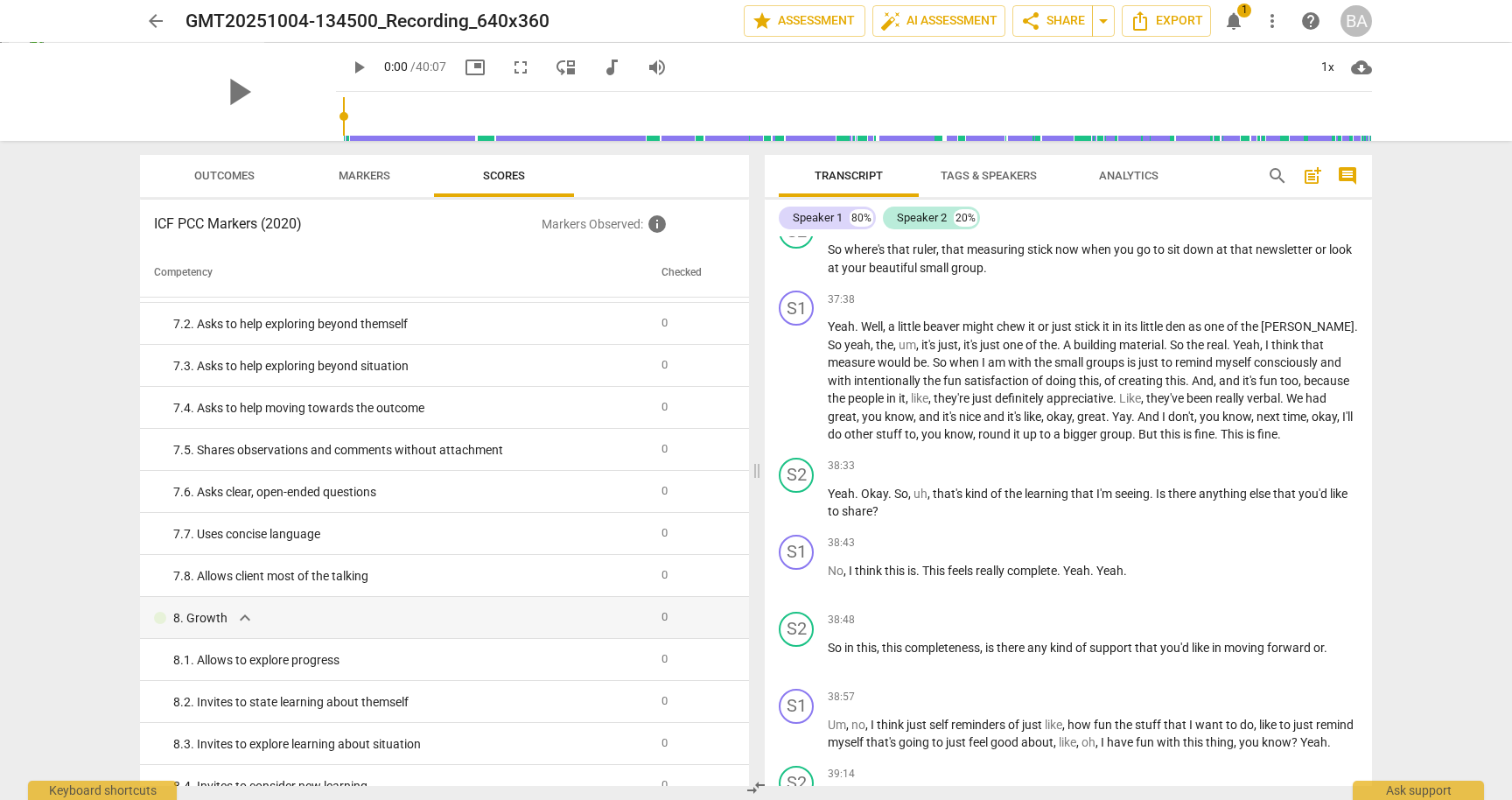
scroll to position [9771, 0]
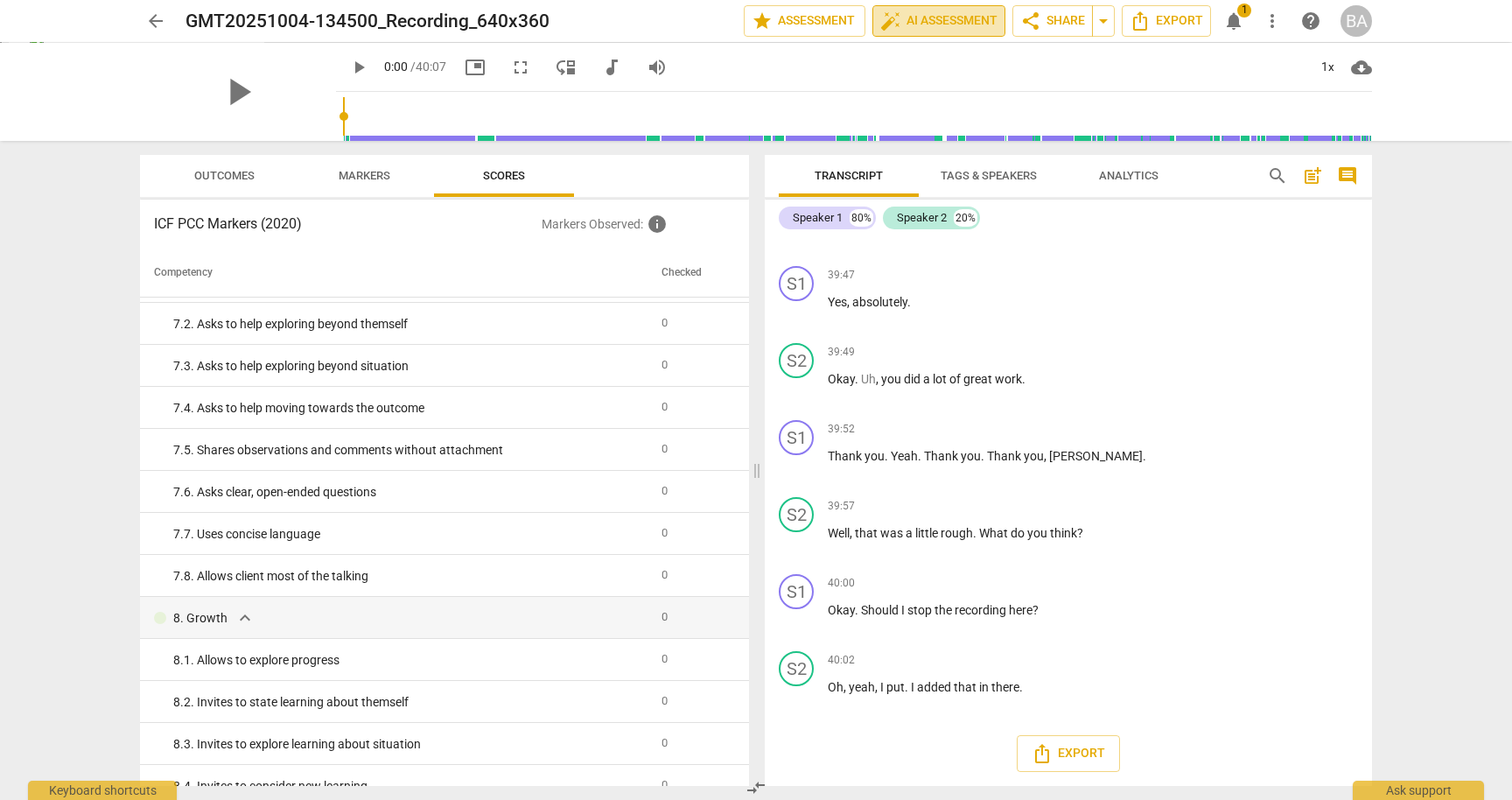
click at [945, 17] on span "auto_fix_high AI Assessment" at bounding box center [938, 21] width 118 height 21
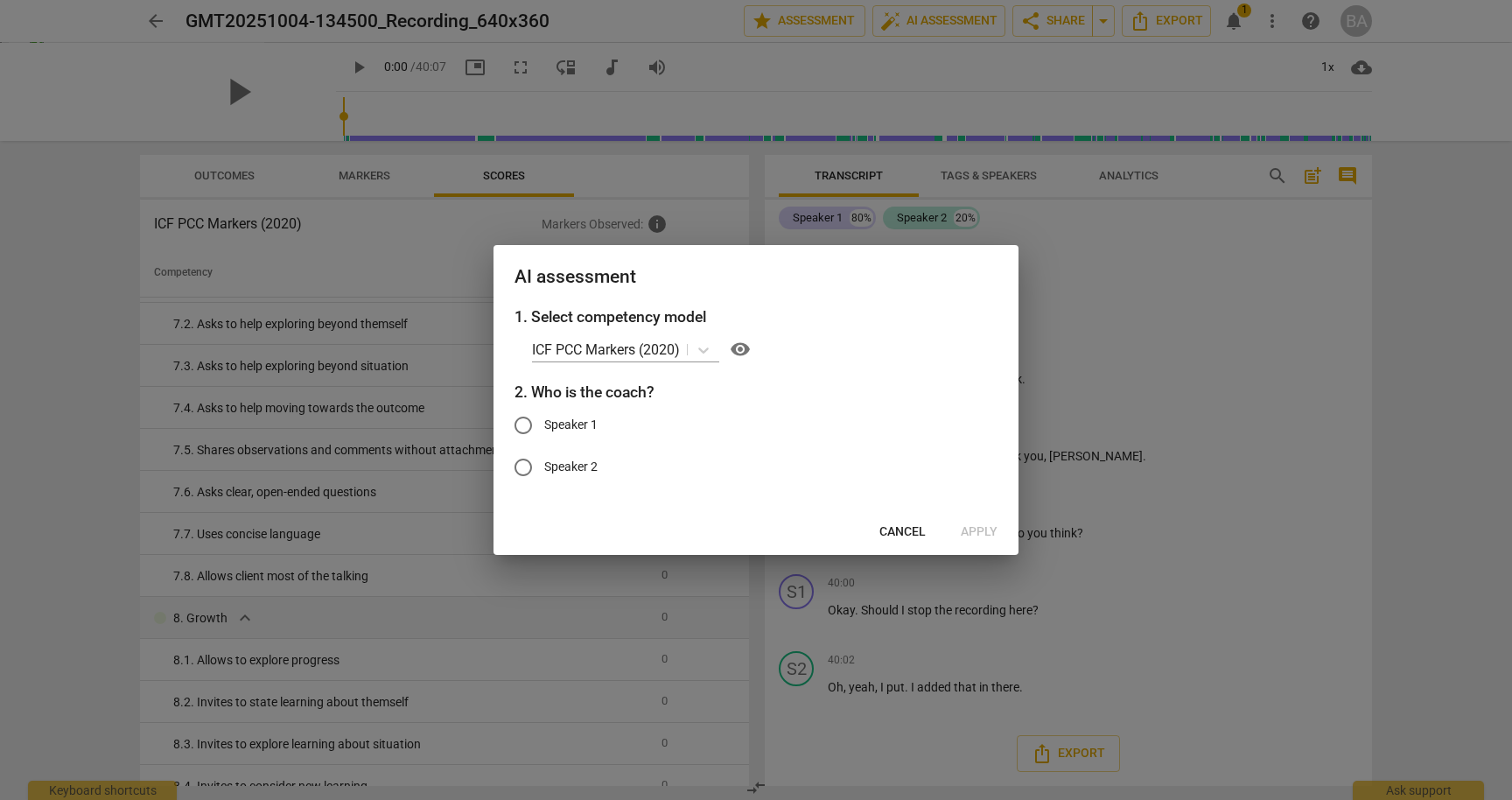
click at [901, 535] on span "Cancel" at bounding box center [902, 532] width 47 height 17
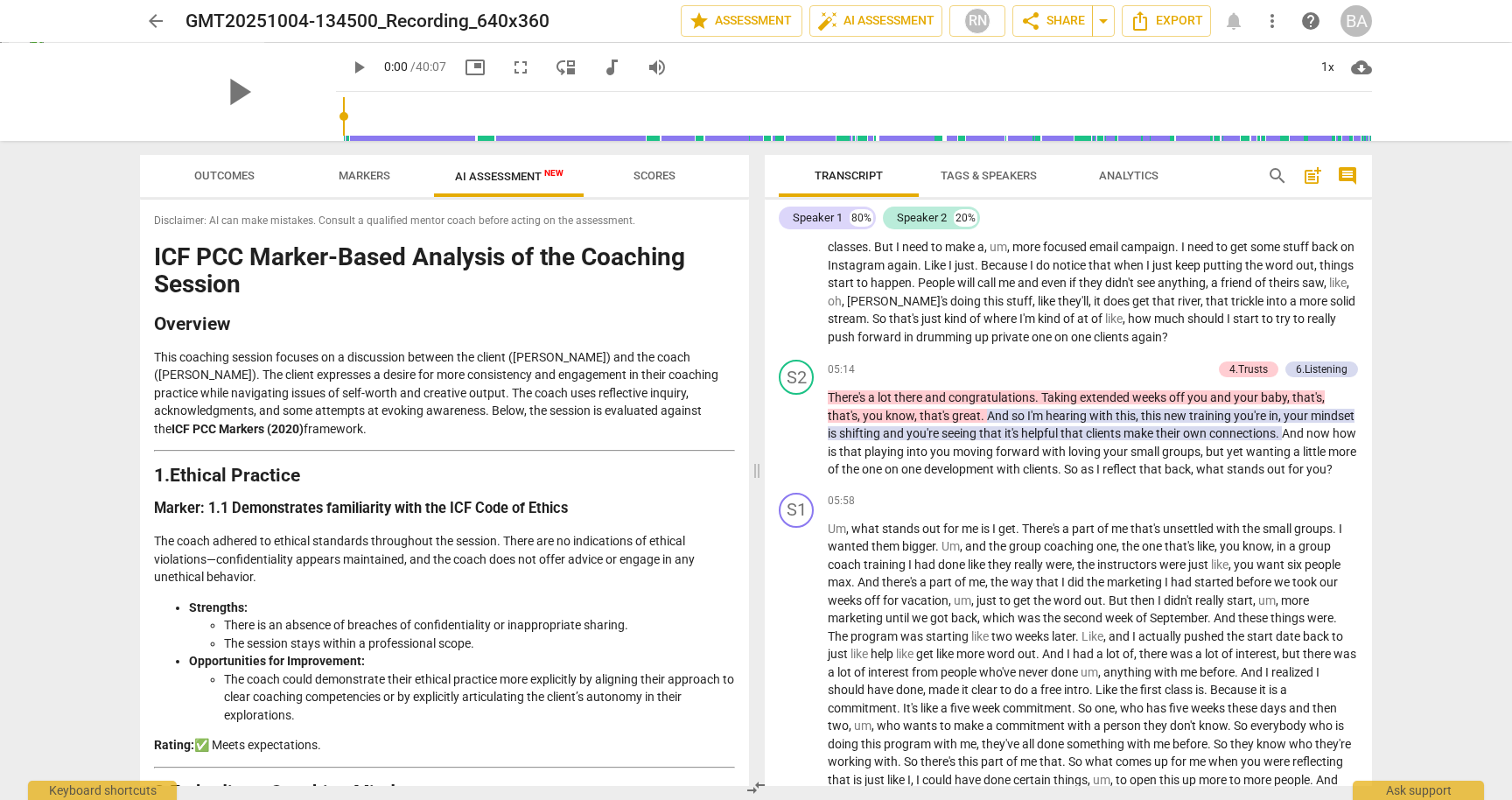
scroll to position [864, 0]
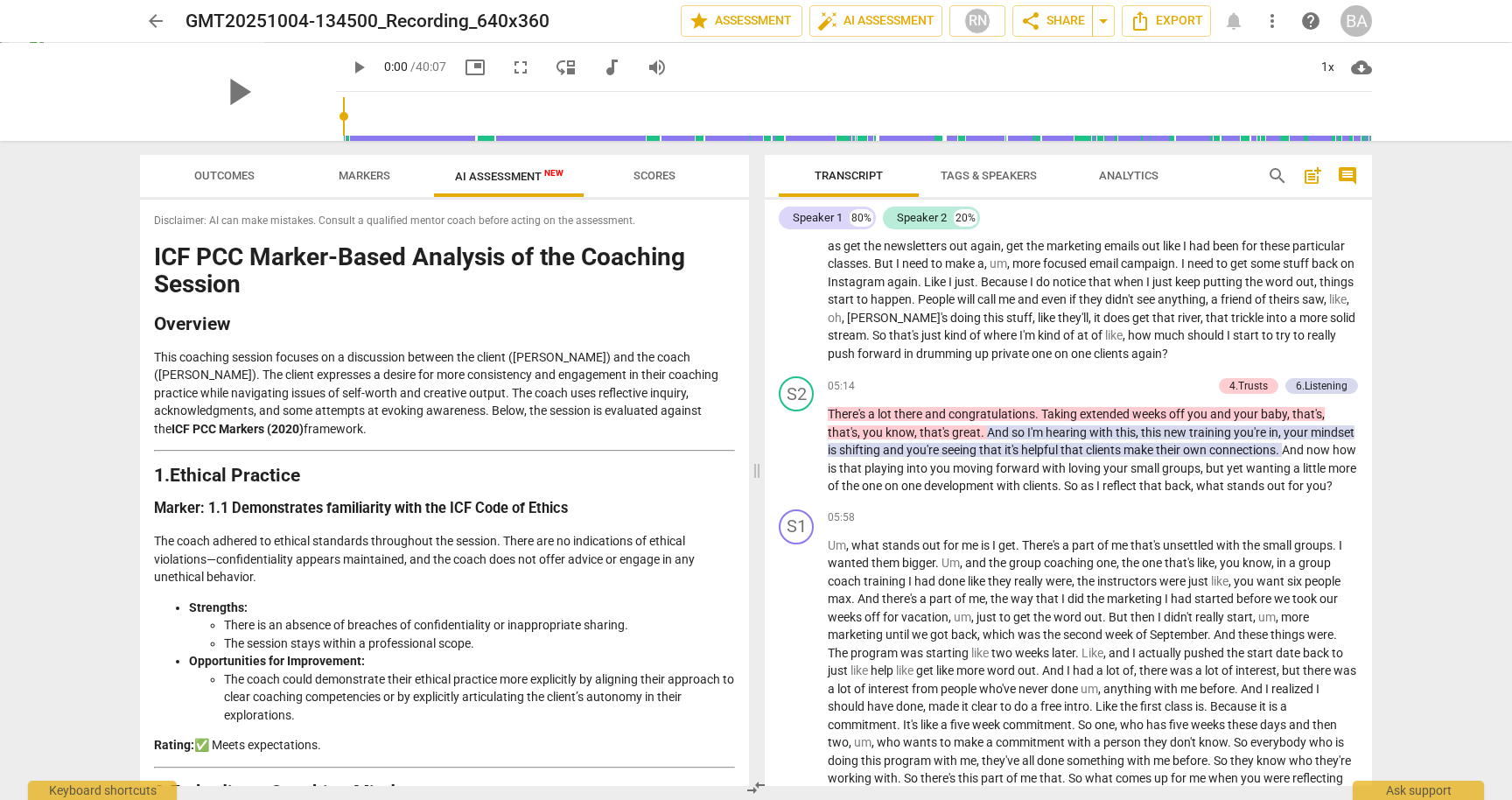
click at [73, 684] on div "arrow_back GMT20251004-134500_Recording_640x360 edit star Assessment auto_fix_h…" at bounding box center [756, 400] width 1512 height 800
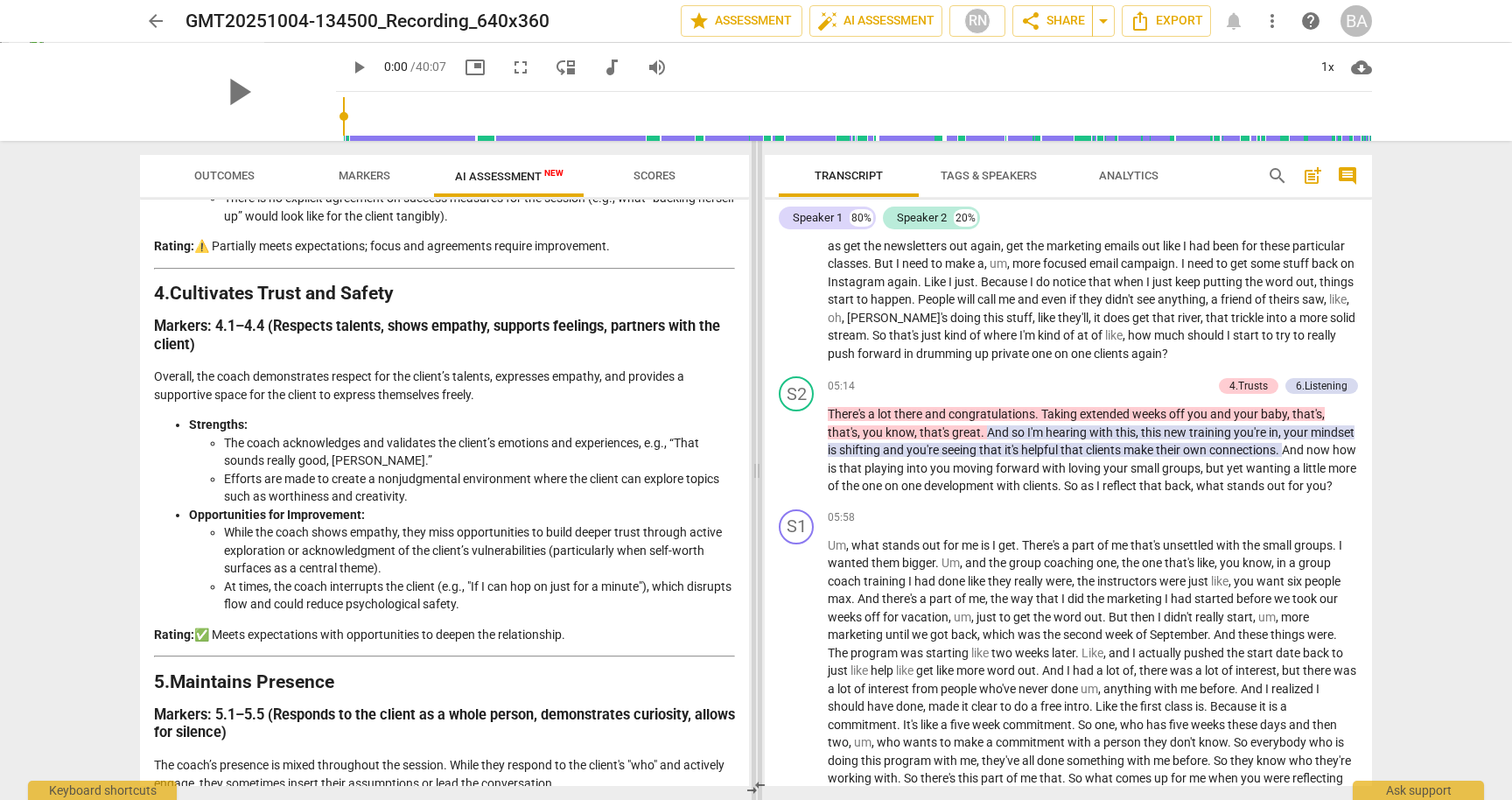
scroll to position [1300, 0]
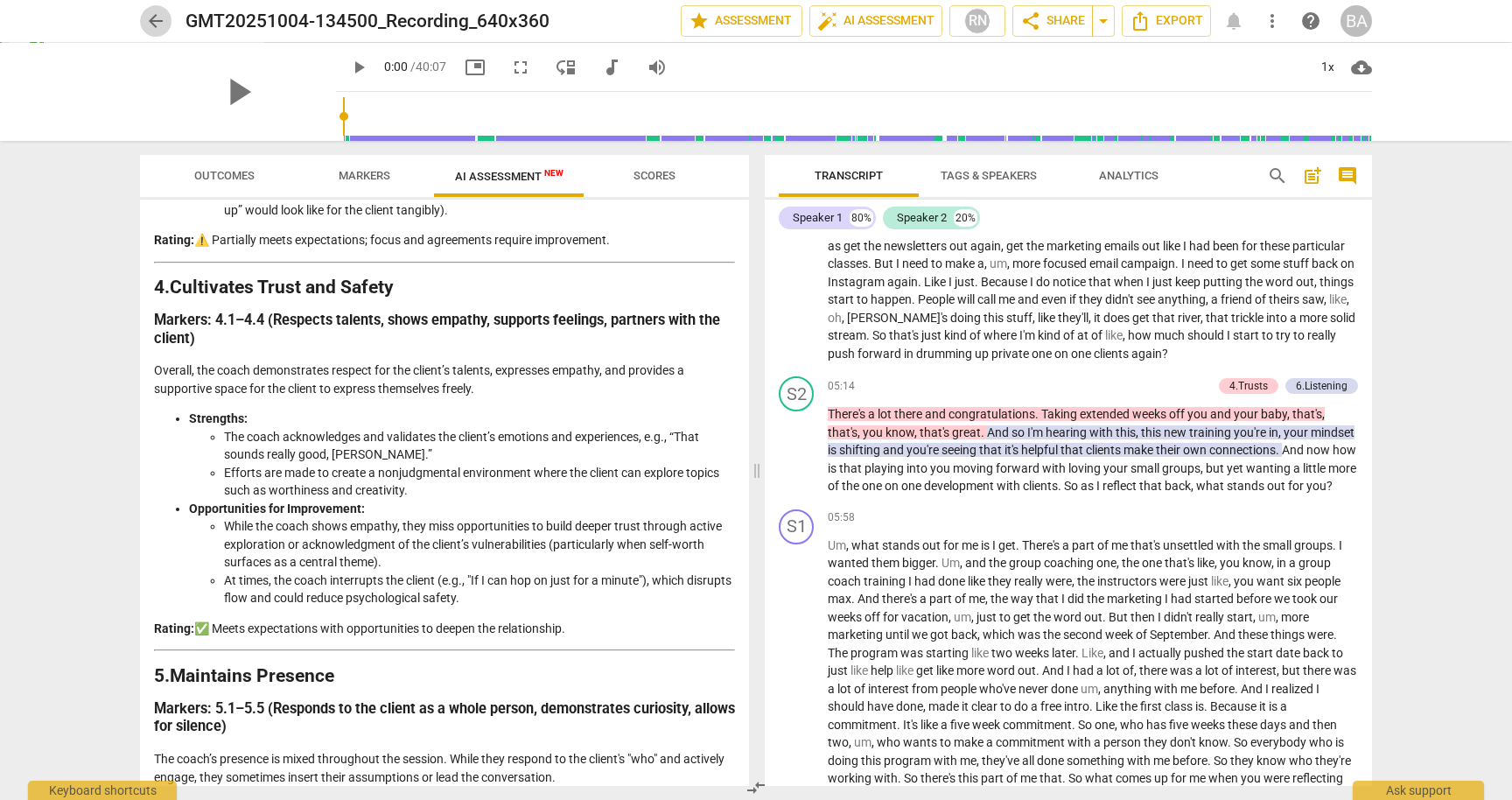
click at [153, 14] on span "arrow_back" at bounding box center [155, 21] width 21 height 21
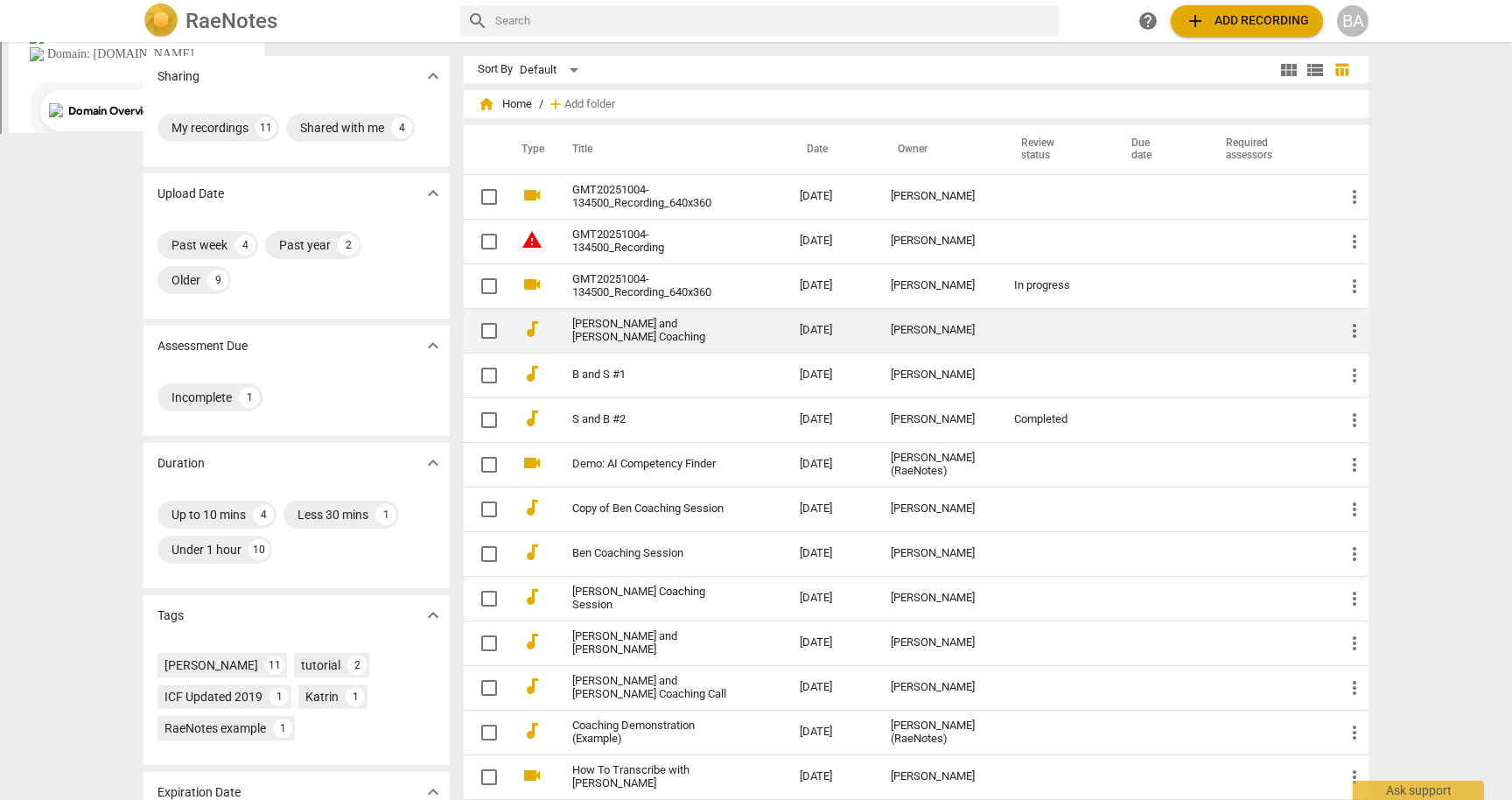
click at [653, 318] on td "[PERSON_NAME] and [PERSON_NAME] Coaching" at bounding box center [668, 330] width 234 height 45
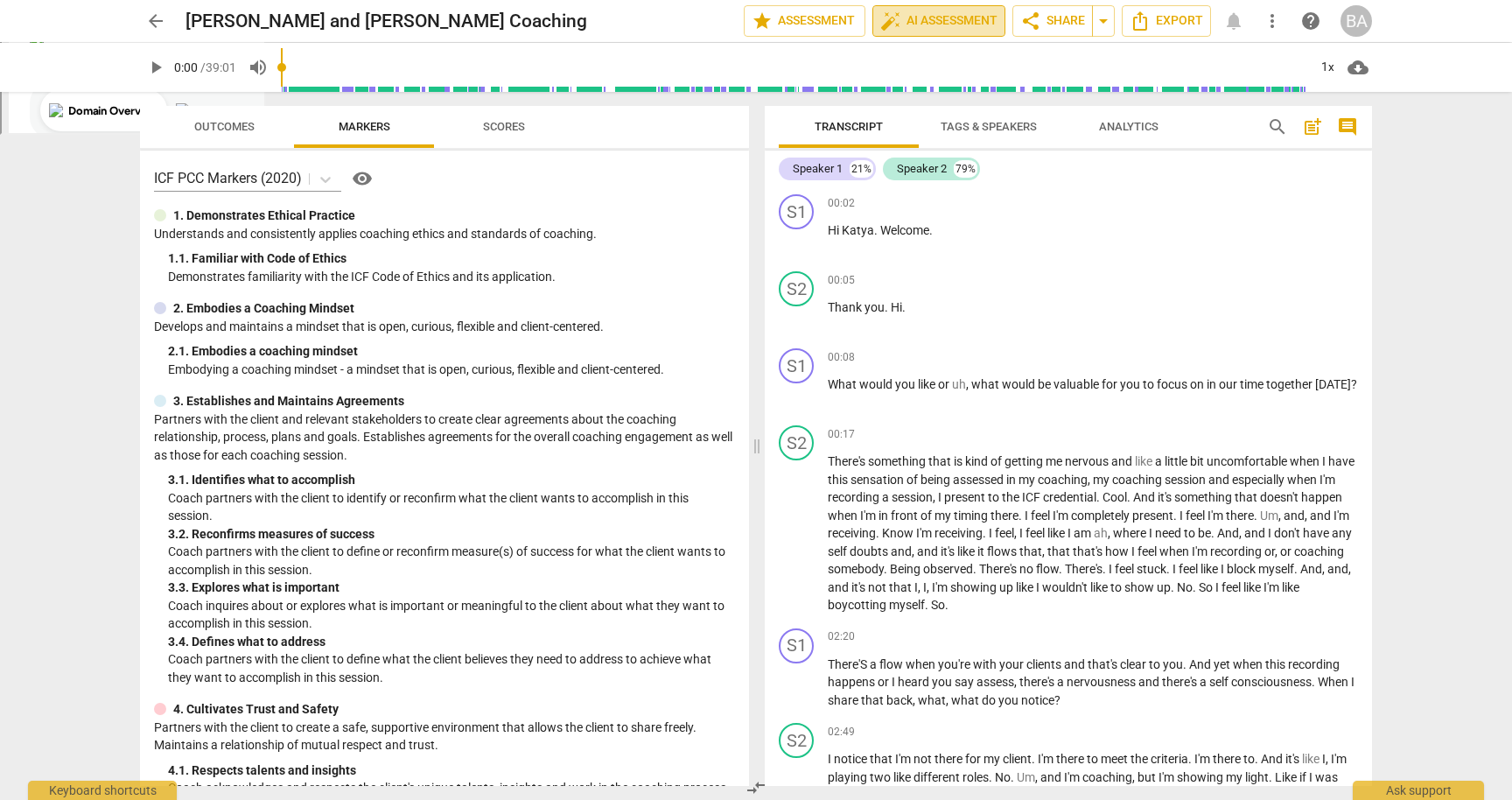
click at [936, 21] on span "auto_fix_high AI Assessment" at bounding box center [938, 21] width 118 height 21
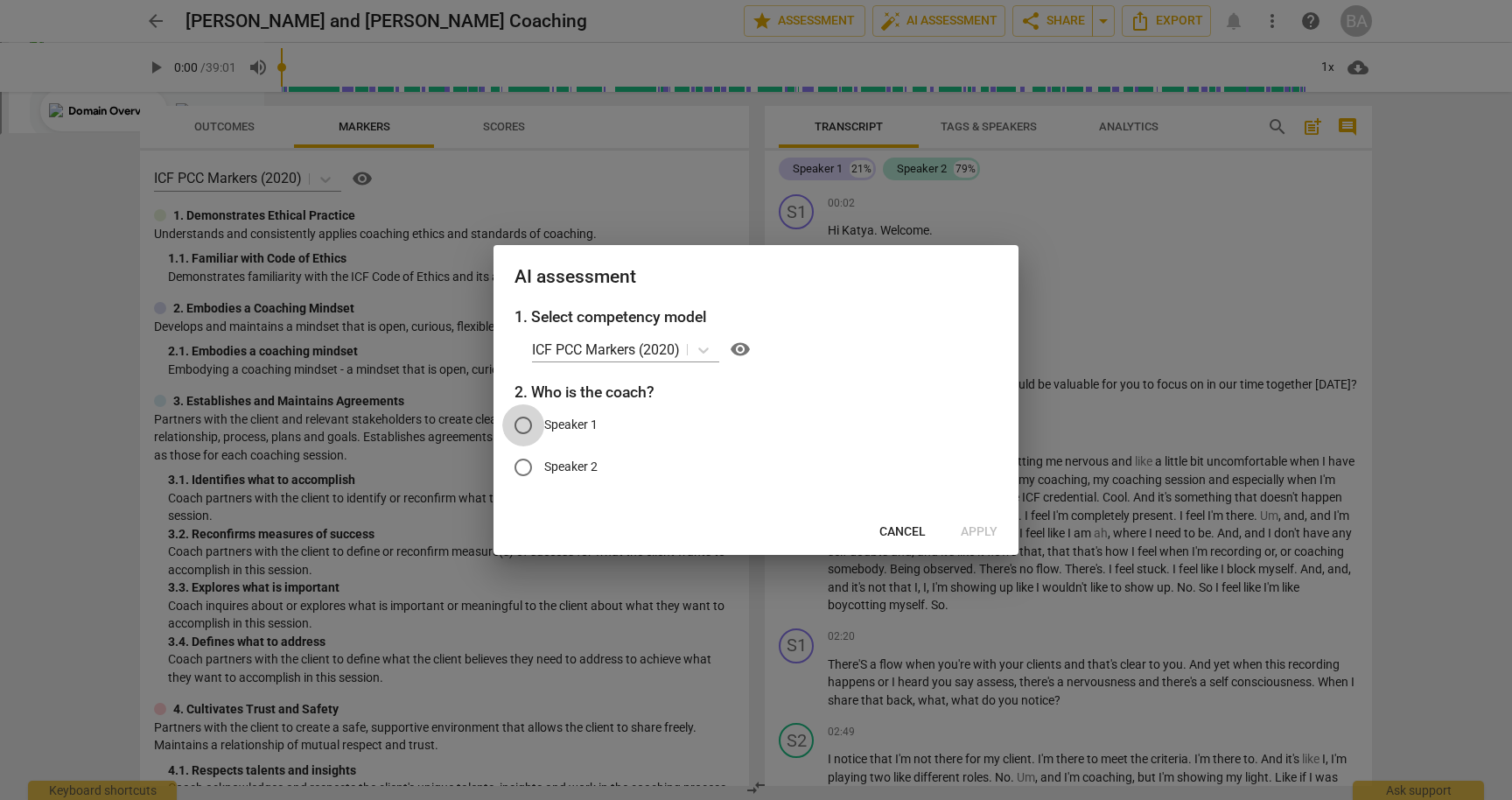
click at [529, 418] on input "Speaker 1" at bounding box center [523, 425] width 42 height 42
radio input "true"
click at [986, 529] on span "Apply" at bounding box center [979, 532] width 36 height 17
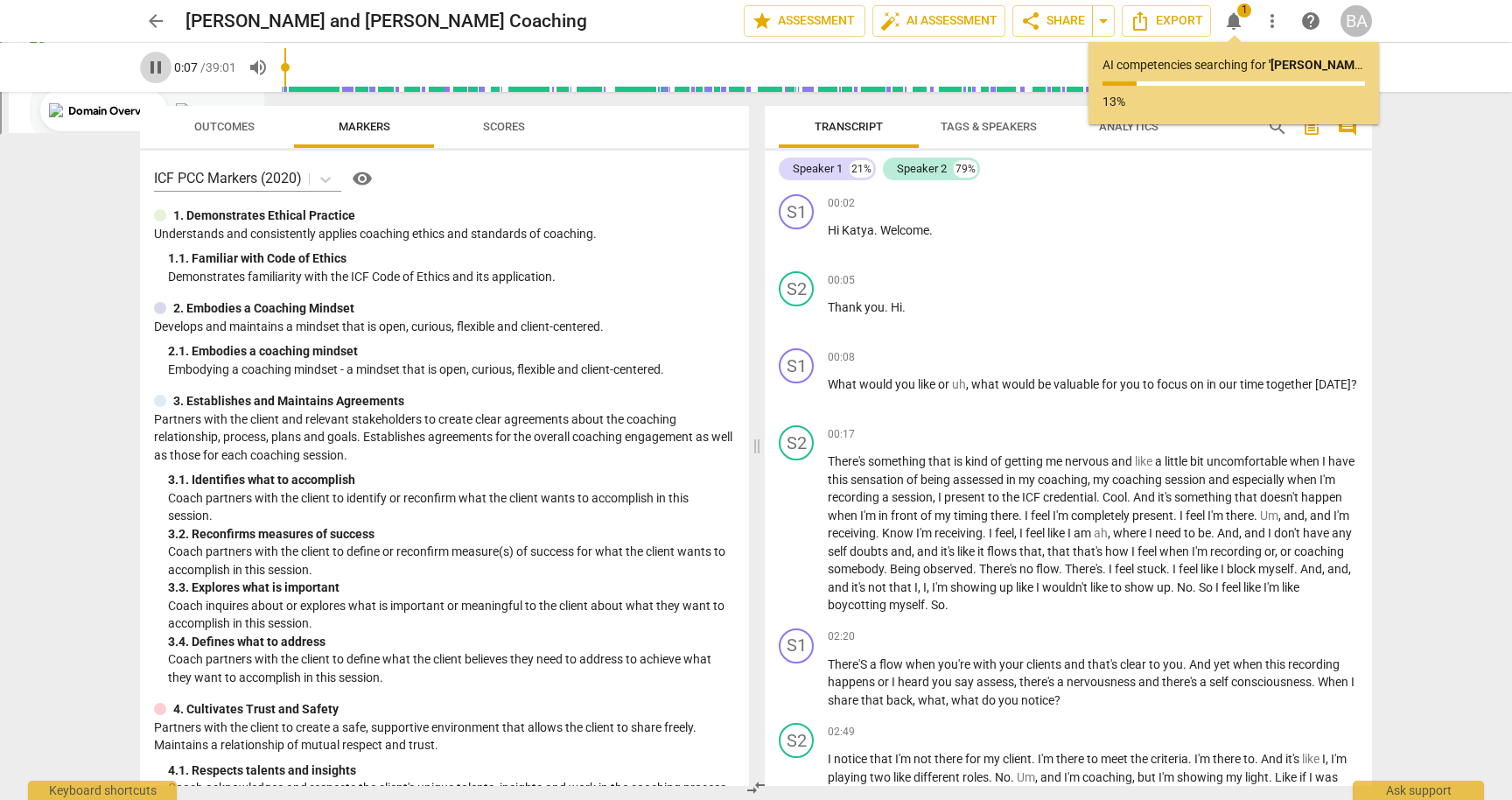
click at [152, 70] on span "pause" at bounding box center [155, 67] width 21 height 21
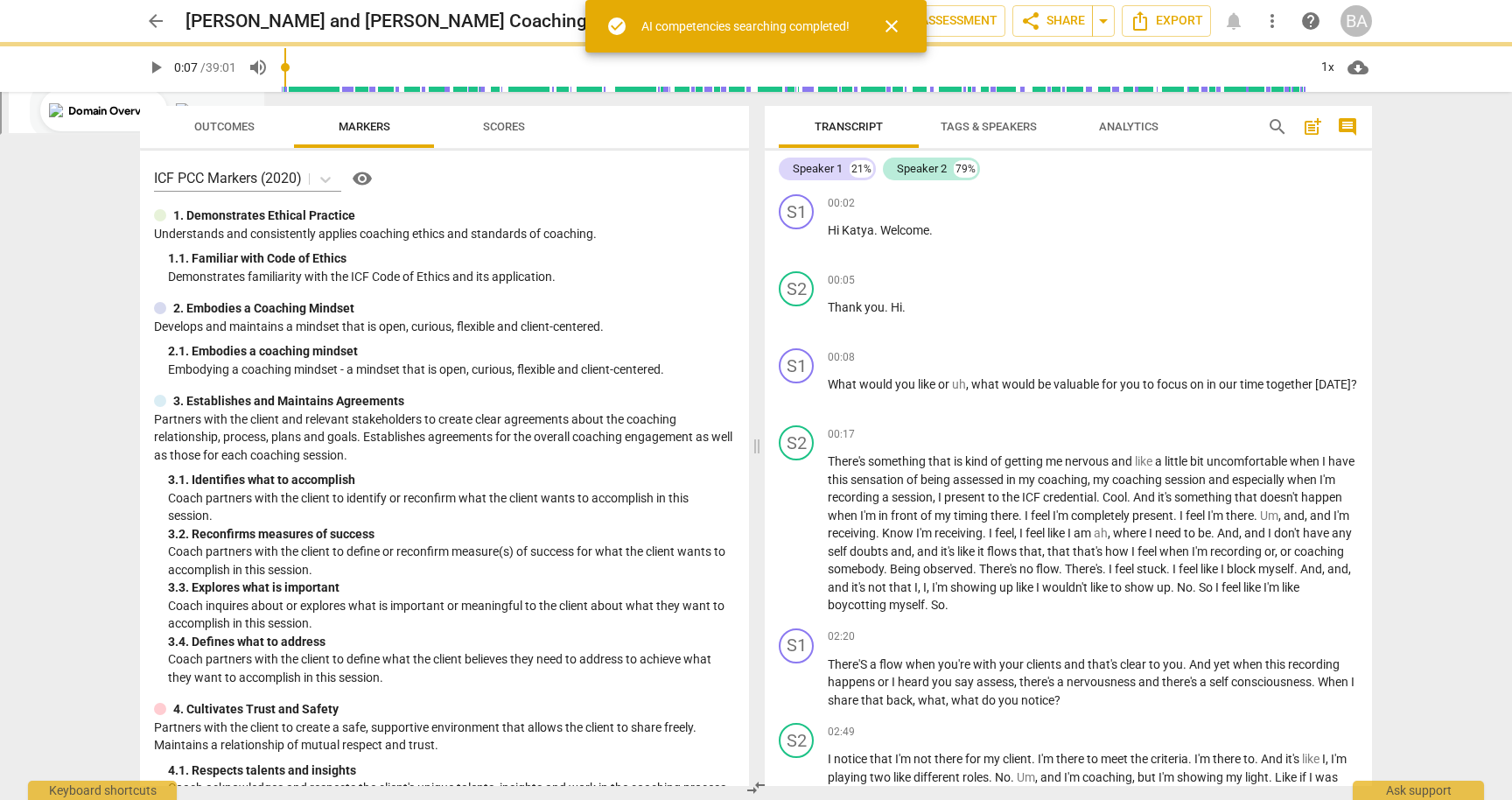
type input "7"
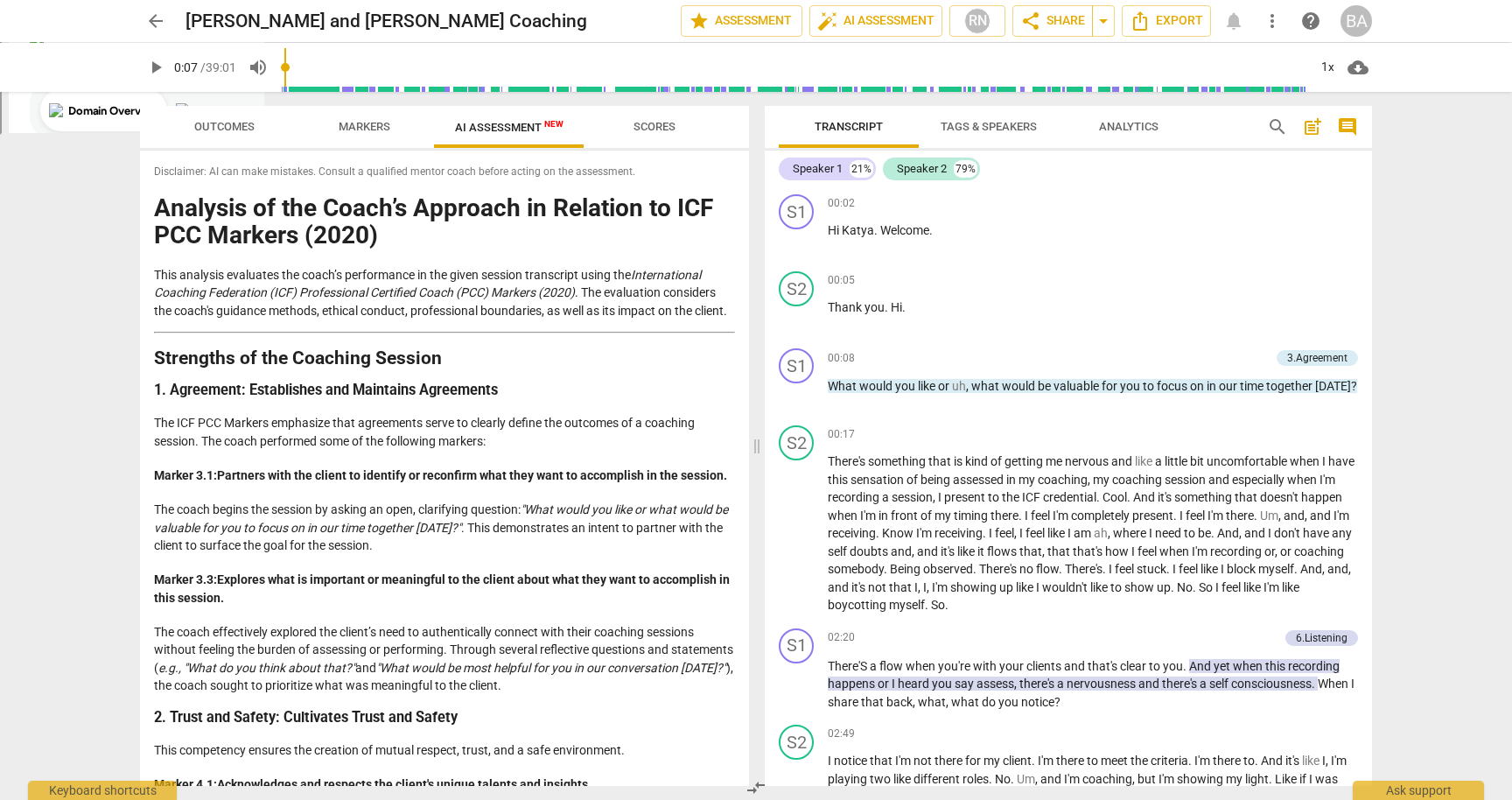
click at [97, 335] on div "arrow_back Katya and Brenda Coaching edit star Assessment auto_fix_high AI Asse…" at bounding box center [756, 400] width 1512 height 800
click at [74, 435] on div "arrow_back Katya and Brenda Coaching edit star Assessment auto_fix_high AI Asse…" at bounding box center [756, 400] width 1512 height 800
click at [306, 520] on p "The coach begins the session by asking an open, clarifying question: "What woul…" at bounding box center [444, 527] width 581 height 54
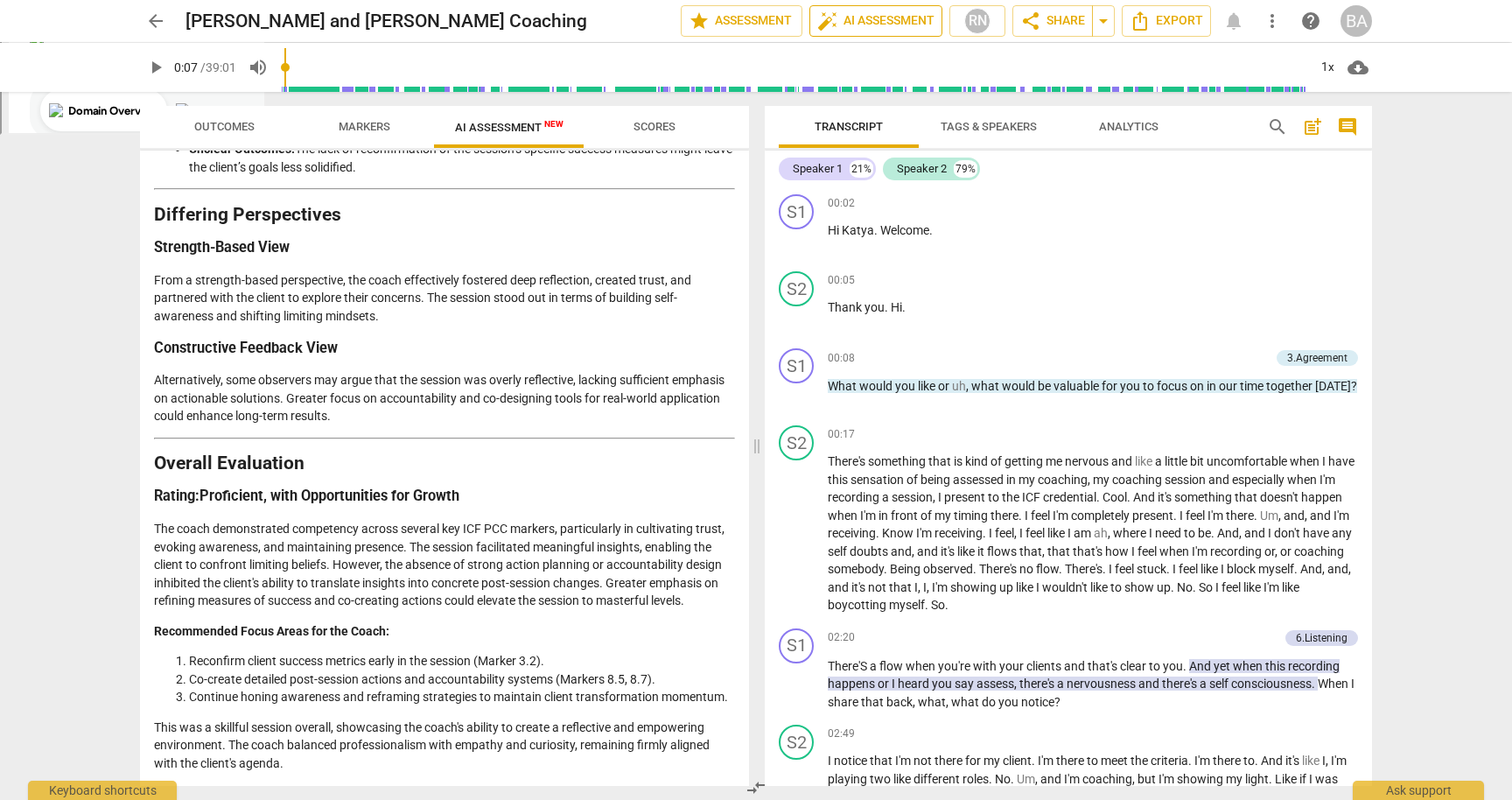
scroll to position [2605, 0]
